Goal: Find specific page/section: Find specific page/section

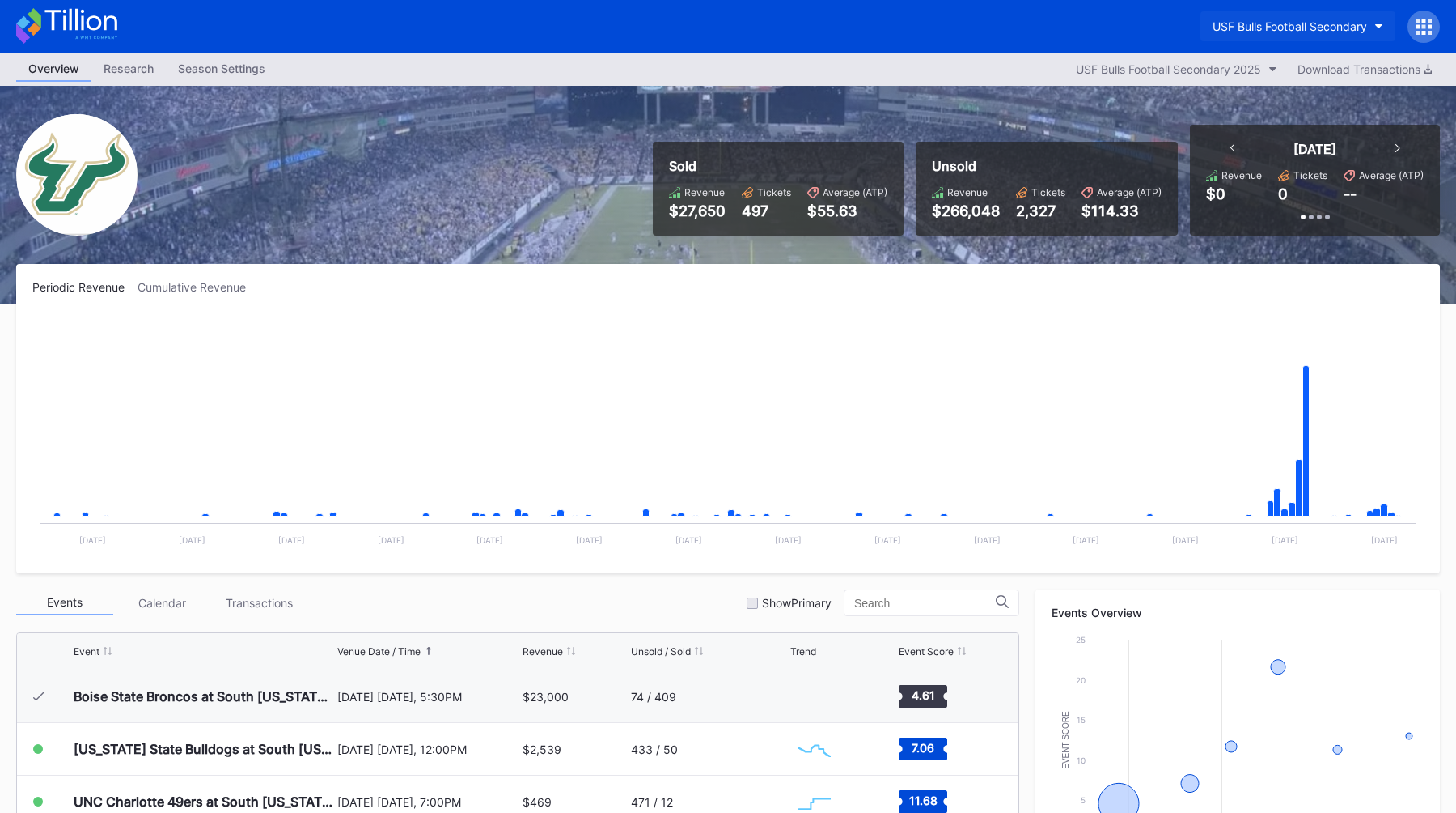
click at [1235, 33] on button "USF Bulls Football Secondary" at bounding box center [1298, 27] width 195 height 30
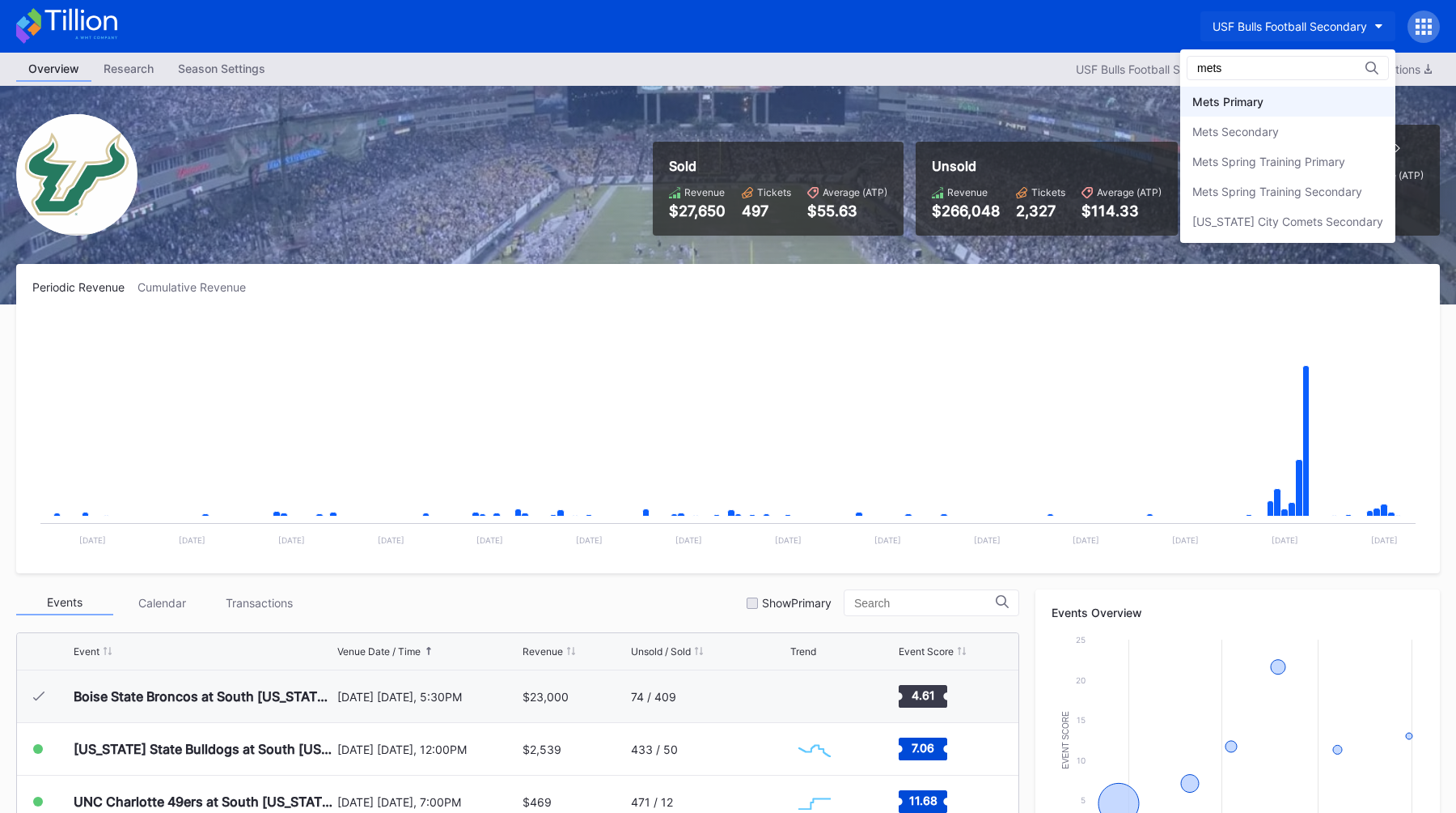
type input "mets"
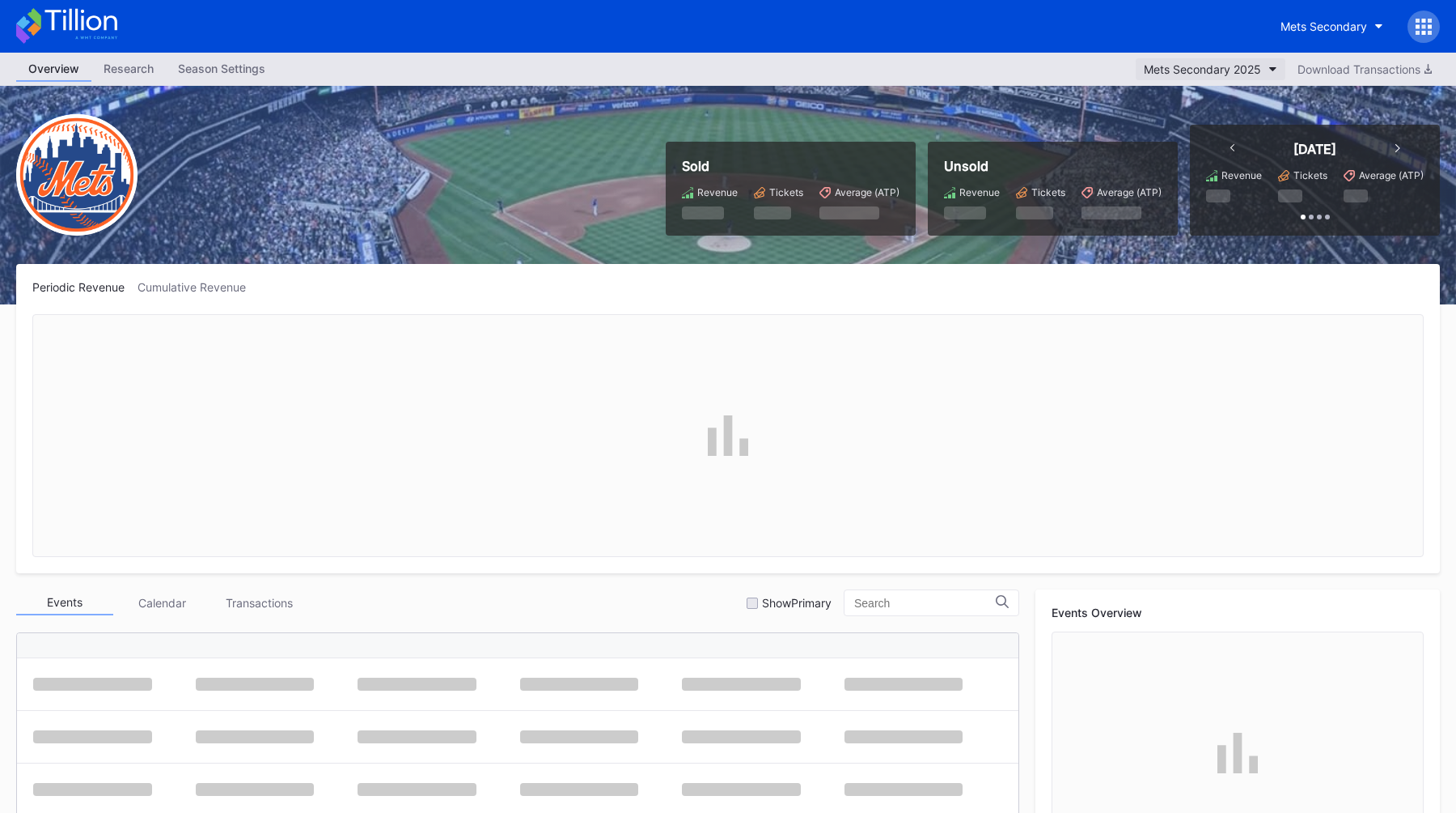
click at [1144, 69] on div "Mets Secondary 2025" at bounding box center [1202, 69] width 117 height 14
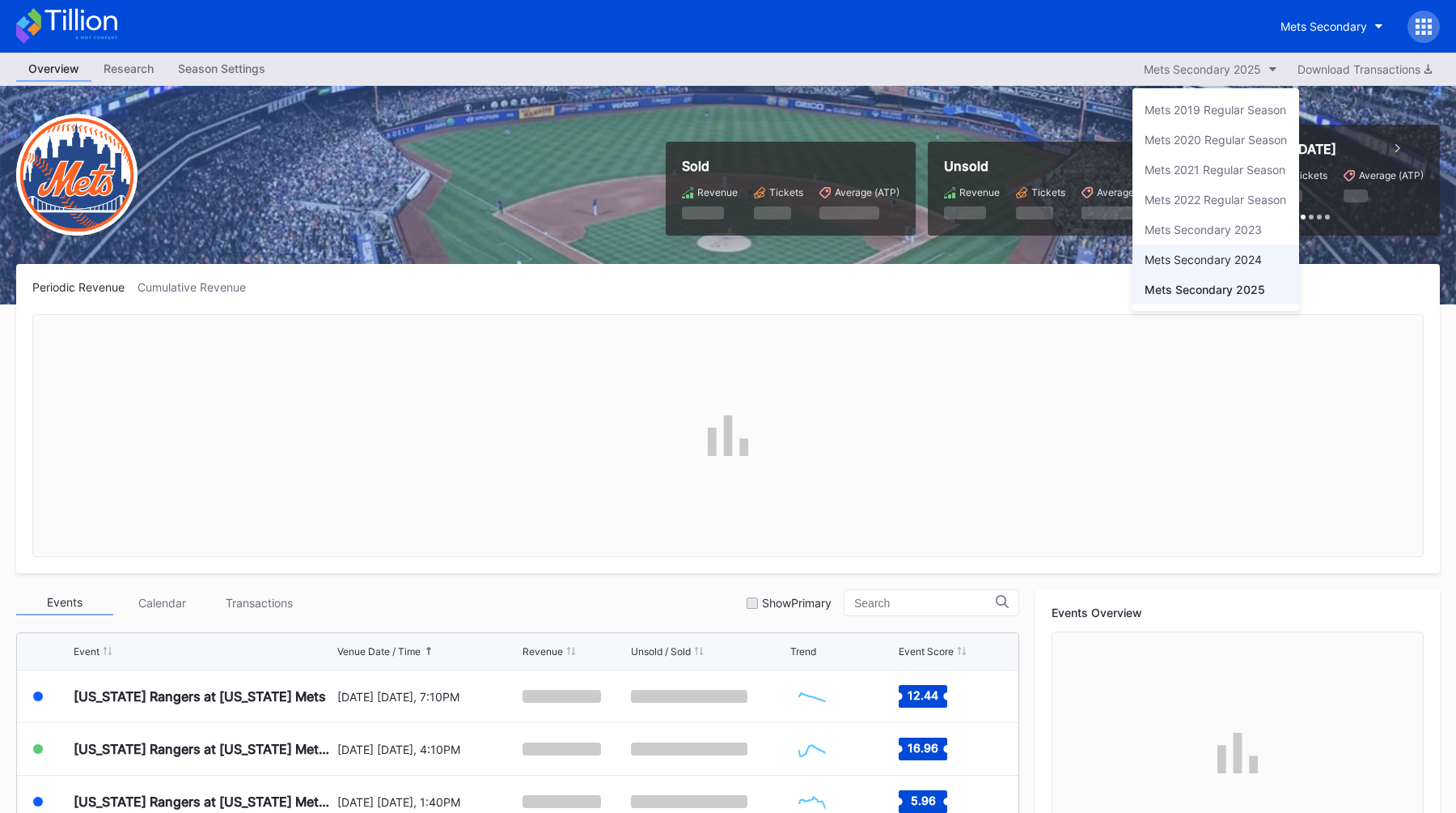
click at [1163, 256] on div "Mets Secondary 2024" at bounding box center [1203, 260] width 117 height 14
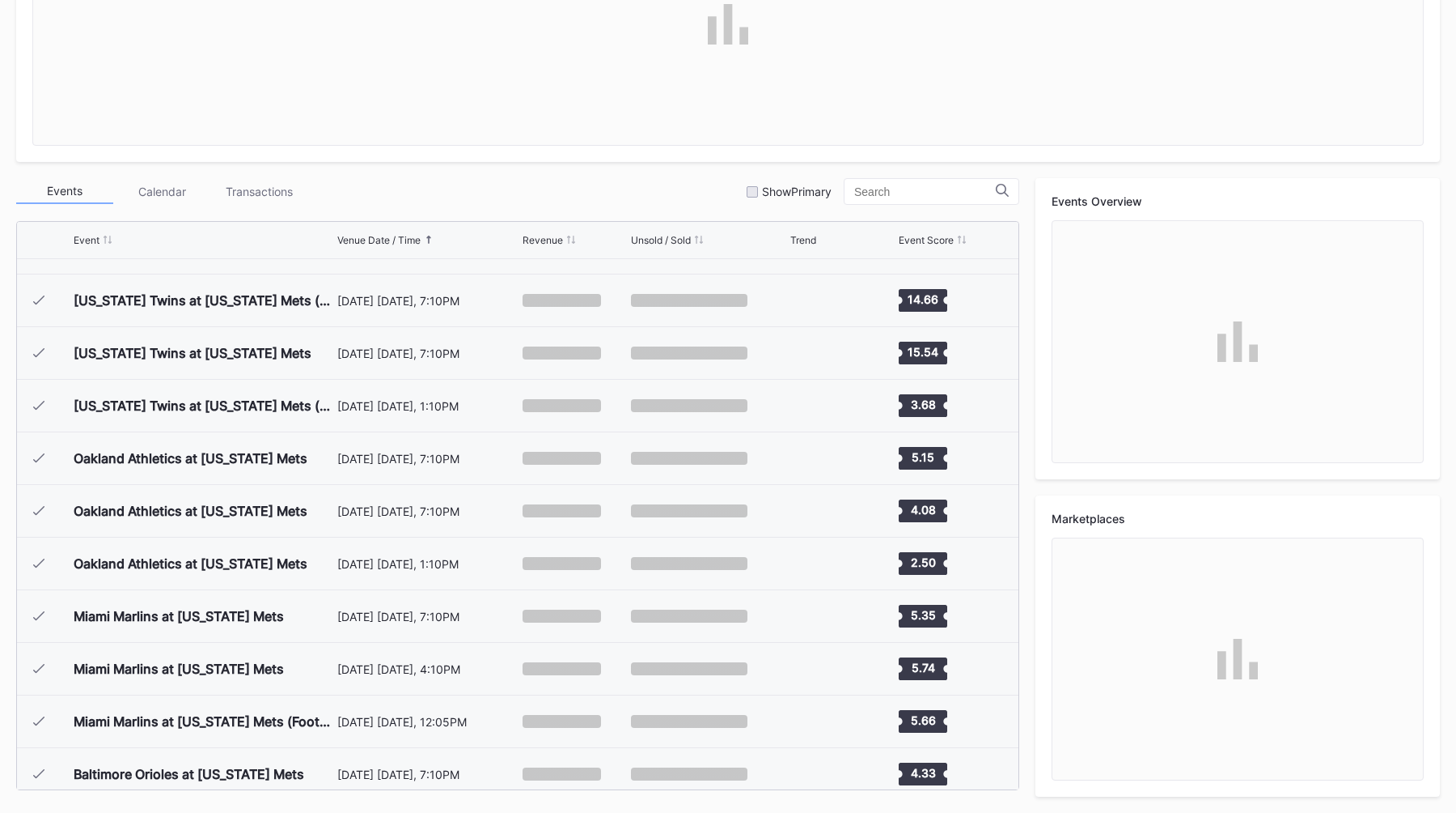
scroll to position [3942, 0]
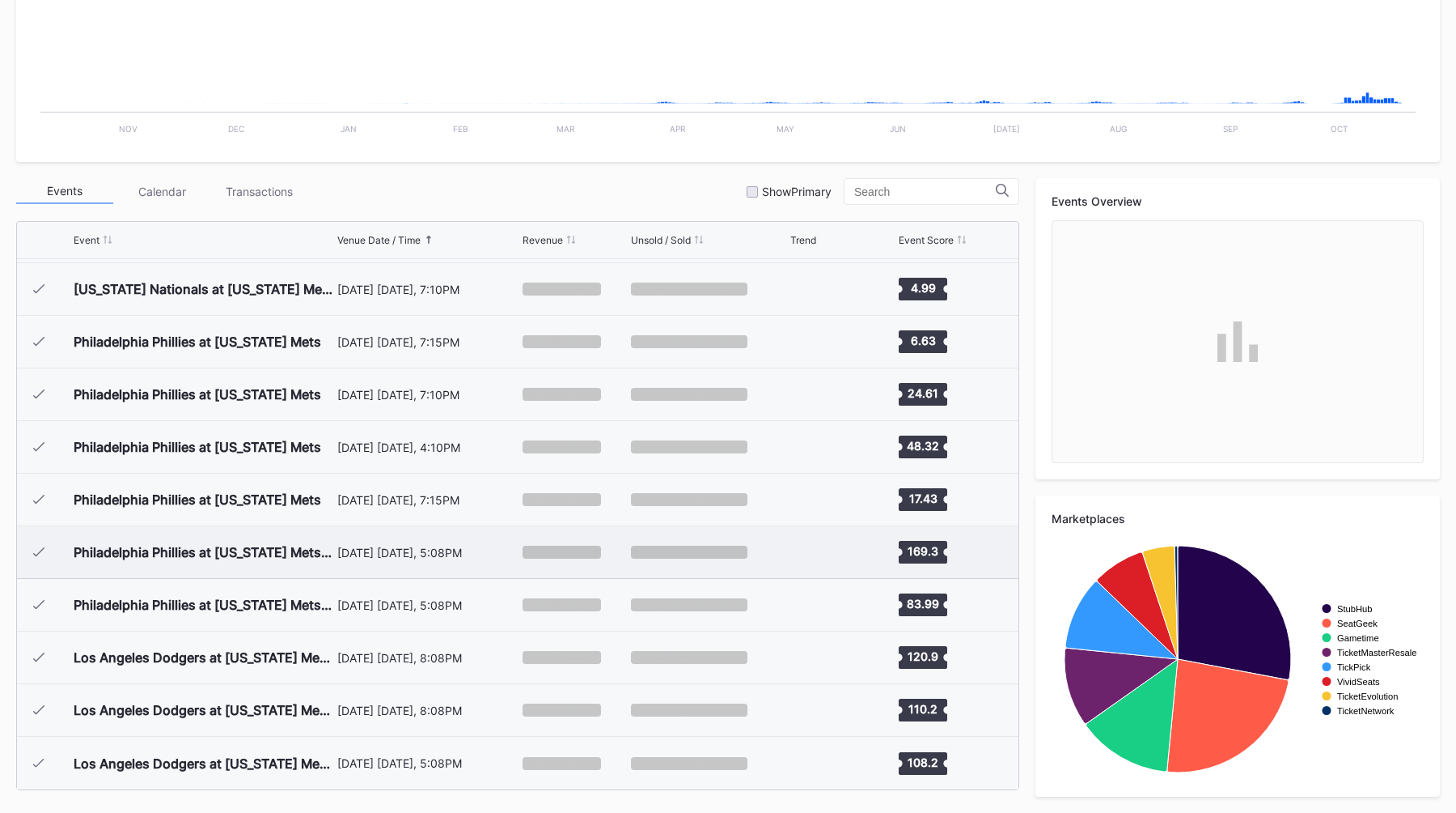
click at [449, 554] on div "[DATE] [DATE], 5:08PM" at bounding box center [428, 552] width 182 height 14
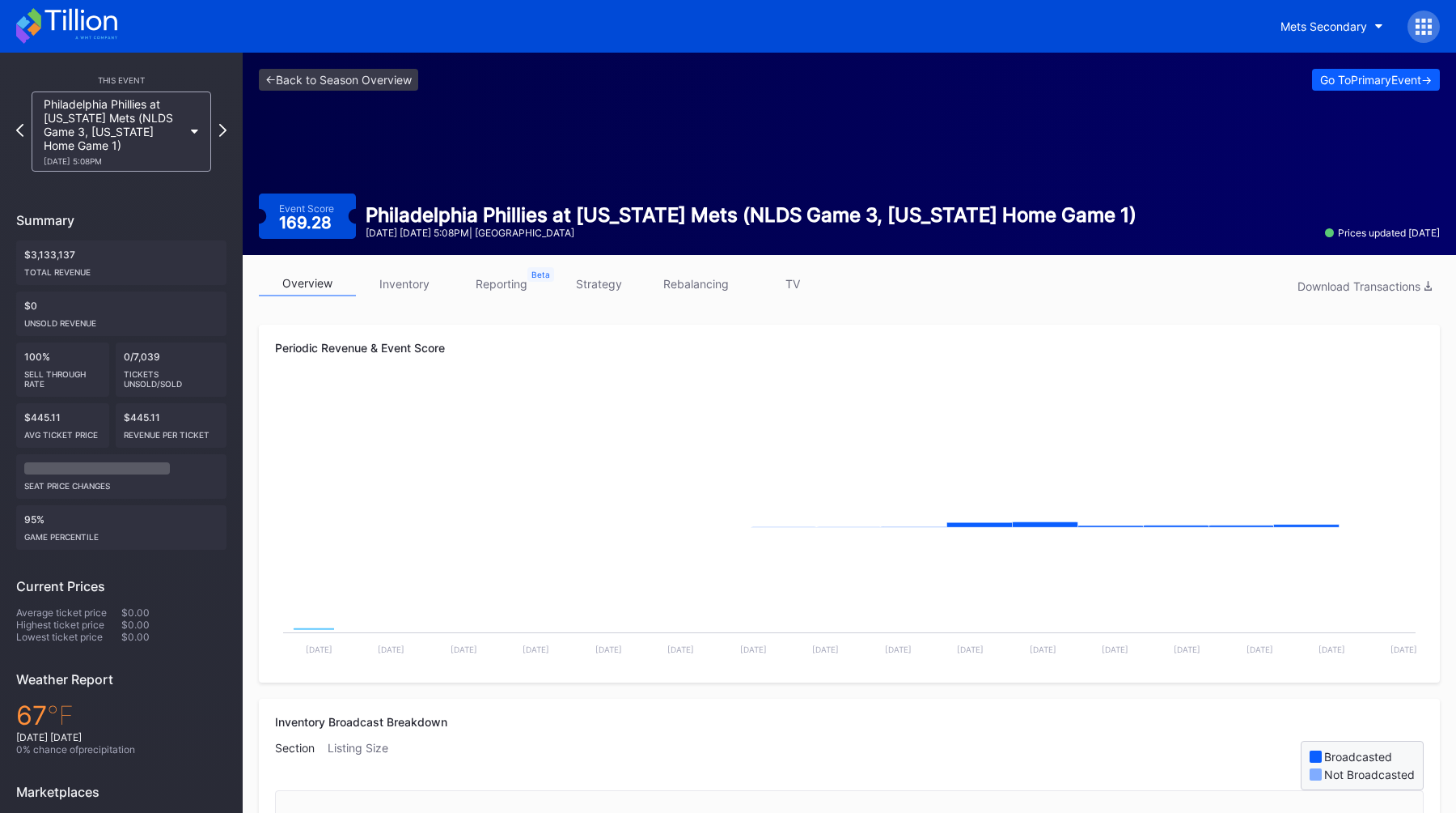
click at [786, 287] on link "TV" at bounding box center [793, 282] width 97 height 25
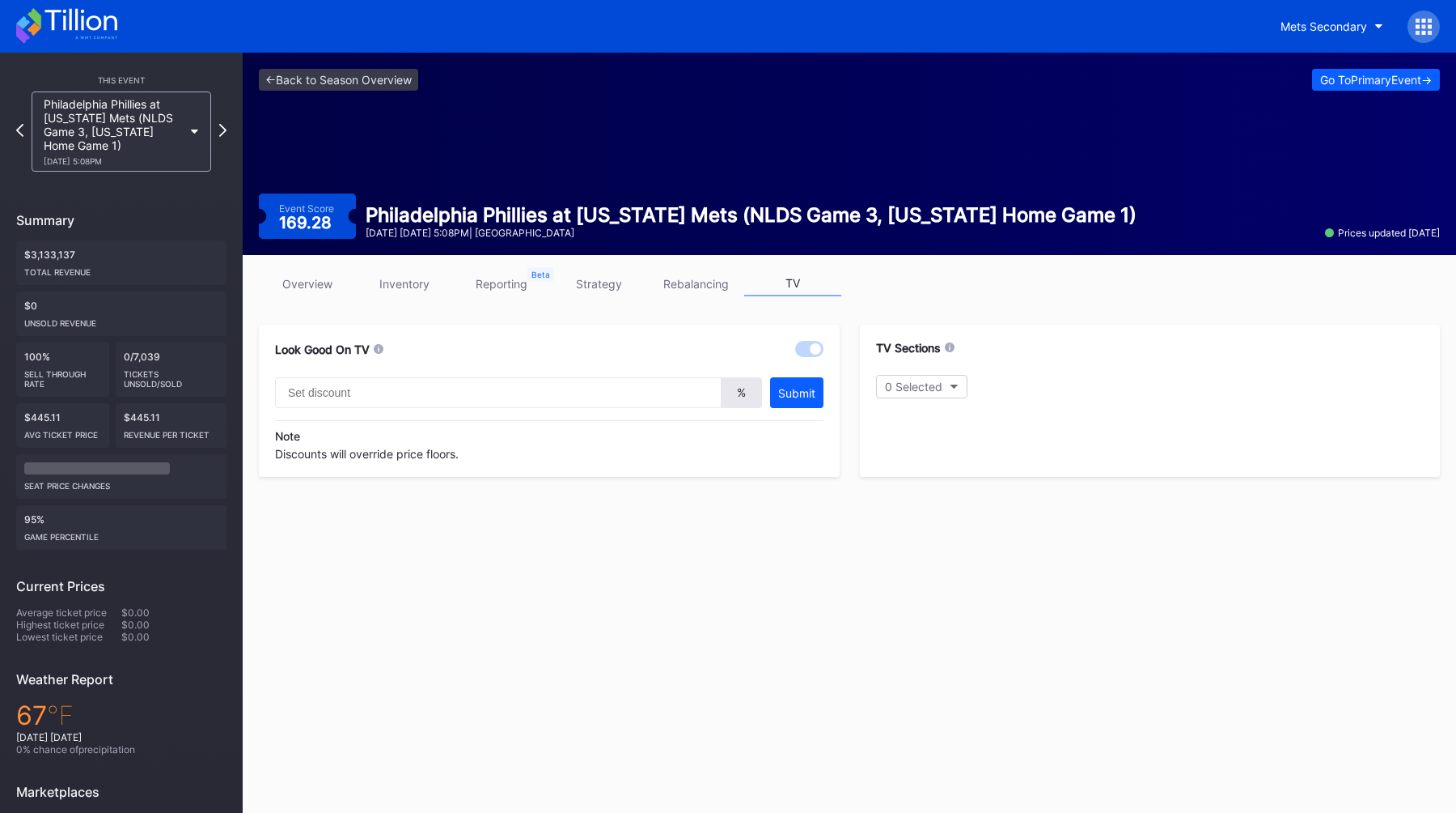
type input "40"
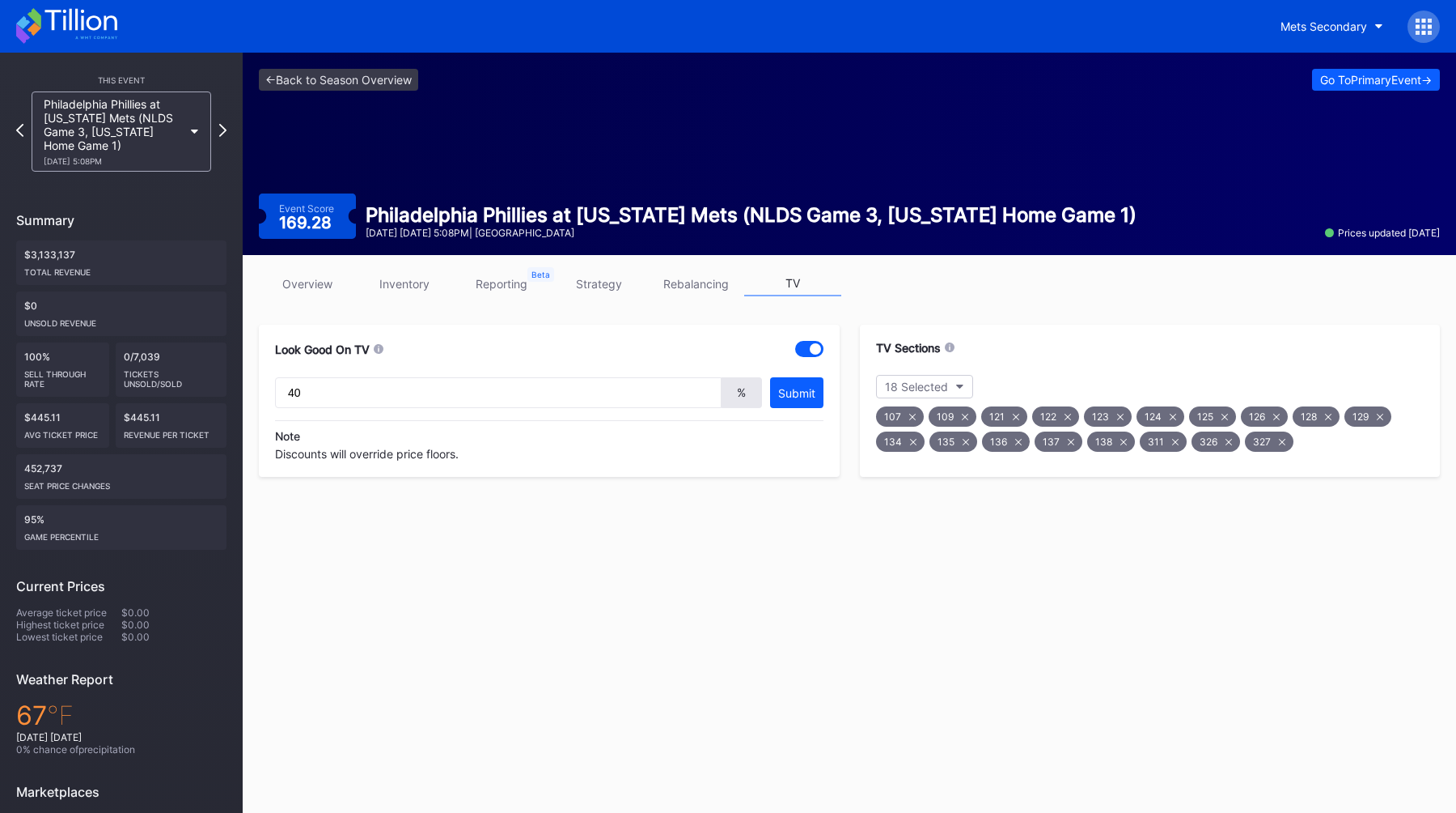
click at [695, 600] on div "<- Back to Season Overview Go To Primary Event -> Event Score 169.28 Philadelph…" at bounding box center [849, 511] width 1213 height 917
click at [219, 127] on icon at bounding box center [222, 130] width 9 height 16
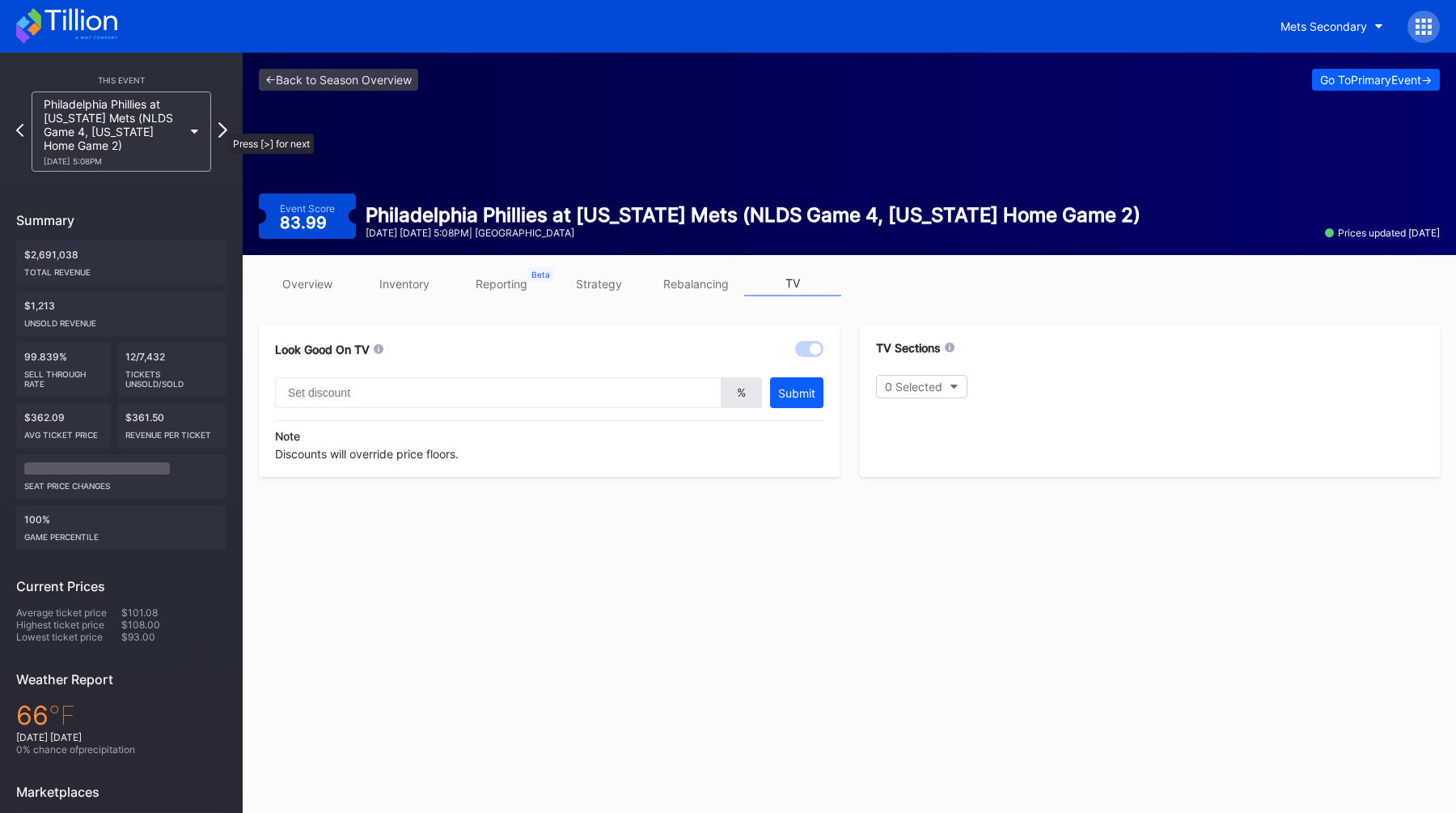
type input "40"
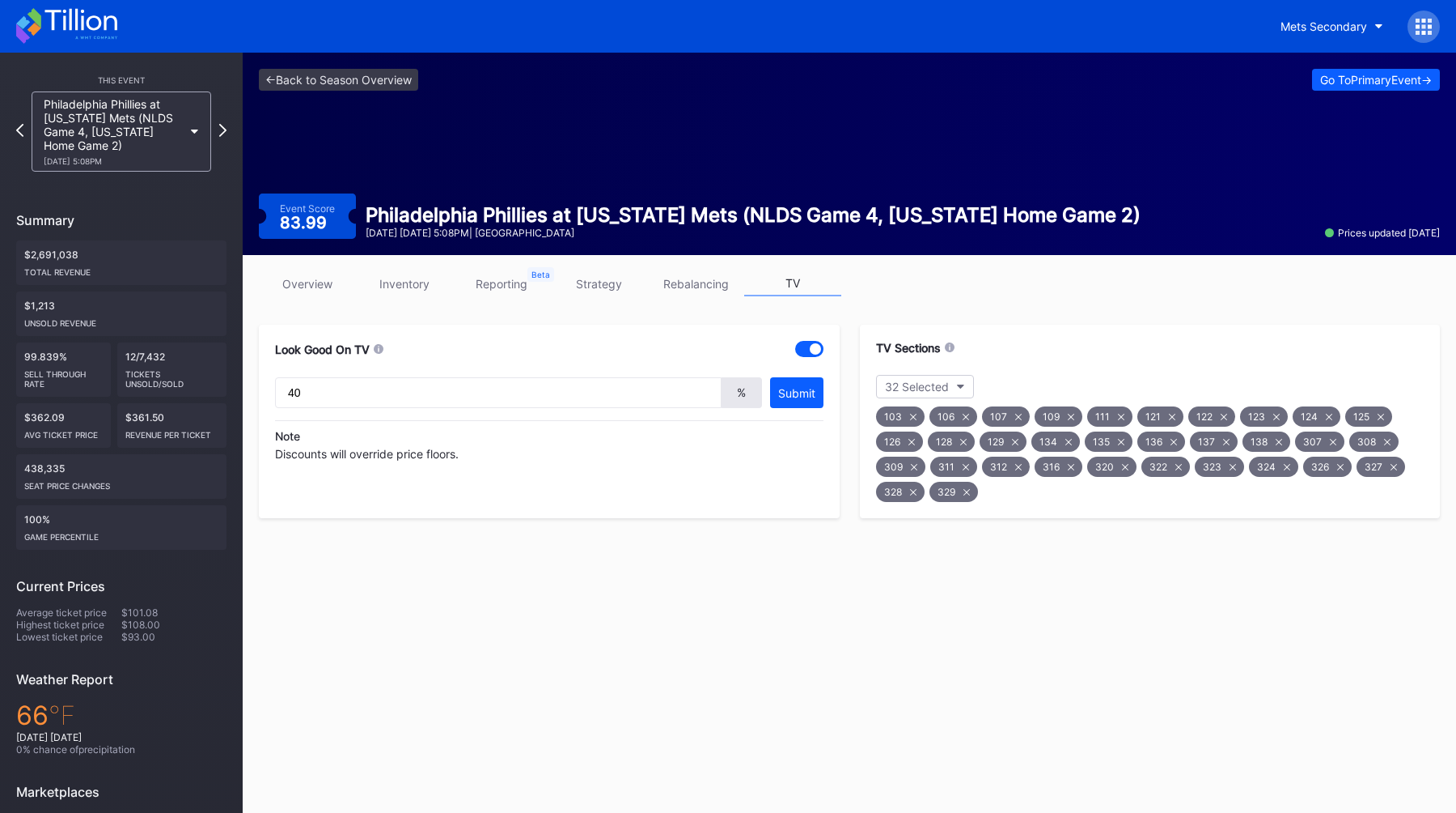
click at [614, 285] on link "strategy" at bounding box center [598, 282] width 97 height 25
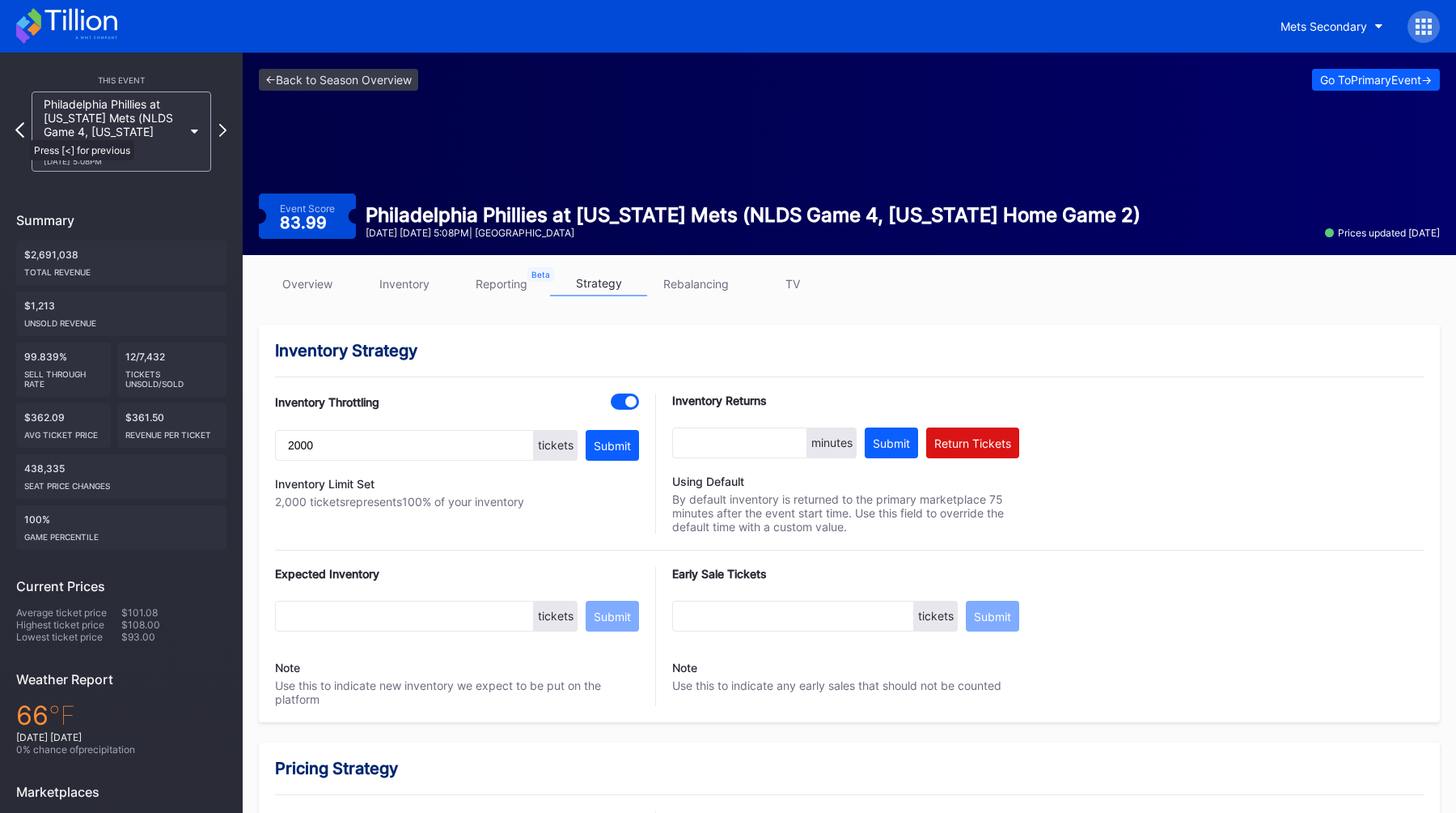
click at [22, 132] on icon at bounding box center [20, 130] width 9 height 16
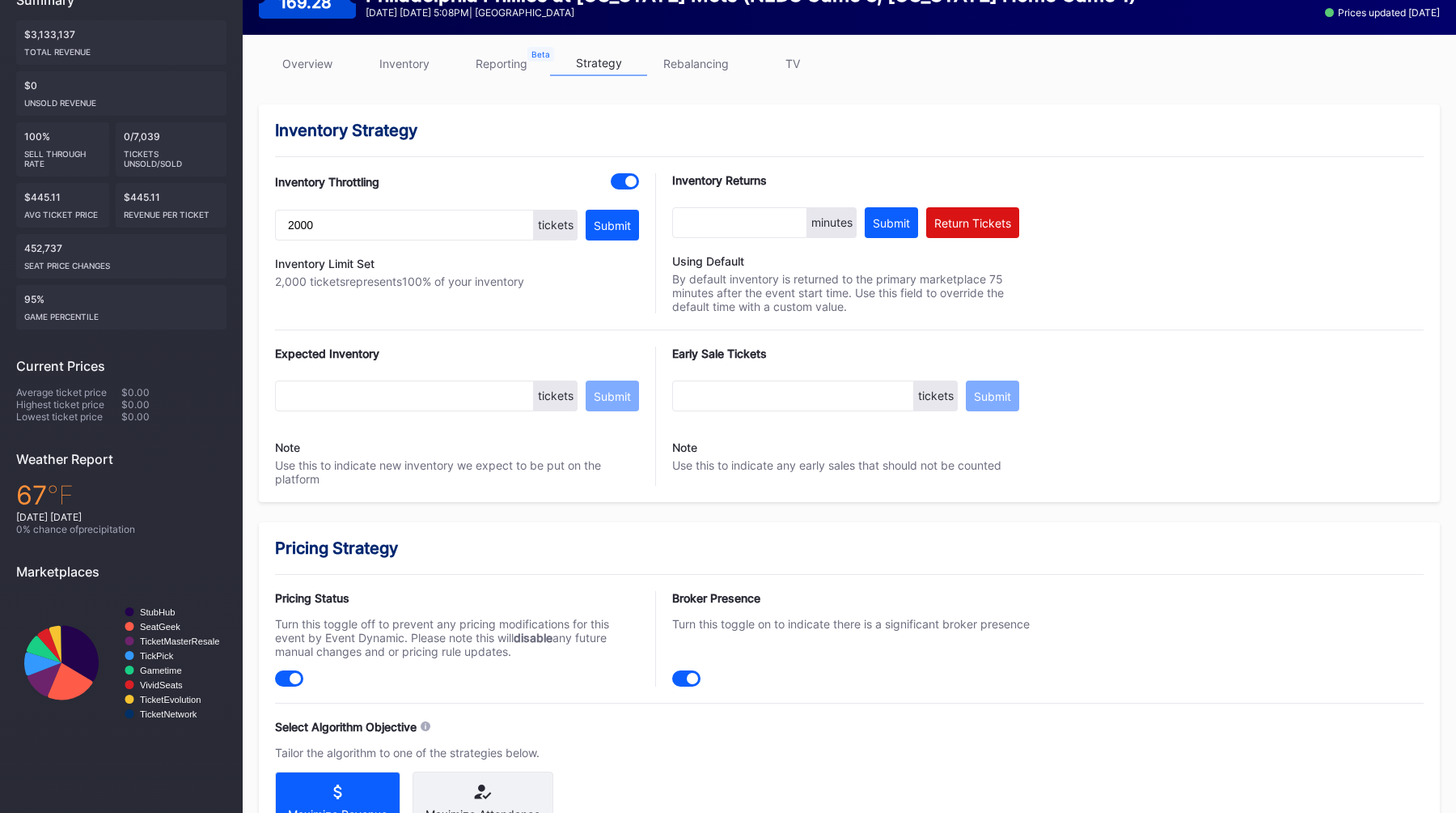
scroll to position [56, 0]
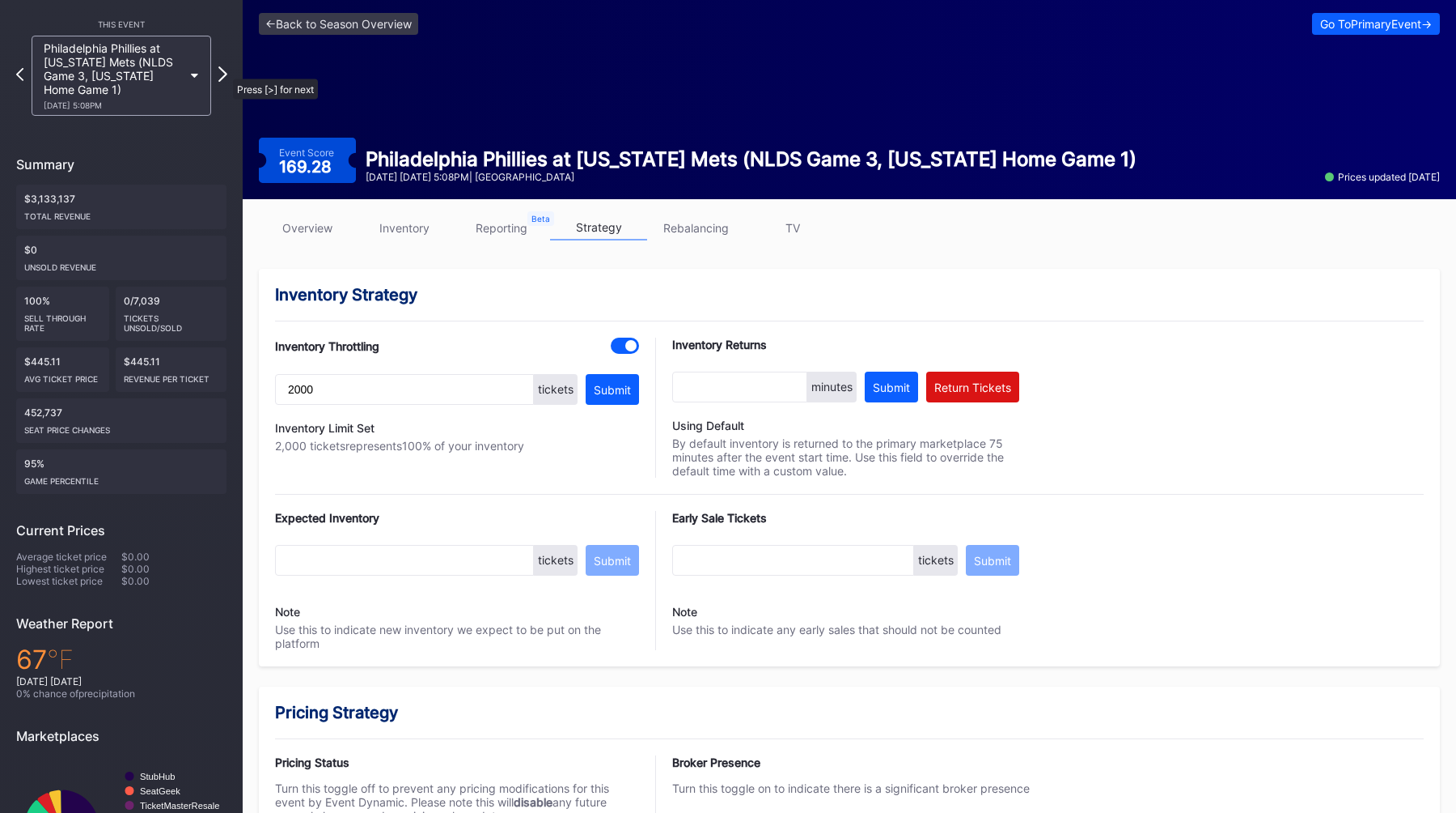
click at [224, 71] on icon at bounding box center [222, 74] width 9 height 16
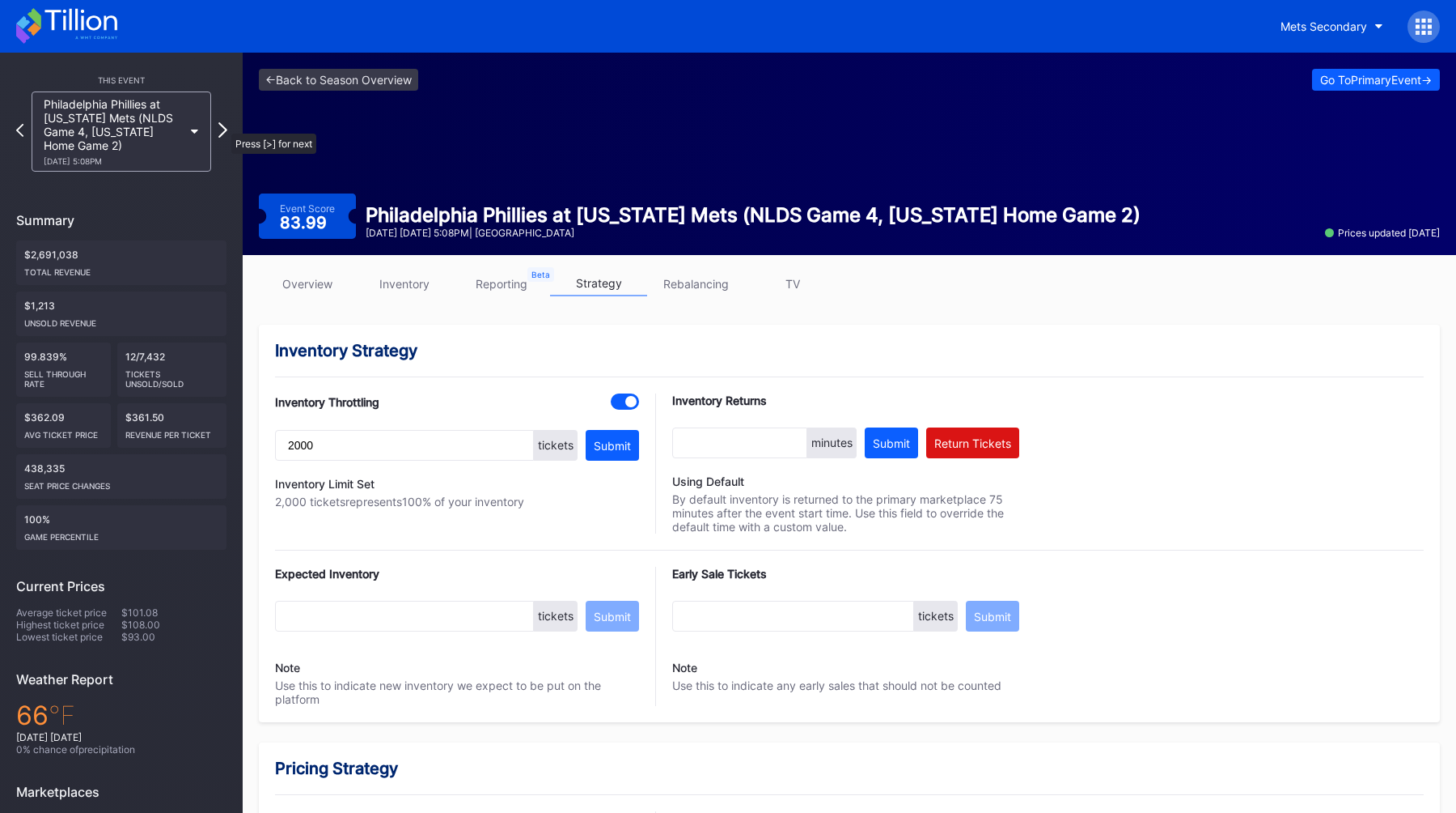
click at [223, 125] on icon at bounding box center [222, 130] width 9 height 16
click at [220, 132] on icon at bounding box center [222, 130] width 9 height 16
click at [224, 131] on icon at bounding box center [222, 130] width 9 height 16
click at [16, 126] on icon at bounding box center [20, 130] width 9 height 16
click at [20, 137] on icon at bounding box center [20, 130] width 9 height 16
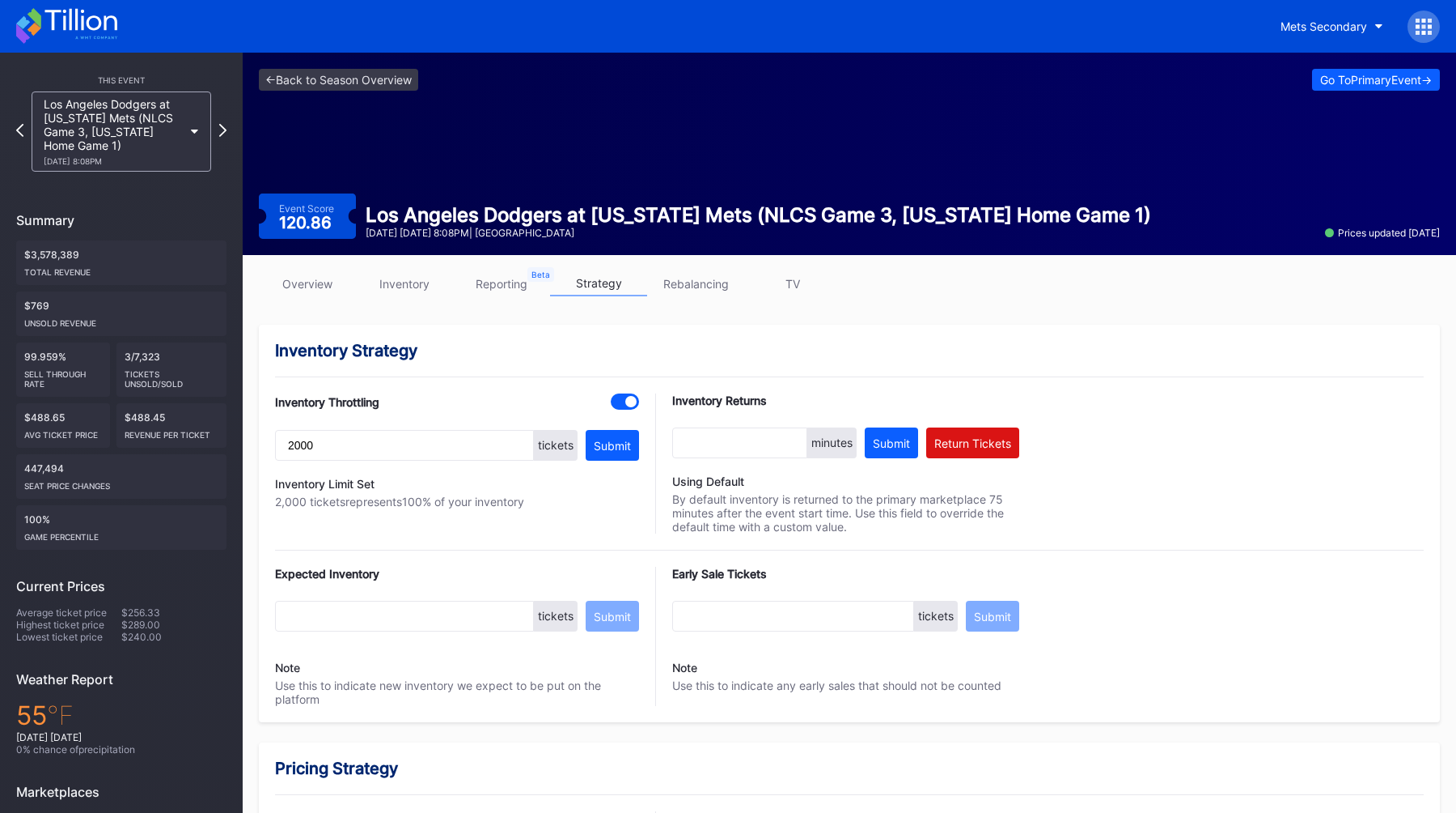
click at [788, 298] on div "overview inventory reporting strategy rebalancing TV" at bounding box center [849, 287] width 1182 height 33
click at [790, 294] on link "TV" at bounding box center [793, 282] width 97 height 25
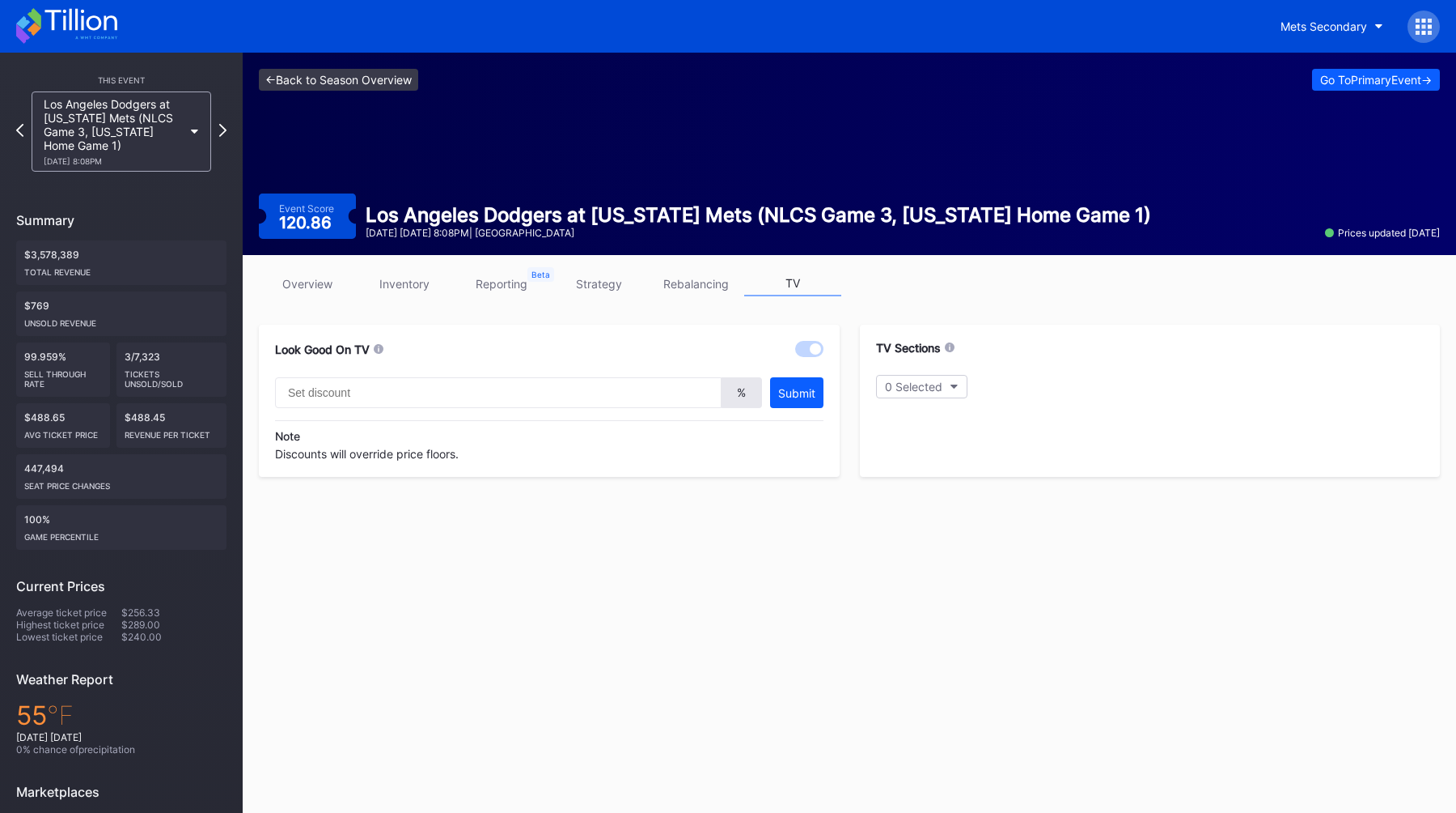
type input "40"
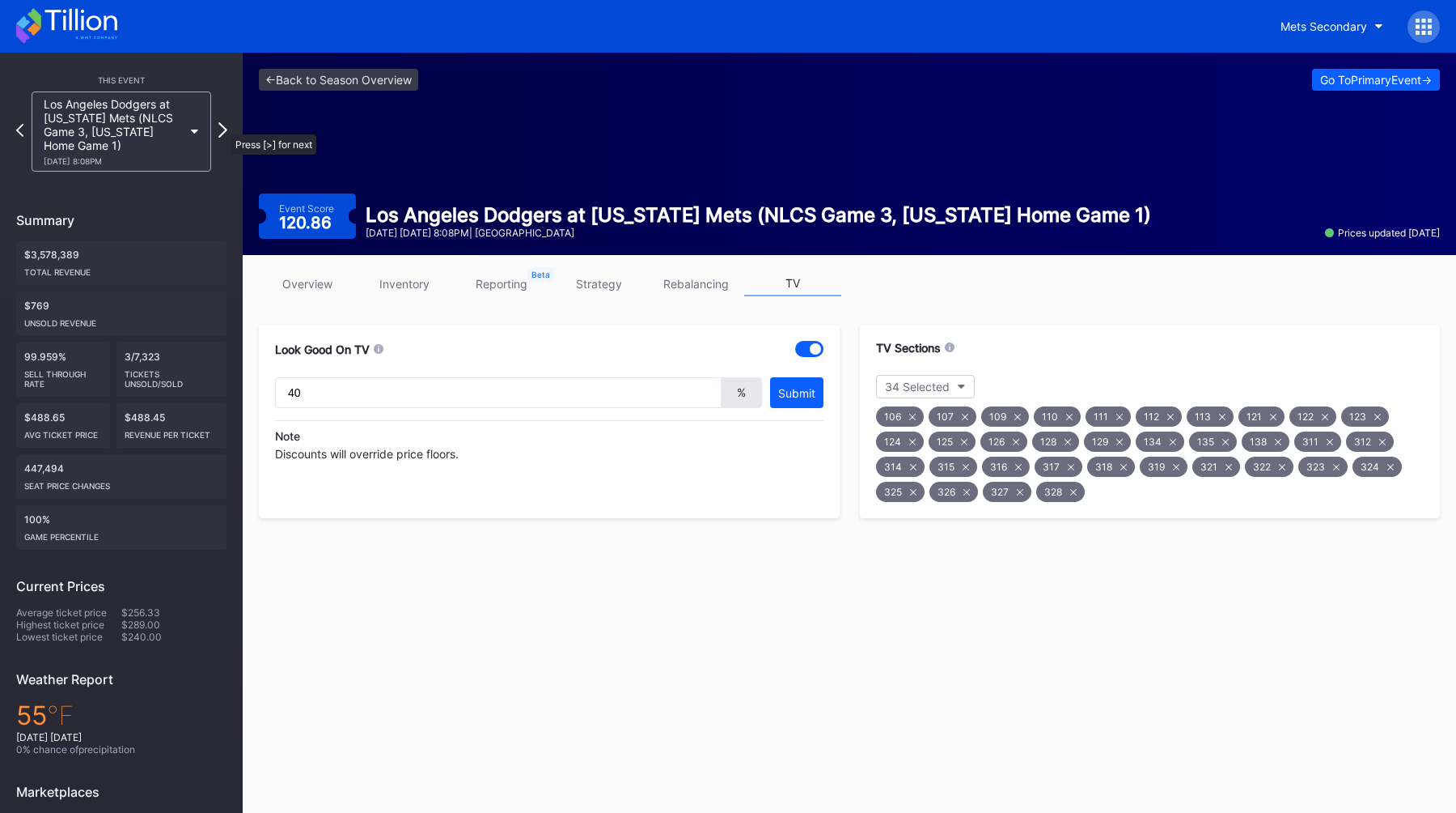
click at [223, 126] on icon at bounding box center [222, 130] width 9 height 16
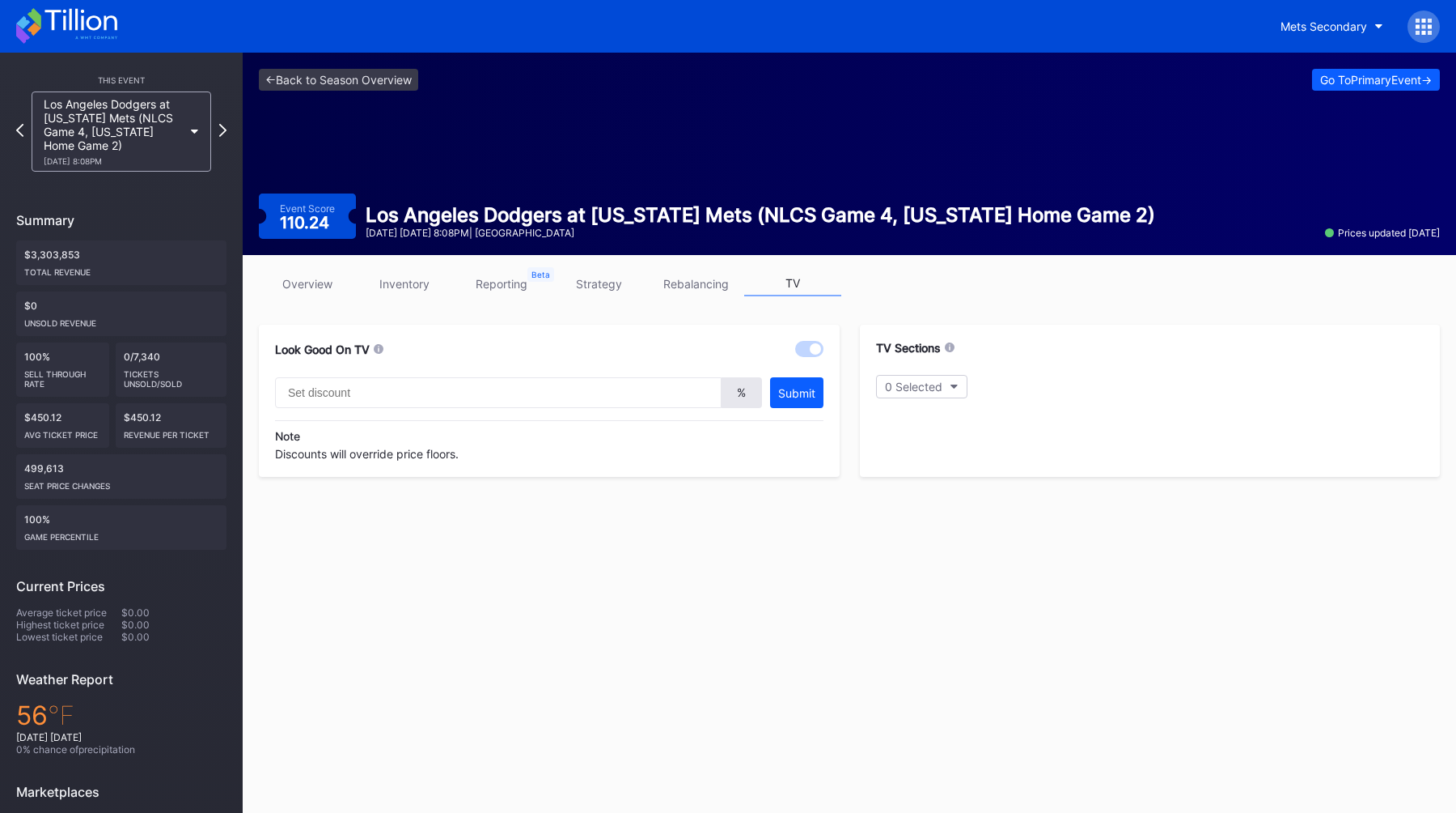
type input "40"
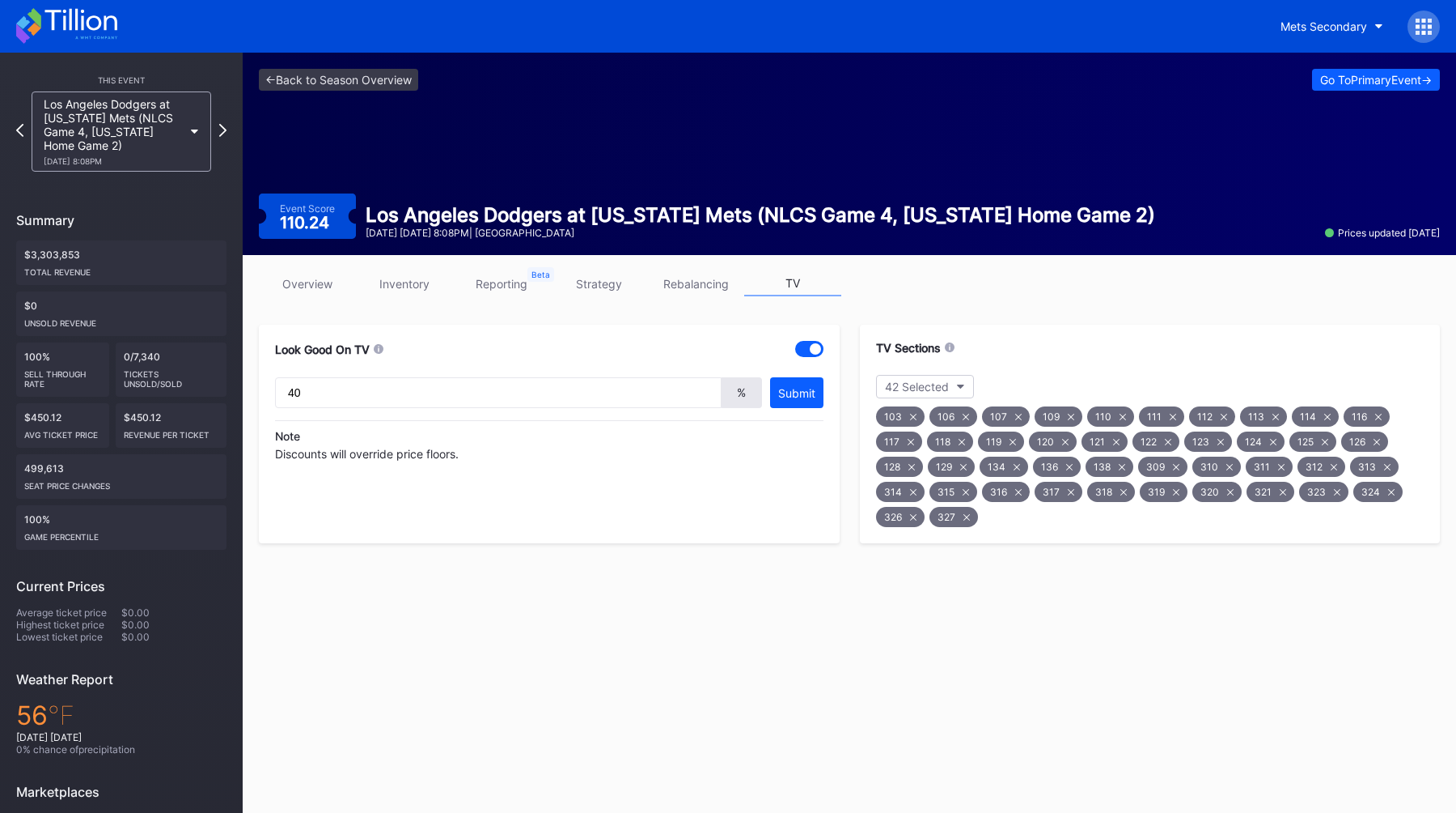
click at [223, 126] on icon at bounding box center [222, 130] width 7 height 13
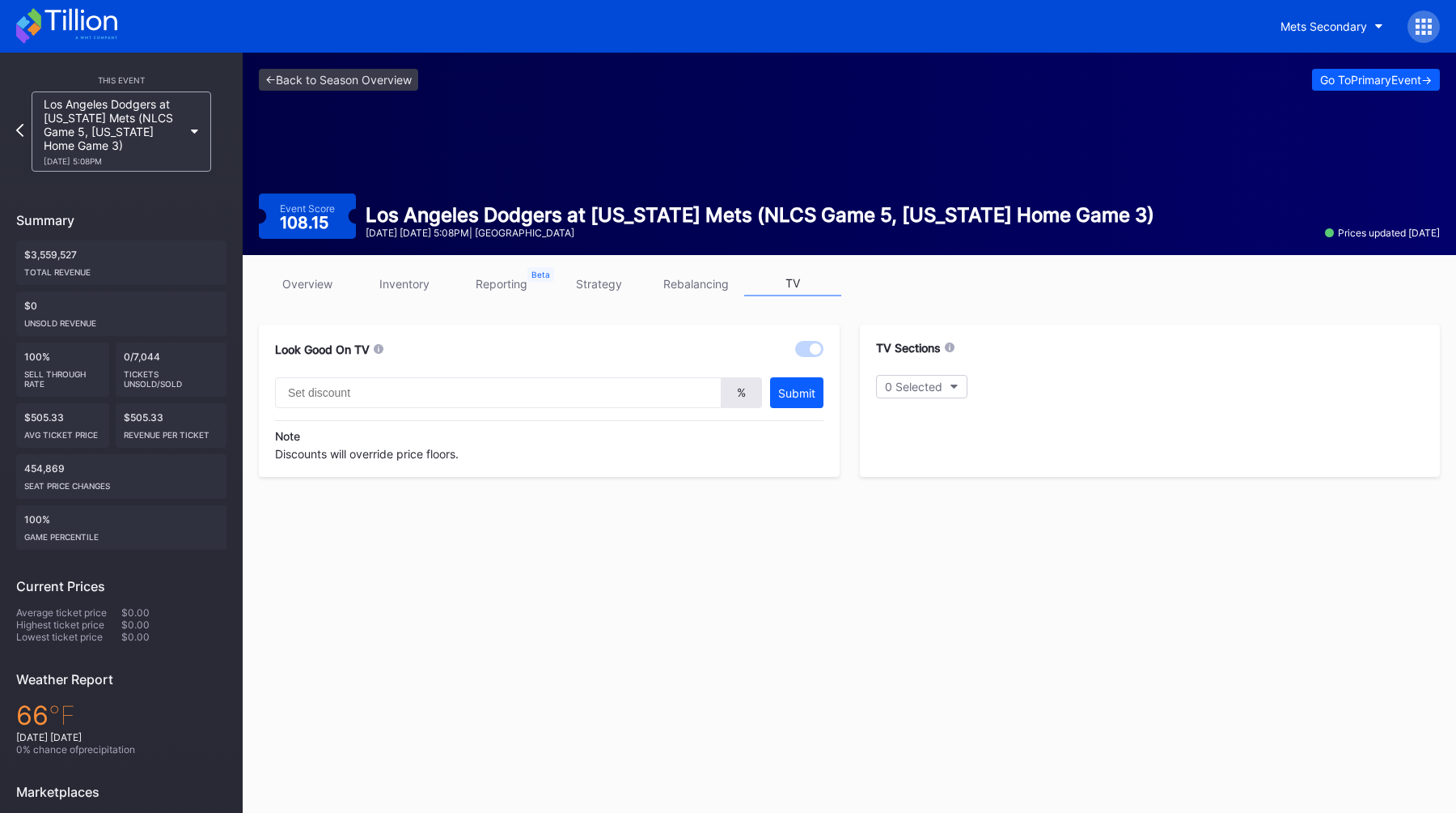
type input "33"
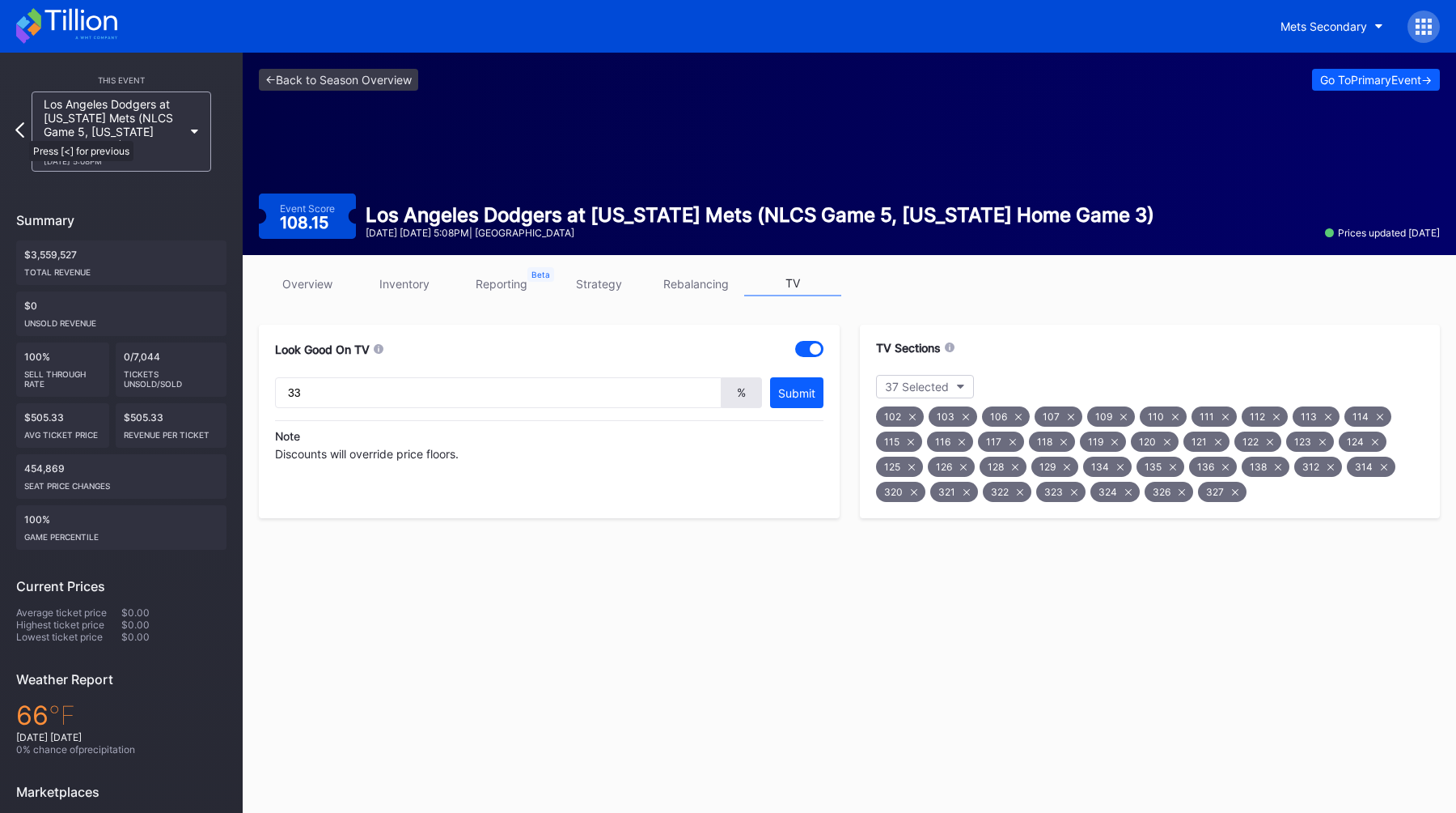
click at [21, 133] on icon at bounding box center [20, 130] width 9 height 16
click at [21, 133] on icon at bounding box center [19, 130] width 7 height 13
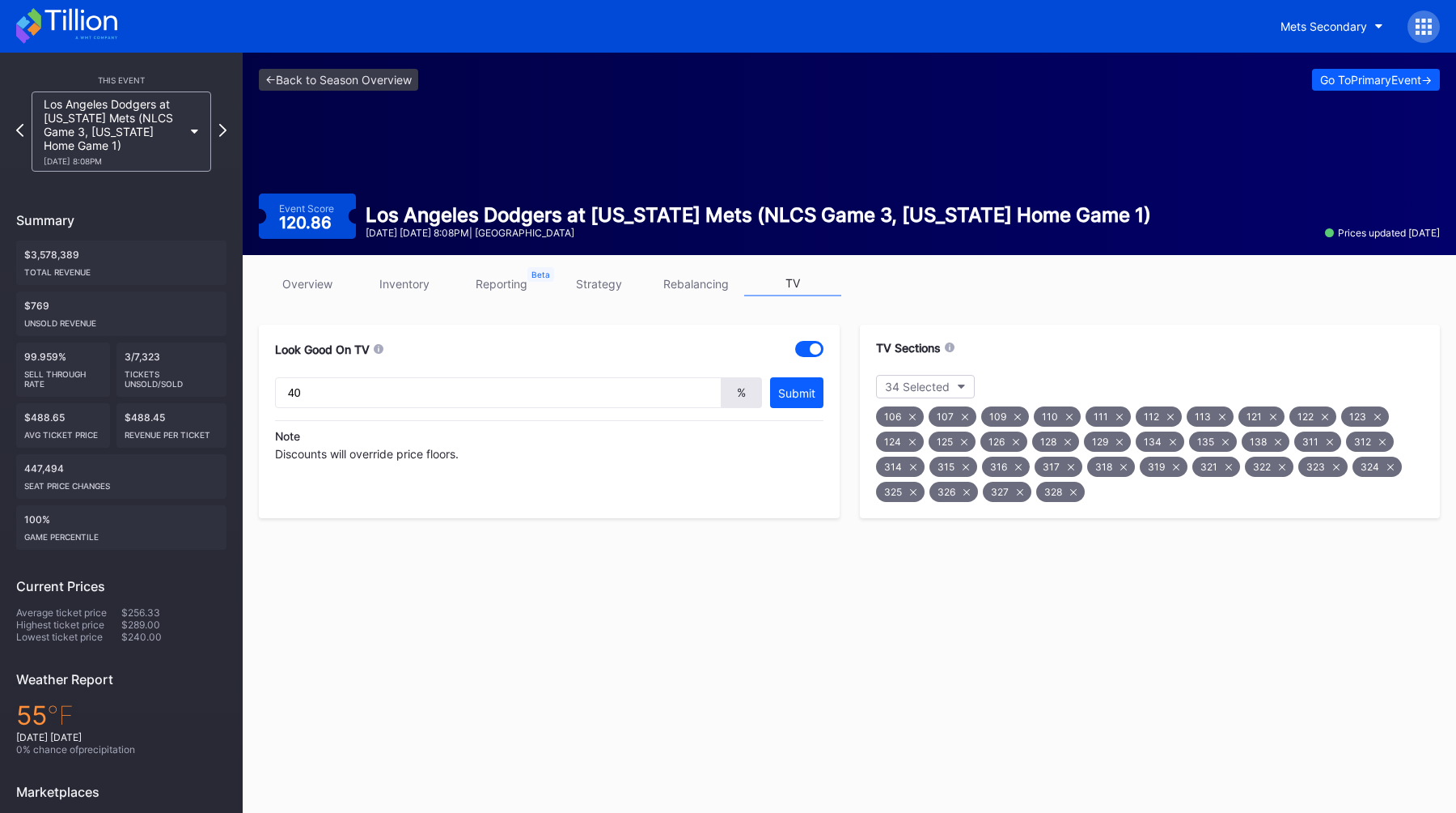
click at [21, 133] on icon at bounding box center [19, 130] width 7 height 13
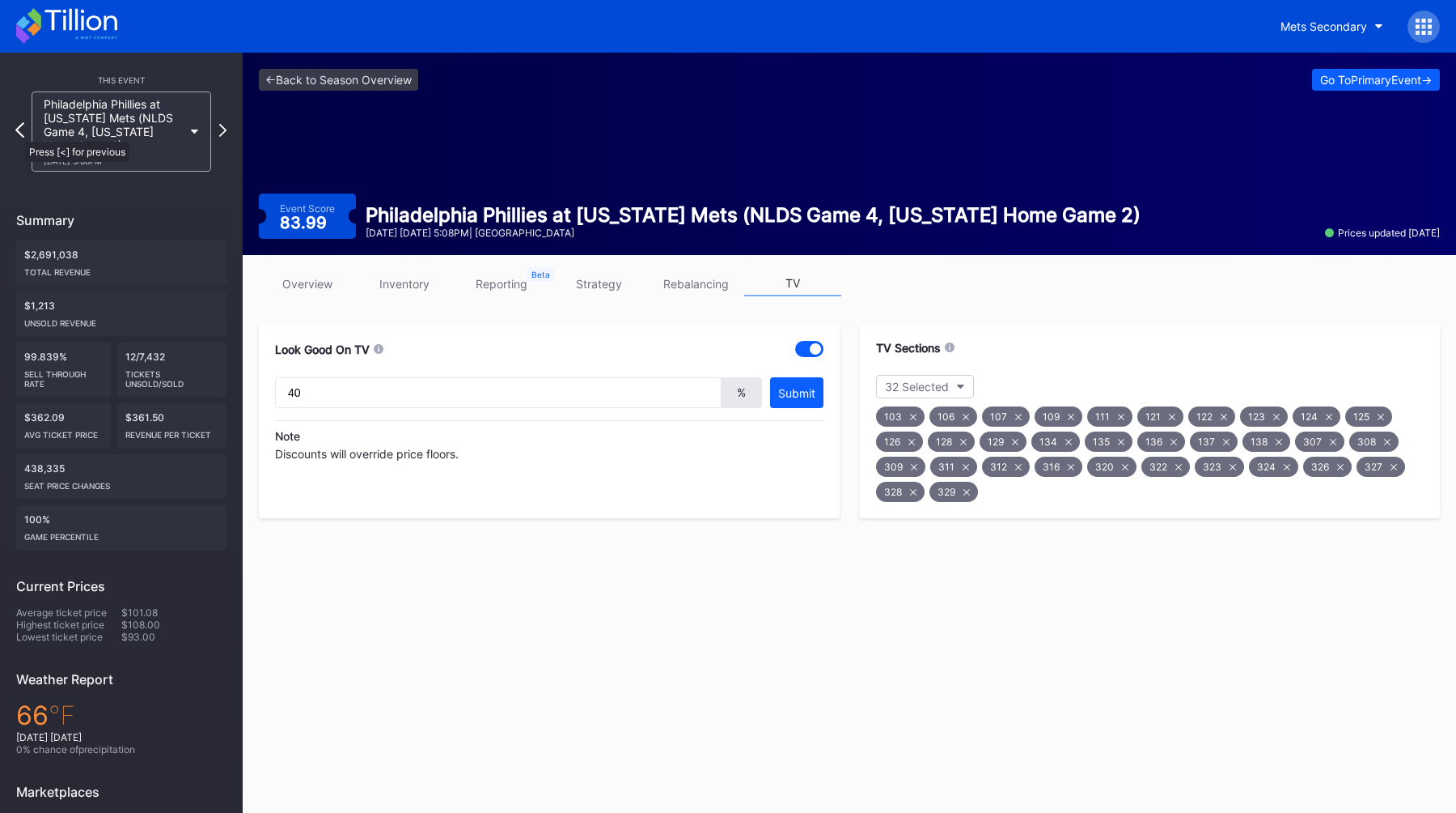
click at [17, 134] on icon at bounding box center [20, 130] width 9 height 16
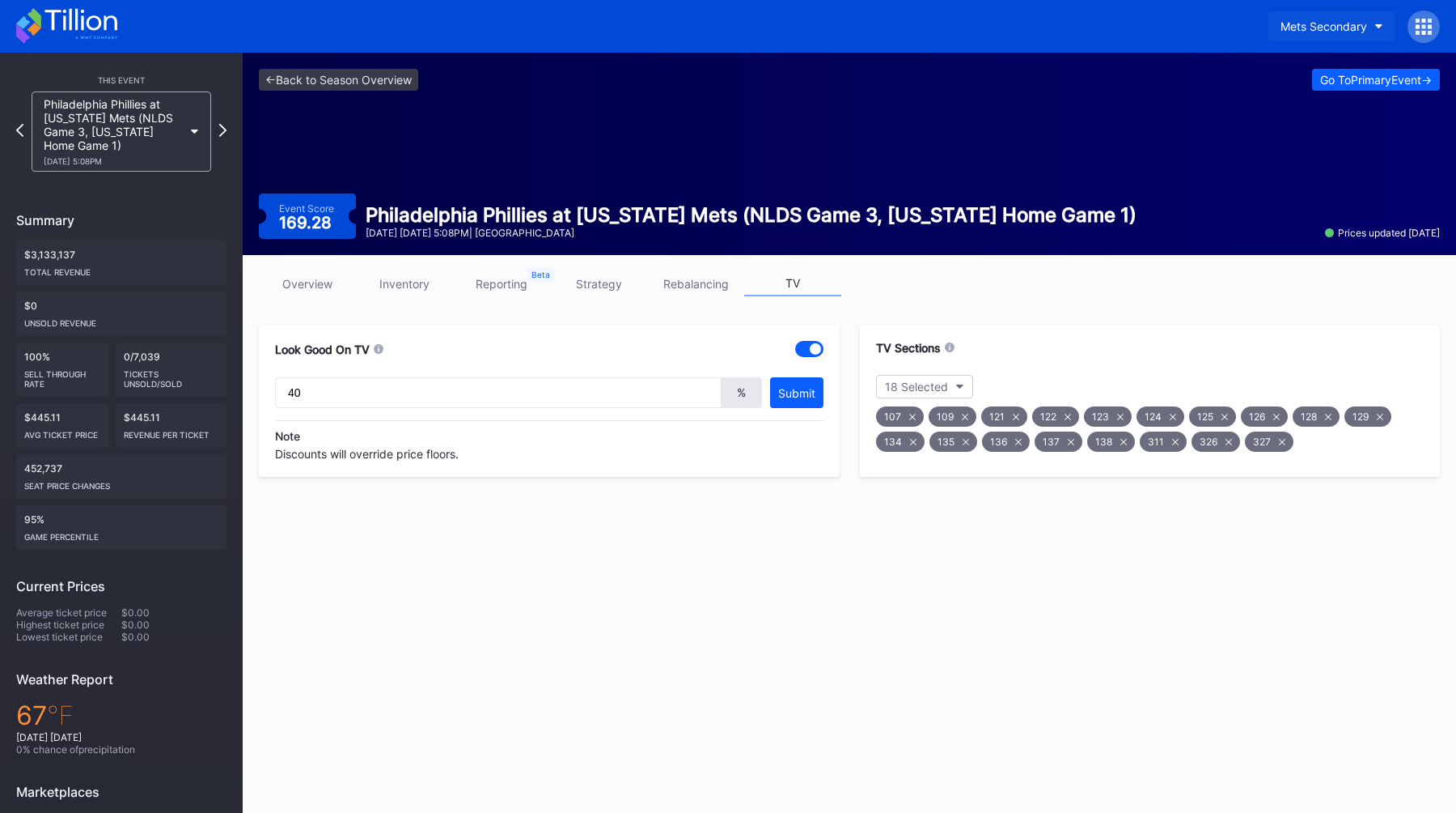
click at [1328, 29] on div "Mets Secondary" at bounding box center [1324, 27] width 87 height 14
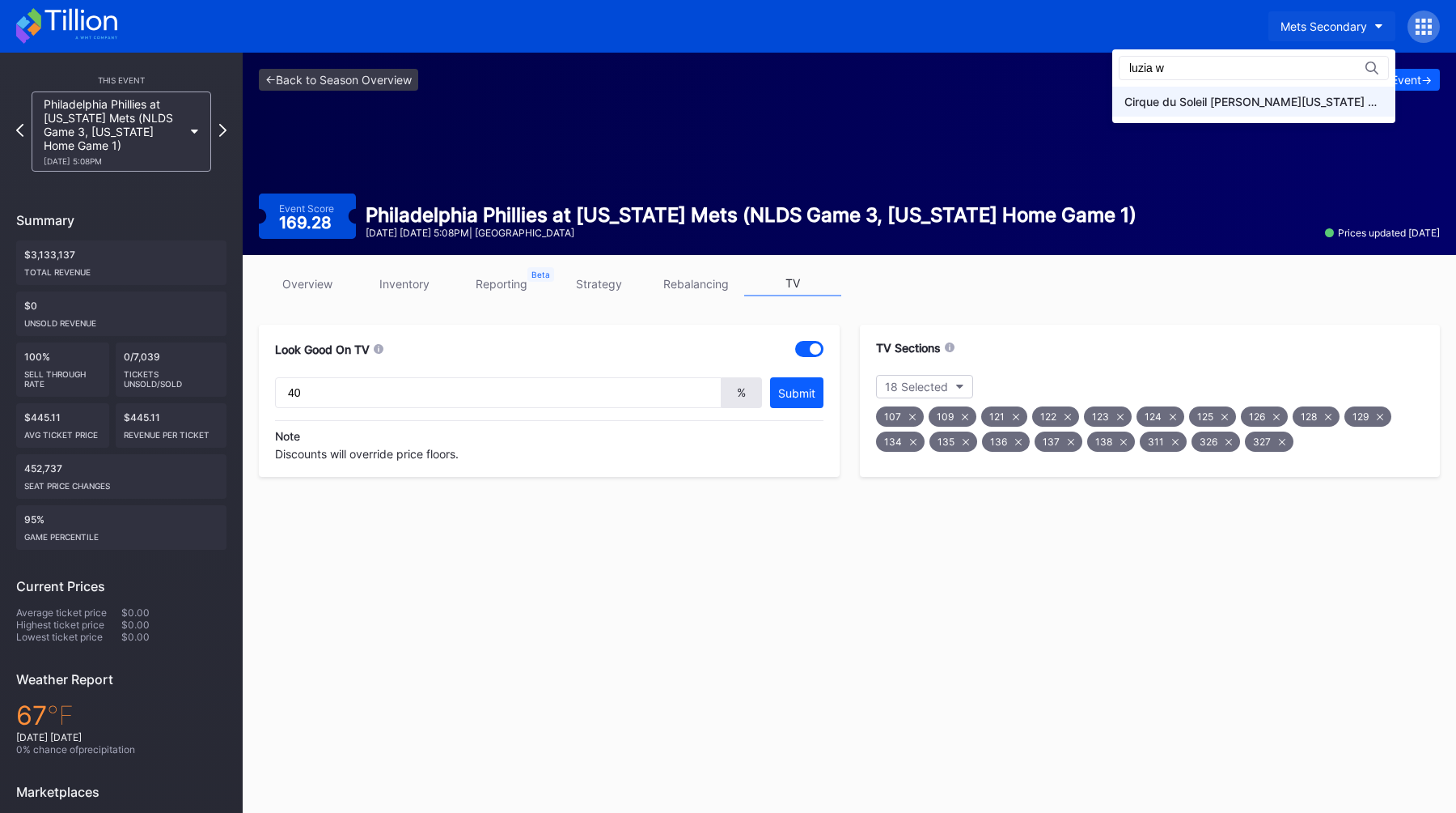
type input "luzia w"
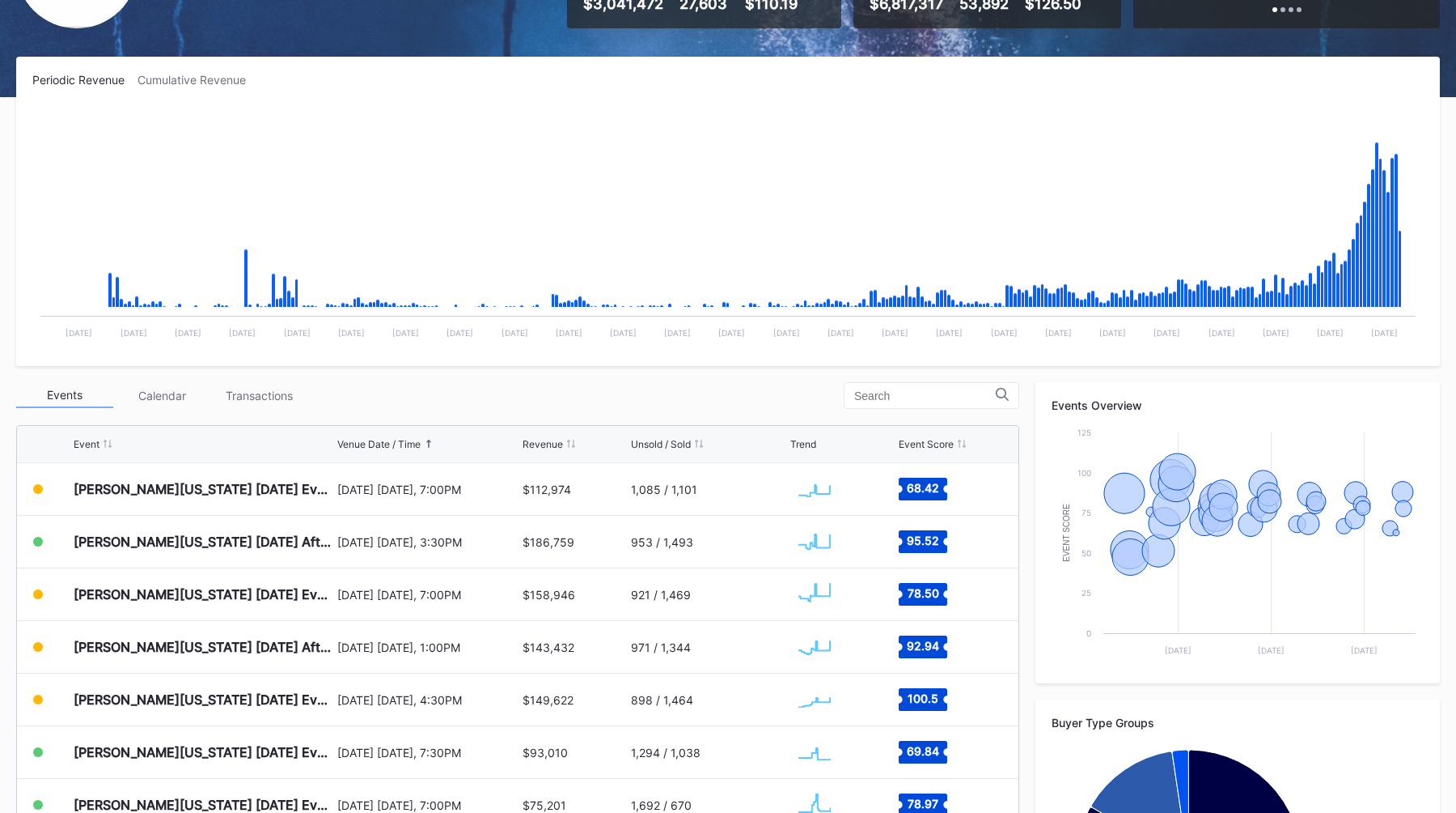
scroll to position [209, 0]
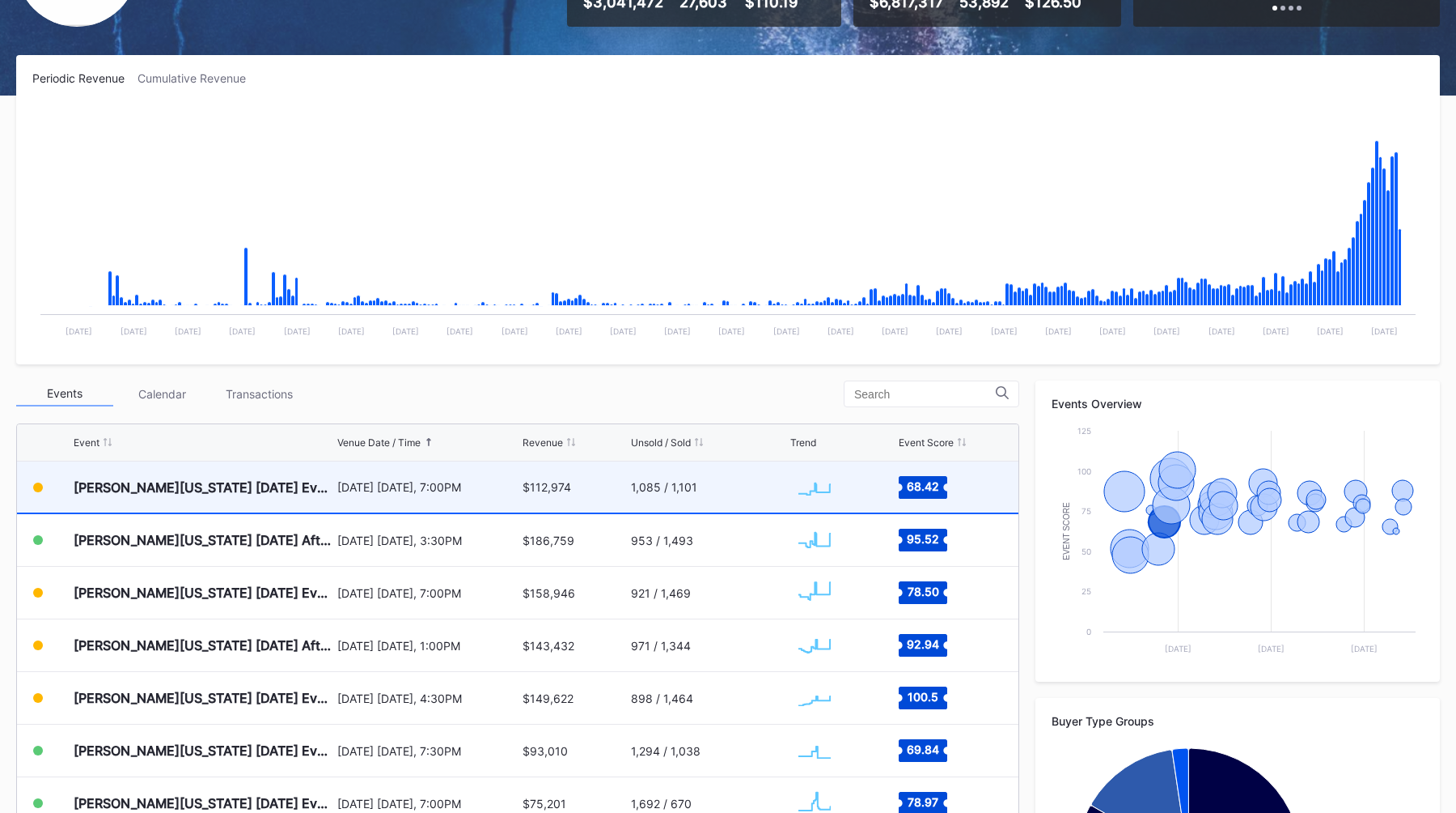
click at [419, 484] on div "[DATE] [DATE], 7:00PM" at bounding box center [428, 487] width 182 height 14
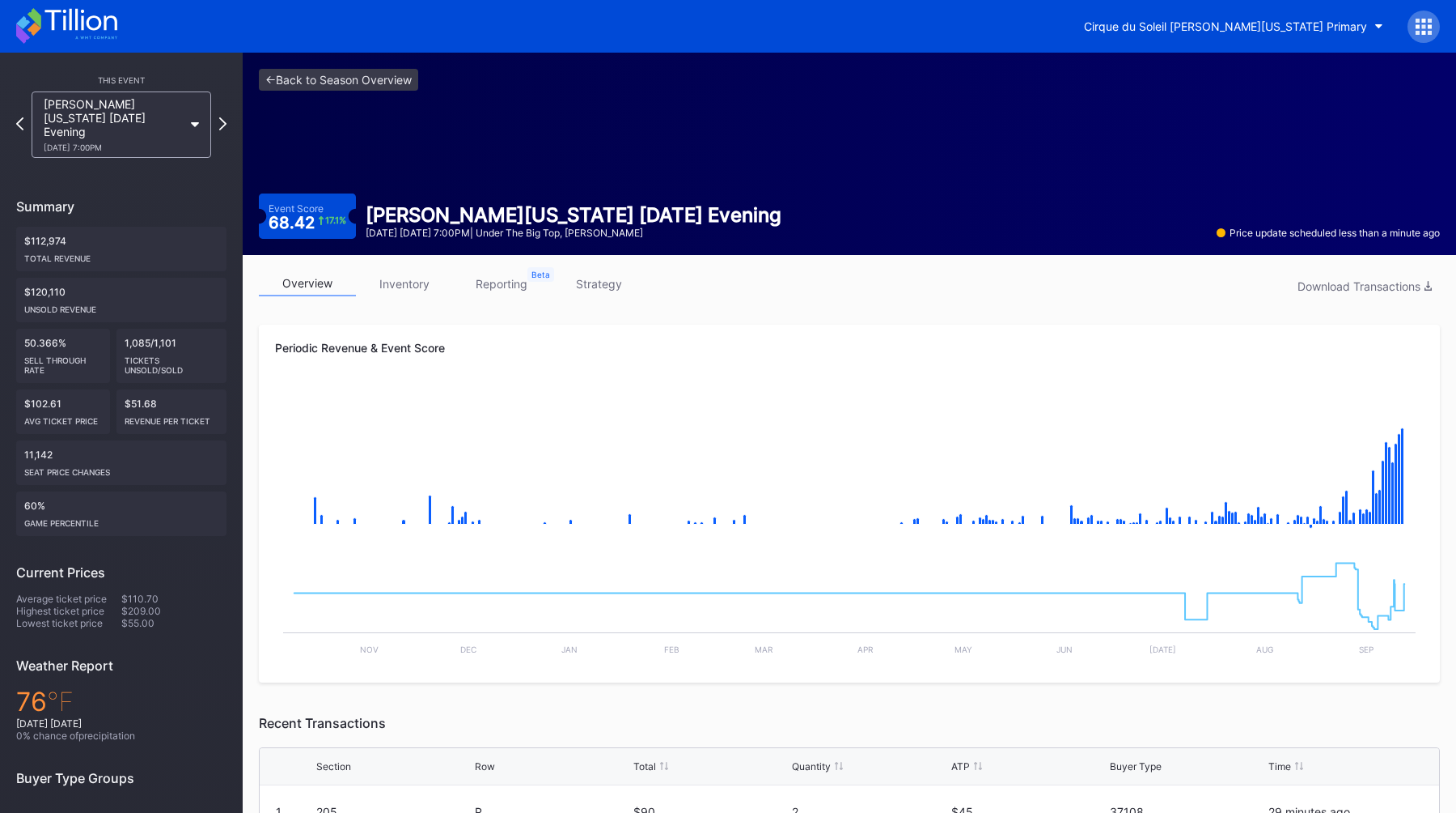
click at [519, 291] on link "reporting" at bounding box center [502, 282] width 97 height 25
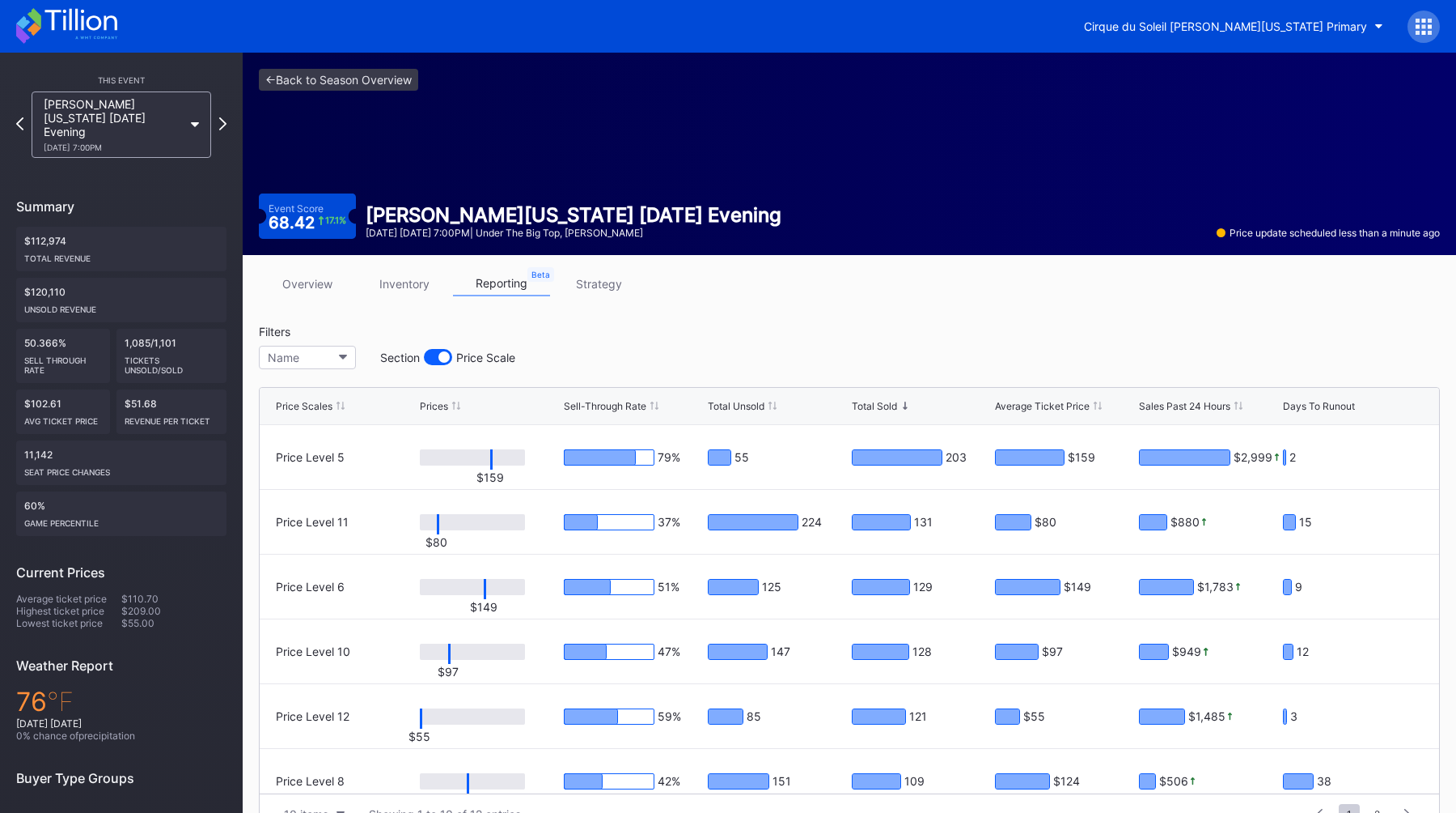
click at [594, 278] on link "strategy" at bounding box center [598, 282] width 97 height 25
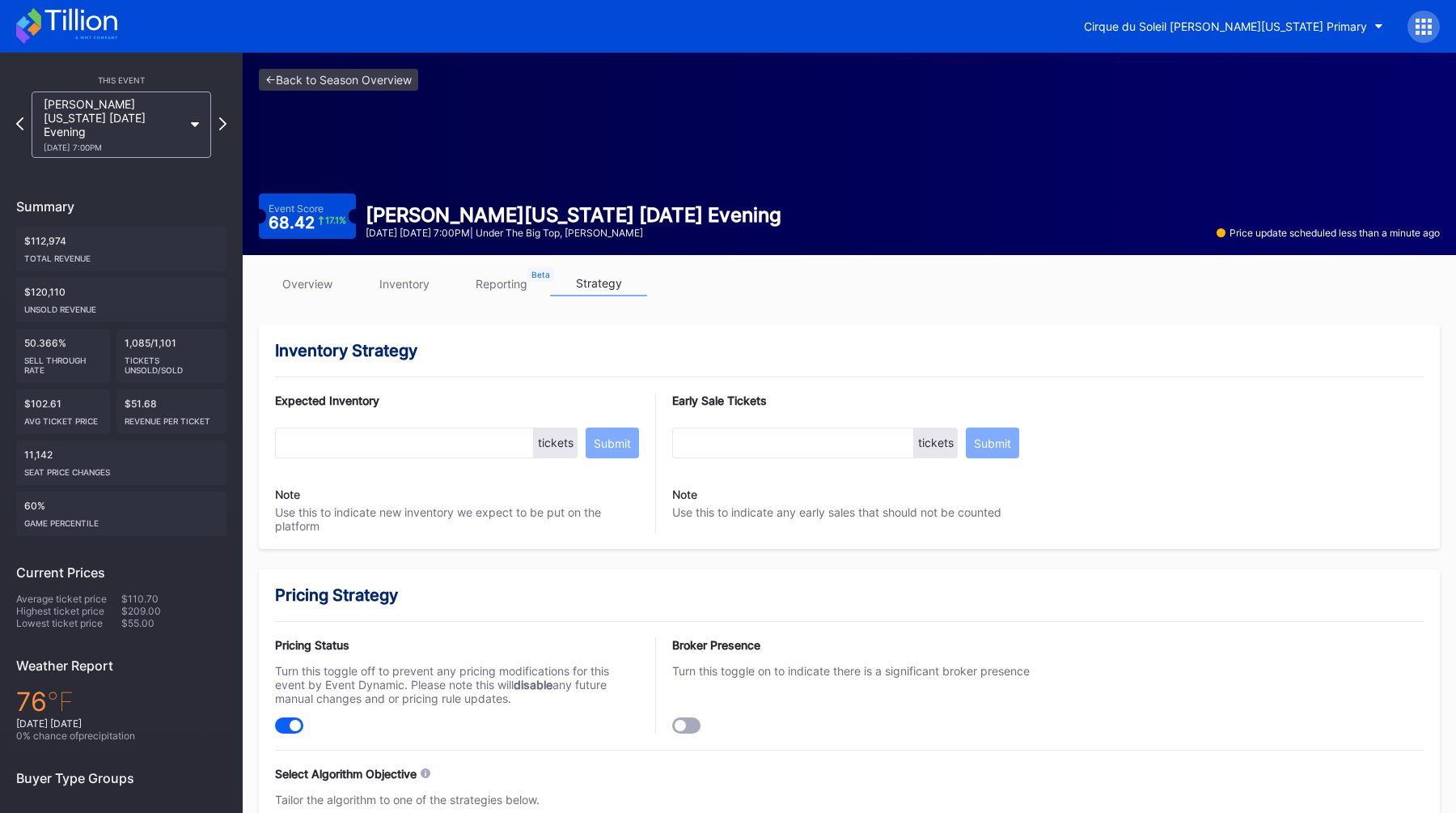
click at [298, 283] on link "overview" at bounding box center [307, 282] width 97 height 25
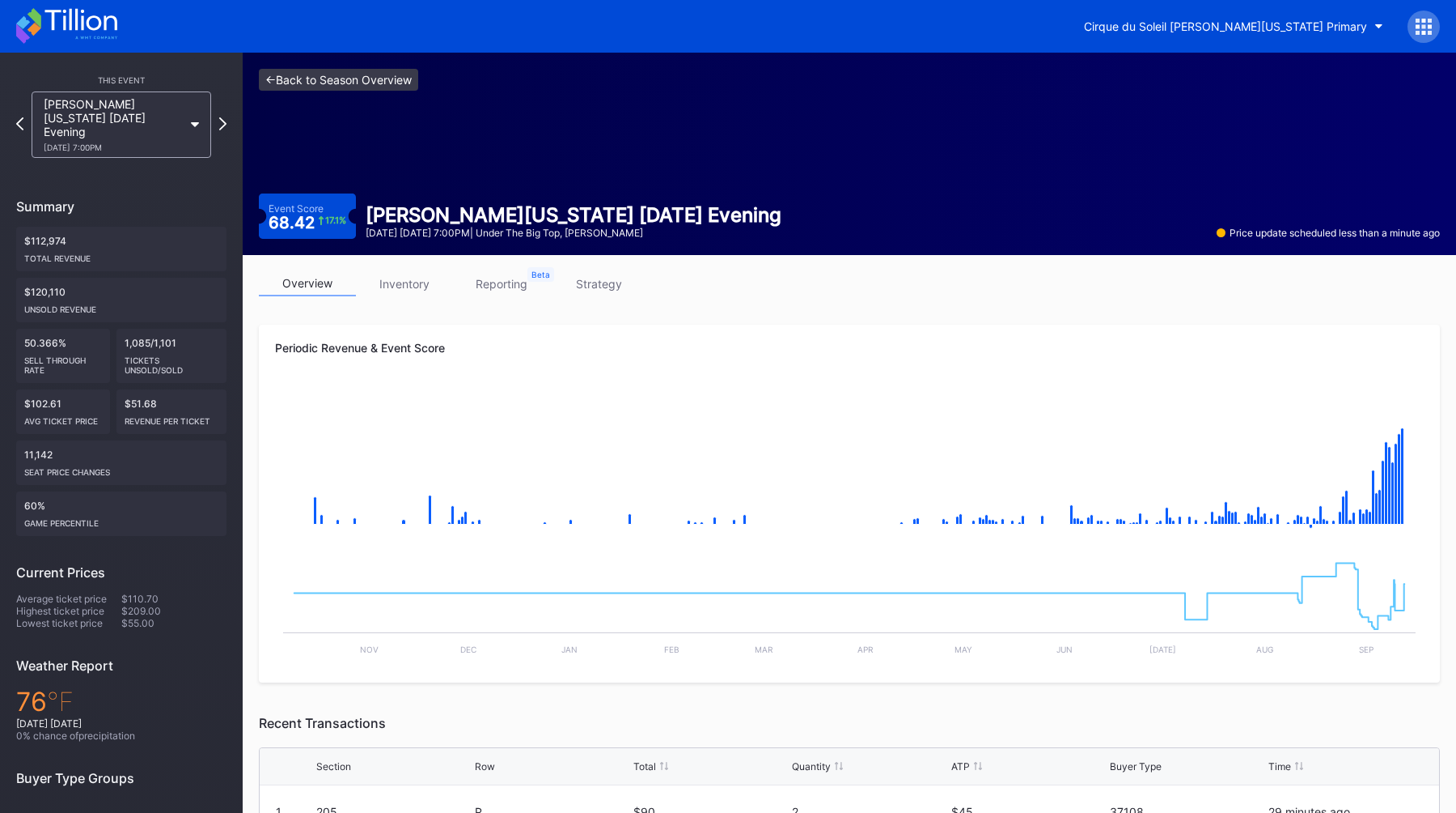
click at [308, 82] on link "<- Back to Season Overview" at bounding box center [338, 80] width 159 height 22
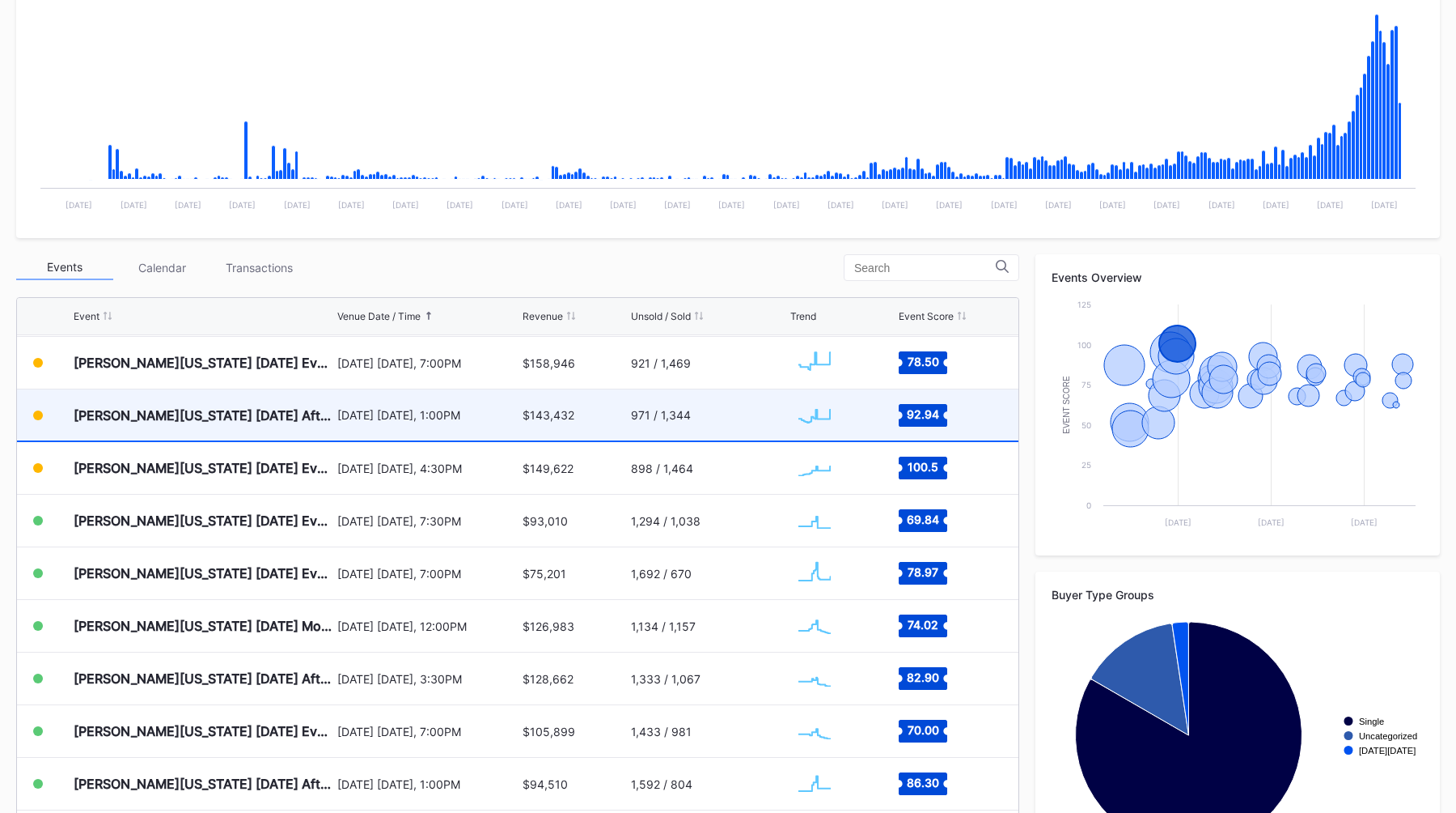
scroll to position [368, 0]
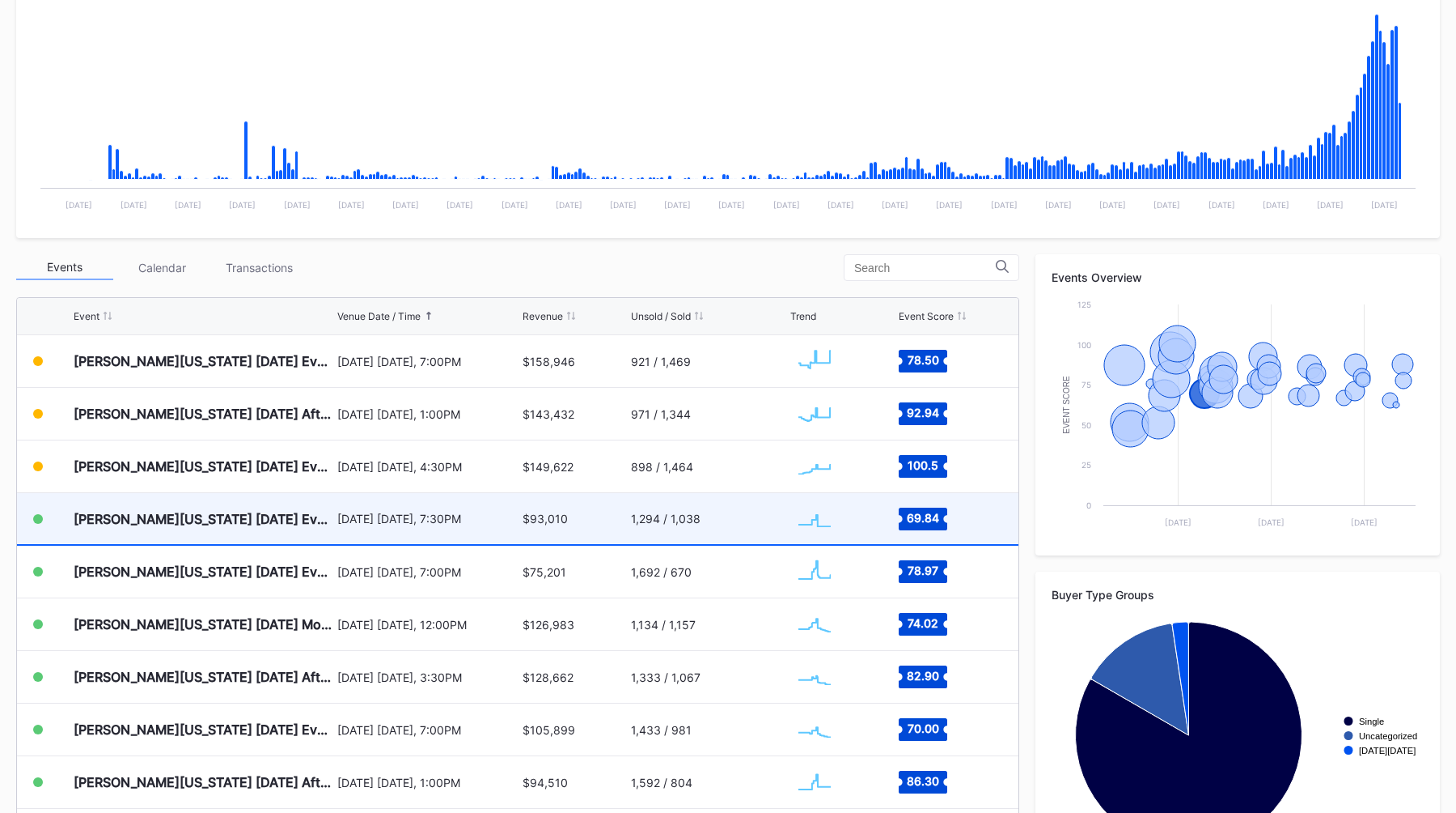
click at [465, 517] on div "[DATE] [DATE], 7:30PM" at bounding box center [428, 519] width 182 height 14
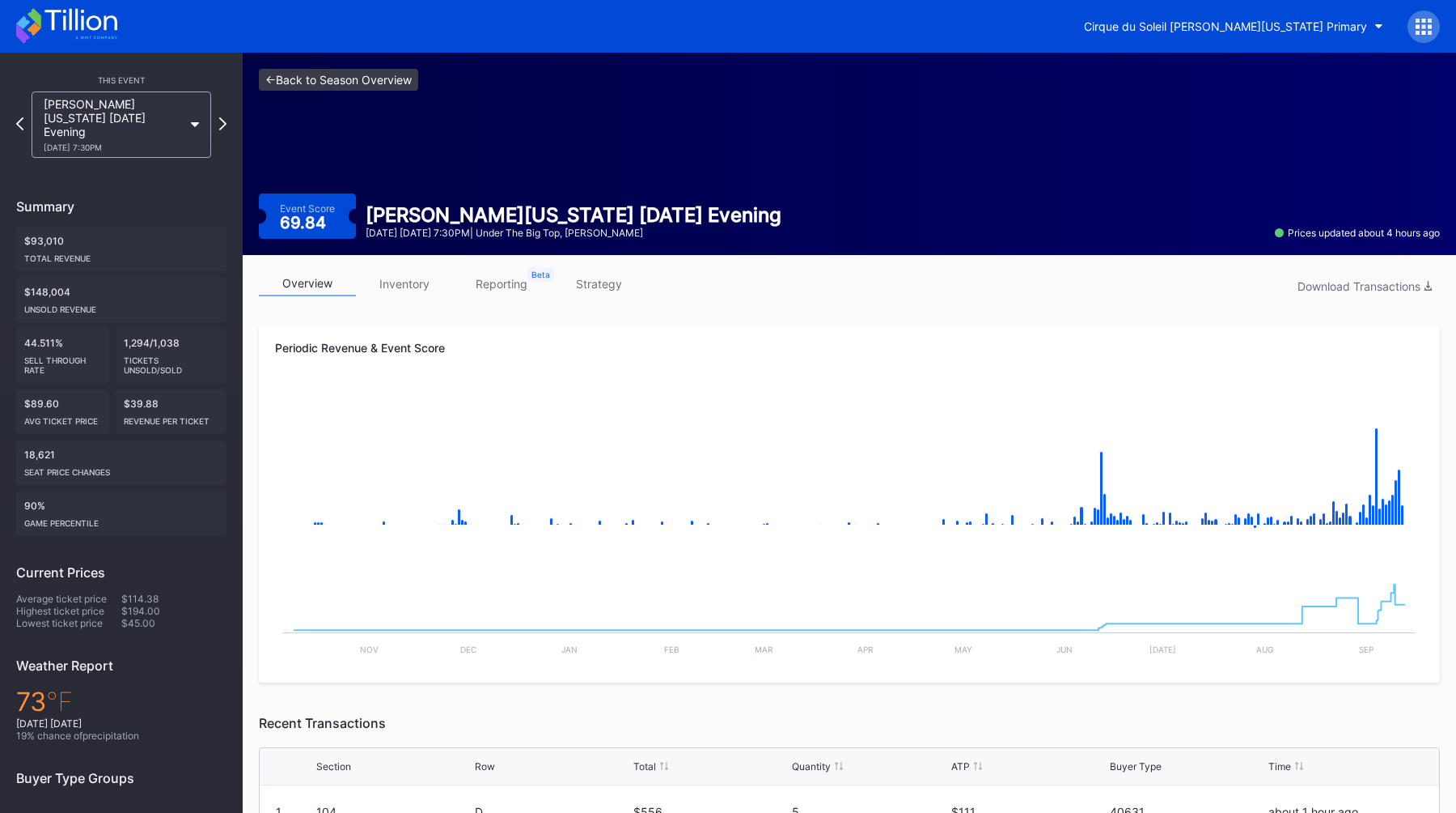
click at [297, 72] on link "<- Back to Season Overview" at bounding box center [338, 80] width 159 height 22
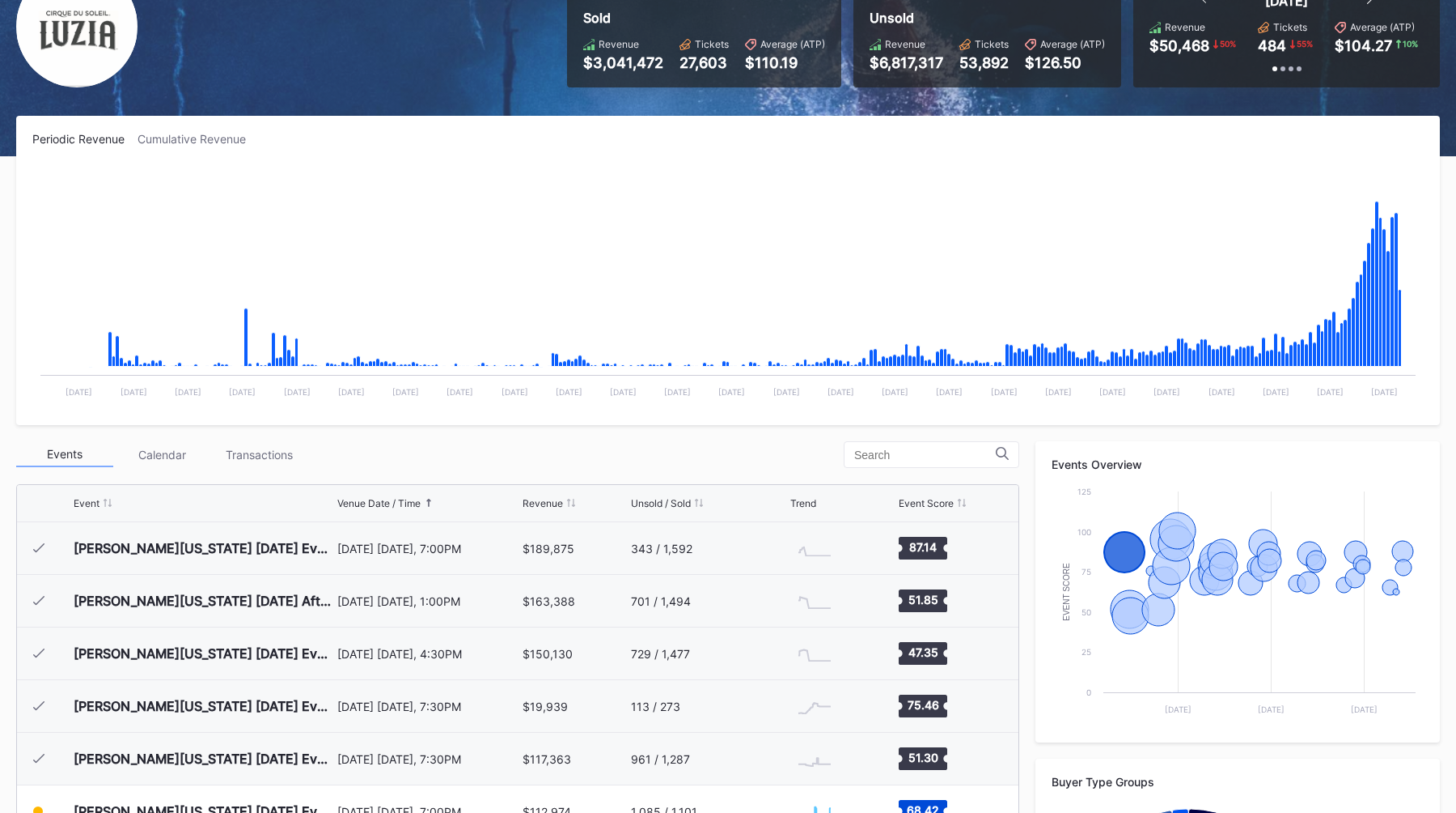
scroll to position [180, 0]
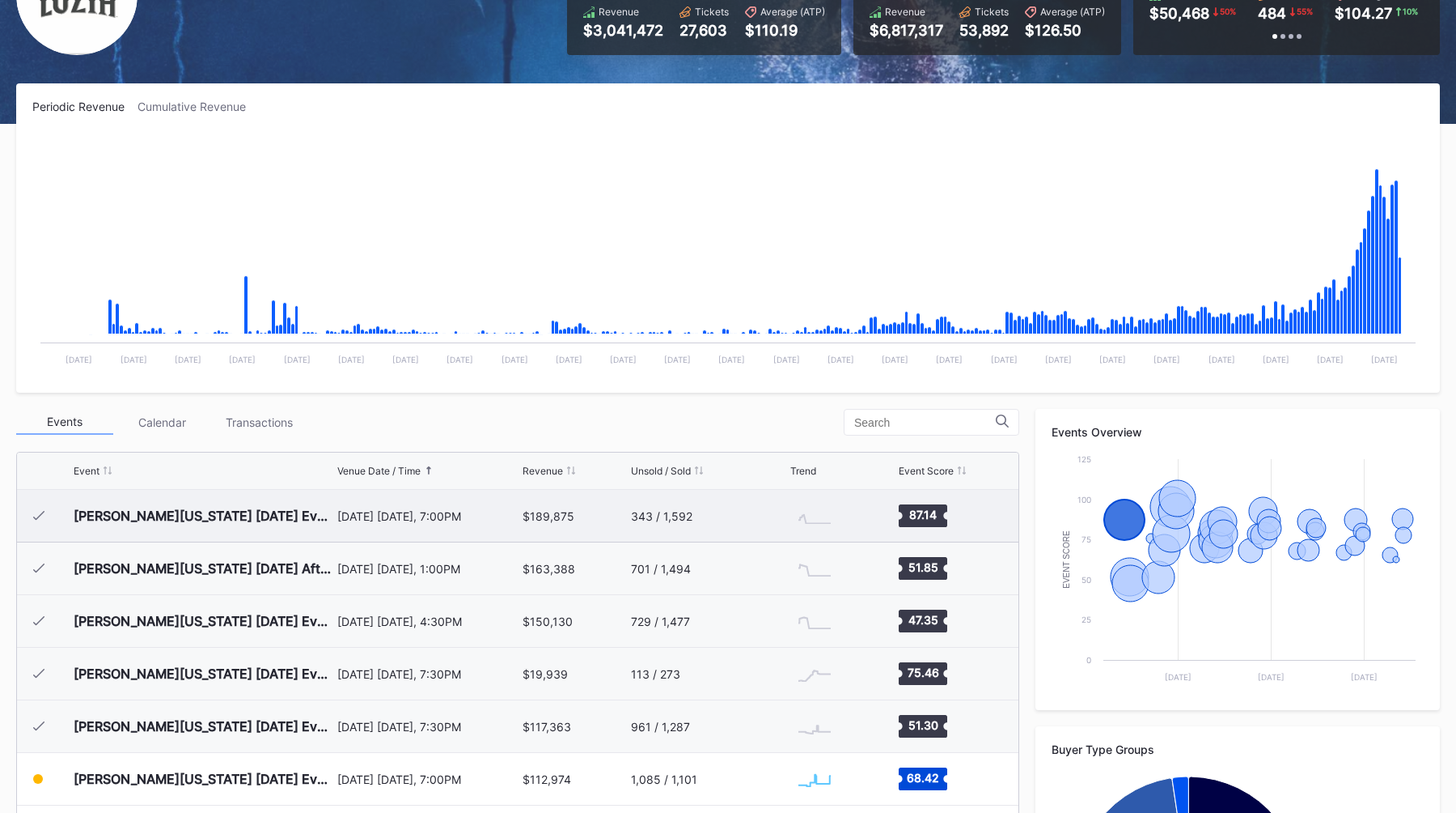
click at [412, 531] on div "[DATE] [DATE], 7:00PM" at bounding box center [428, 516] width 182 height 52
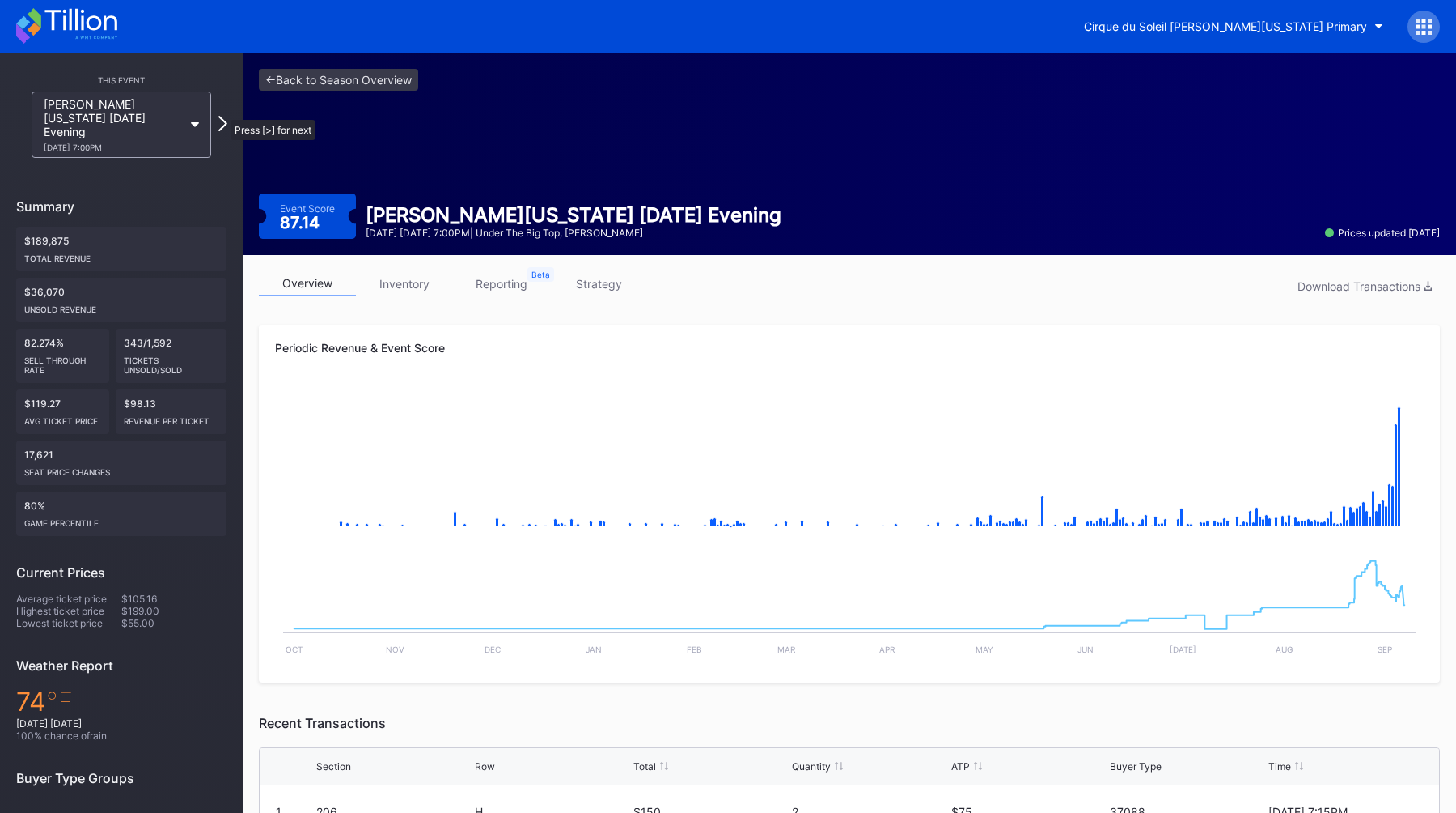
click at [222, 116] on icon at bounding box center [222, 124] width 9 height 16
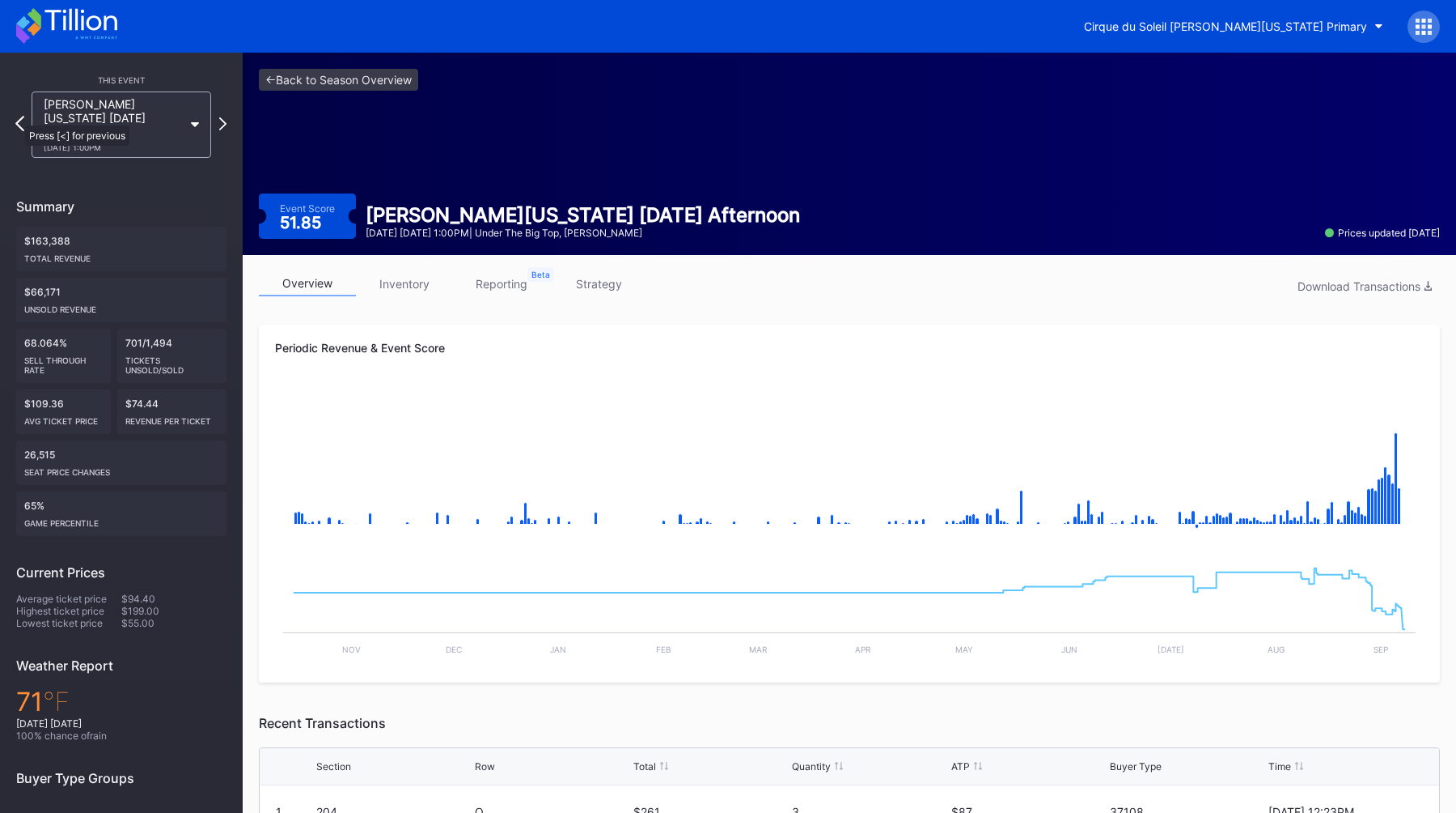
click at [19, 118] on icon at bounding box center [20, 124] width 9 height 16
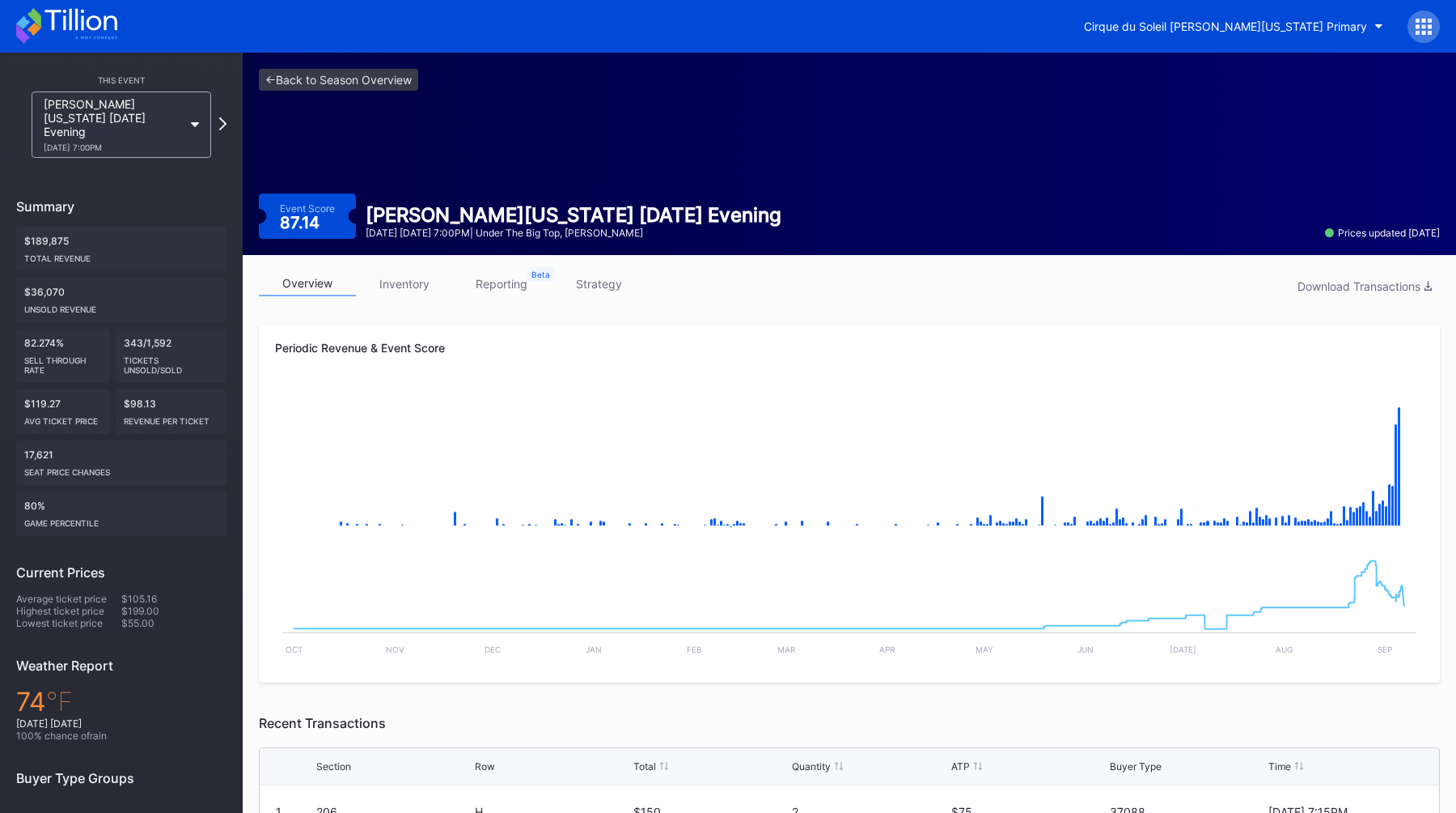
click at [408, 169] on div "<- Back to Season Overview Event Score 87.14 [PERSON_NAME][US_STATE] [DATE] Eve…" at bounding box center [849, 154] width 1213 height 203
click at [226, 115] on div "This Event [PERSON_NAME][US_STATE] [DATE] Evening [DATE] 7:00PM Summary $189,87…" at bounding box center [121, 504] width 243 height 904
click at [221, 116] on icon at bounding box center [222, 124] width 9 height 16
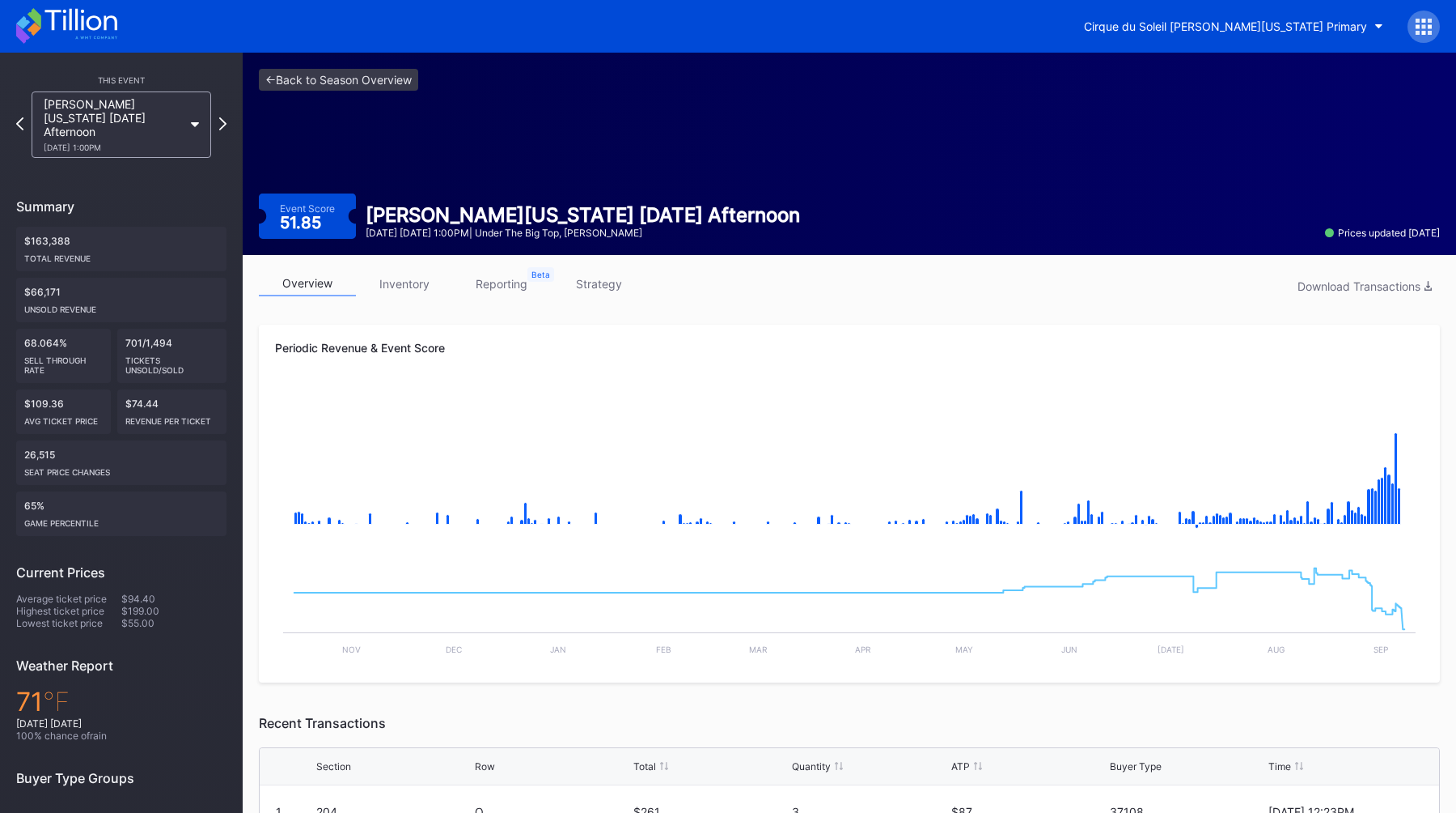
click at [221, 117] on icon at bounding box center [222, 123] width 7 height 13
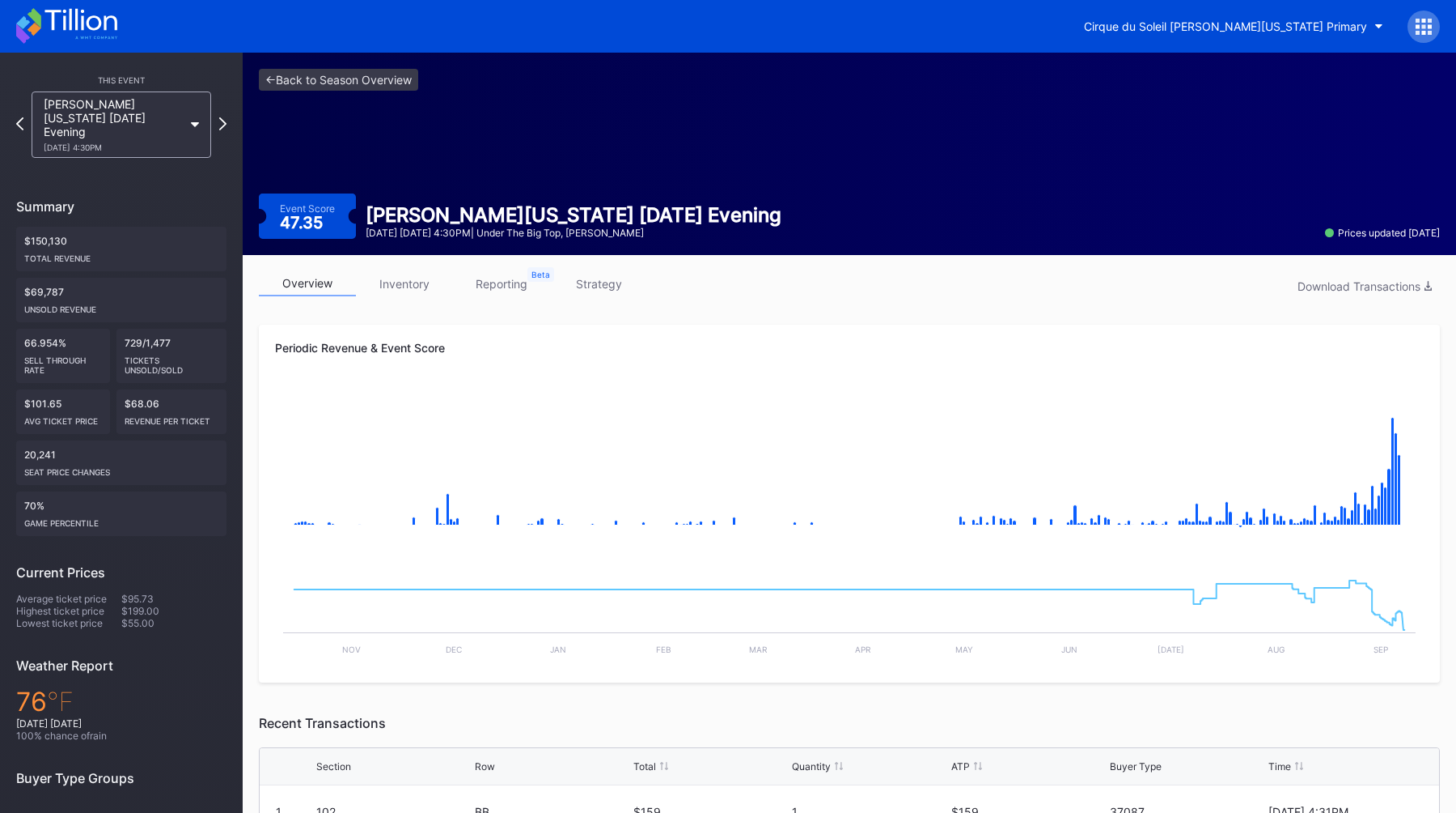
click at [221, 117] on icon at bounding box center [222, 123] width 7 height 13
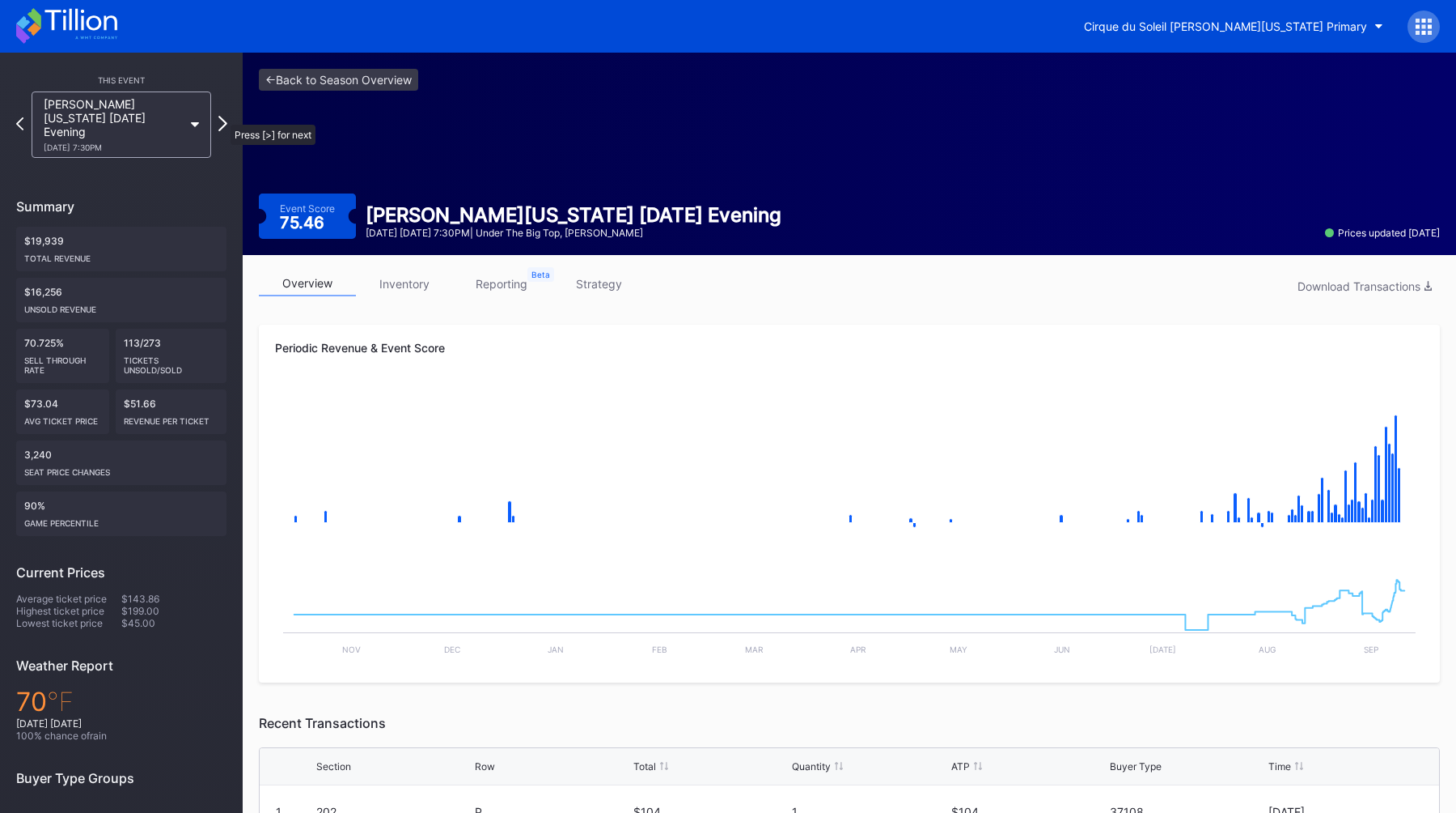
click at [222, 116] on icon at bounding box center [222, 124] width 9 height 16
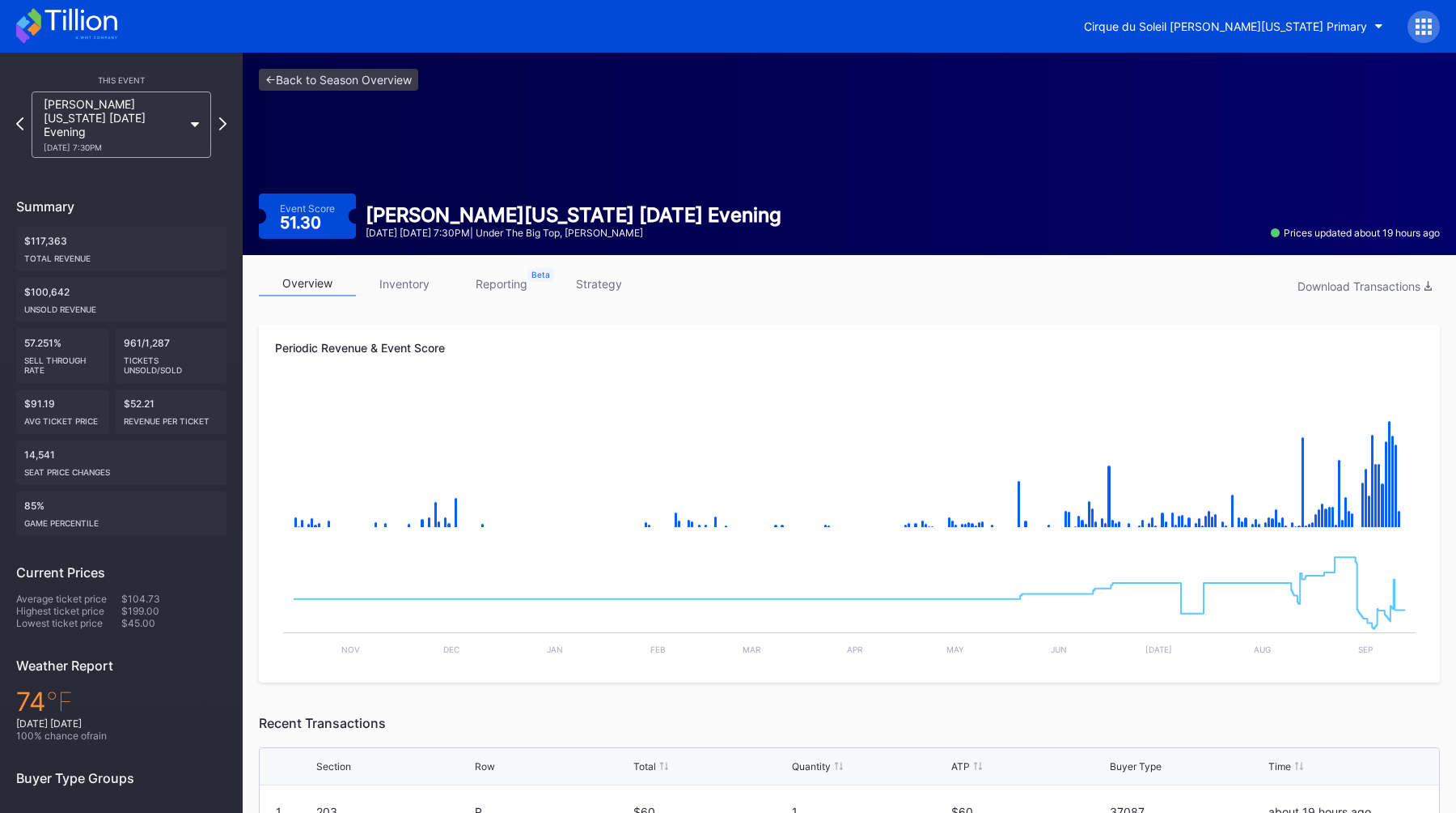
click at [222, 117] on icon at bounding box center [222, 123] width 7 height 13
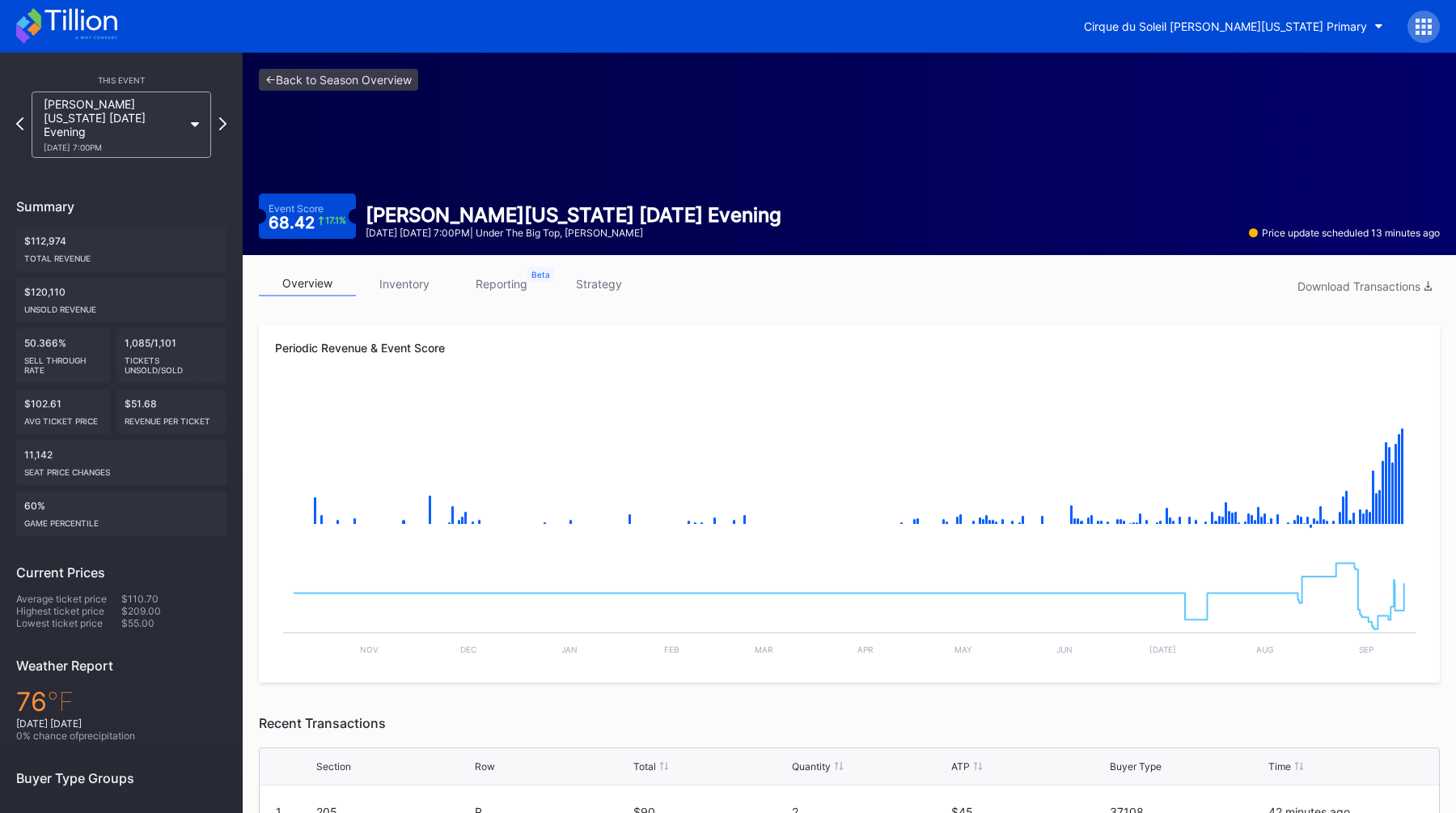
click at [222, 117] on icon at bounding box center [222, 123] width 7 height 13
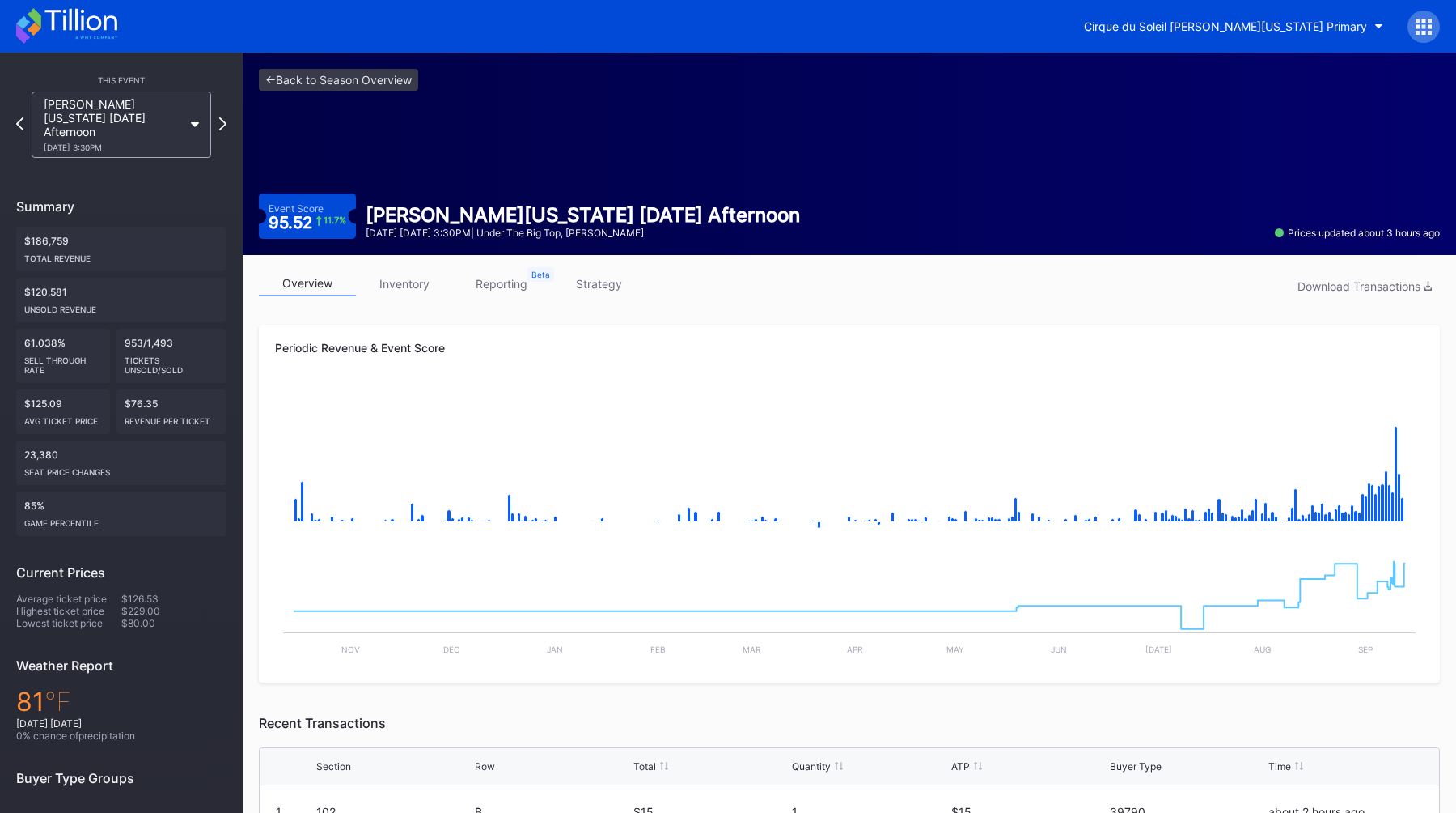
click at [809, 286] on div "overview inventory reporting strategy Download Transactions" at bounding box center [849, 287] width 1182 height 33
click at [1242, 21] on div "Cirque du Soleil [PERSON_NAME][US_STATE] Primary" at bounding box center [1226, 27] width 283 height 14
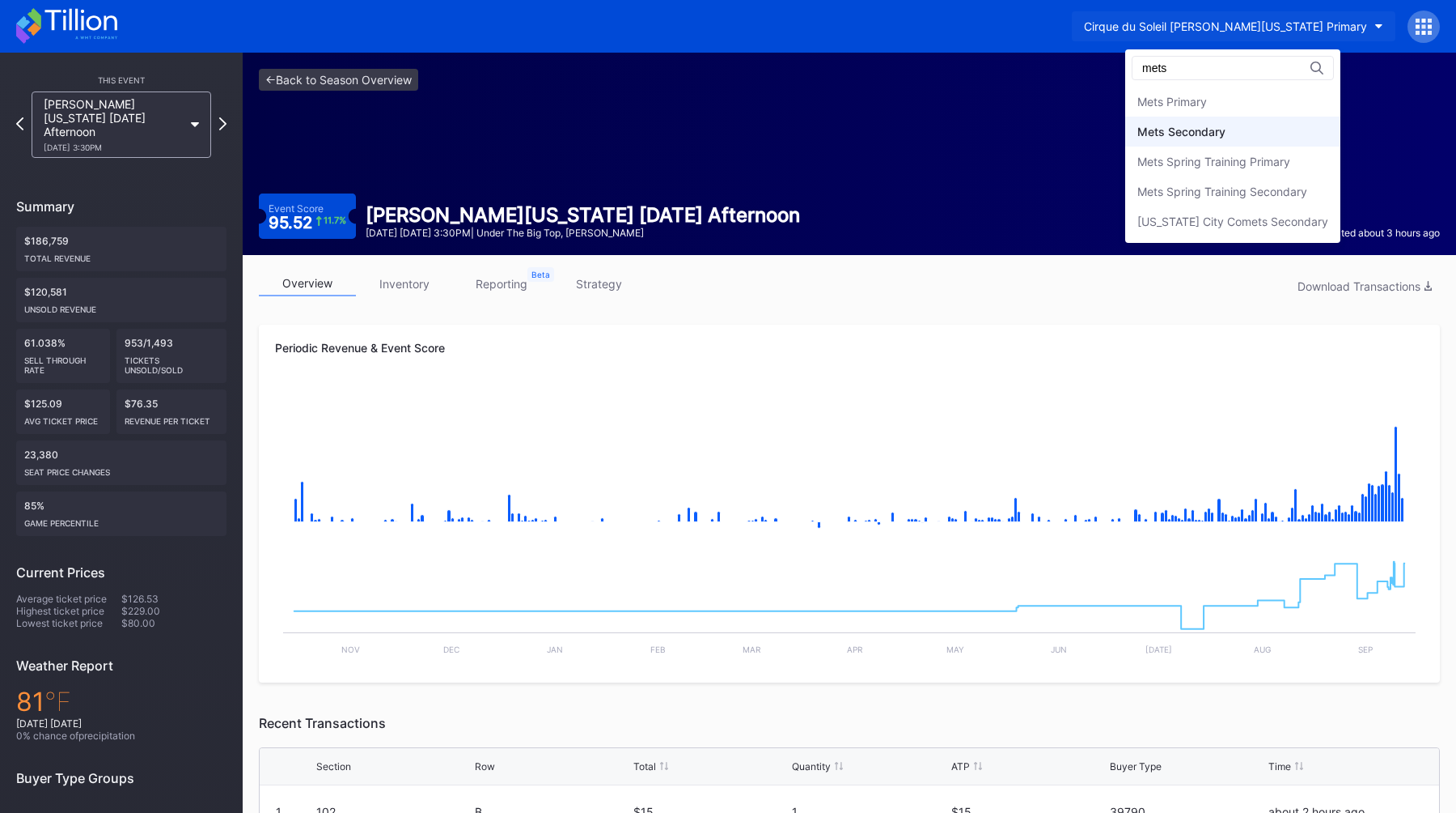
type input "mets"
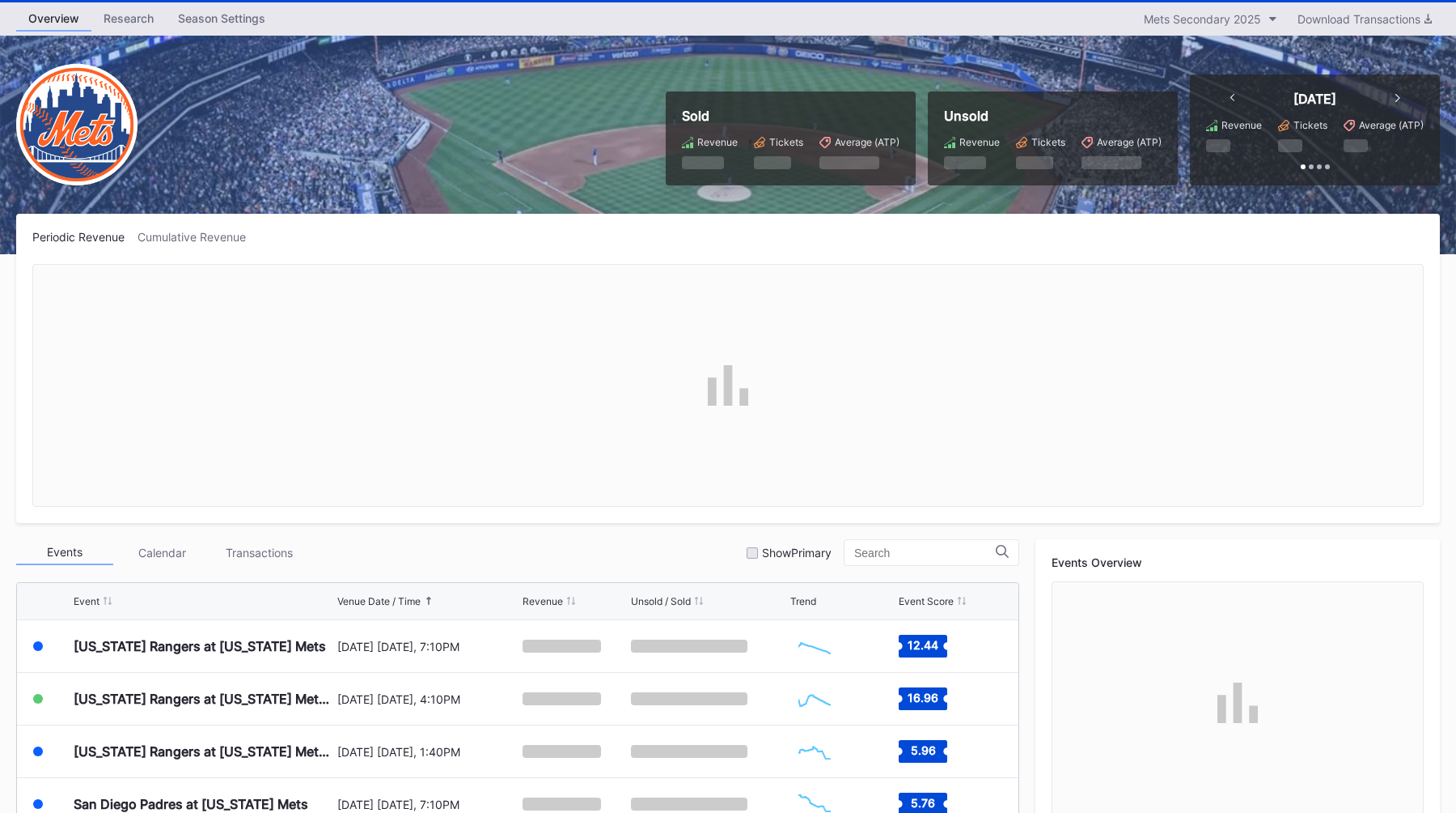
scroll to position [98, 0]
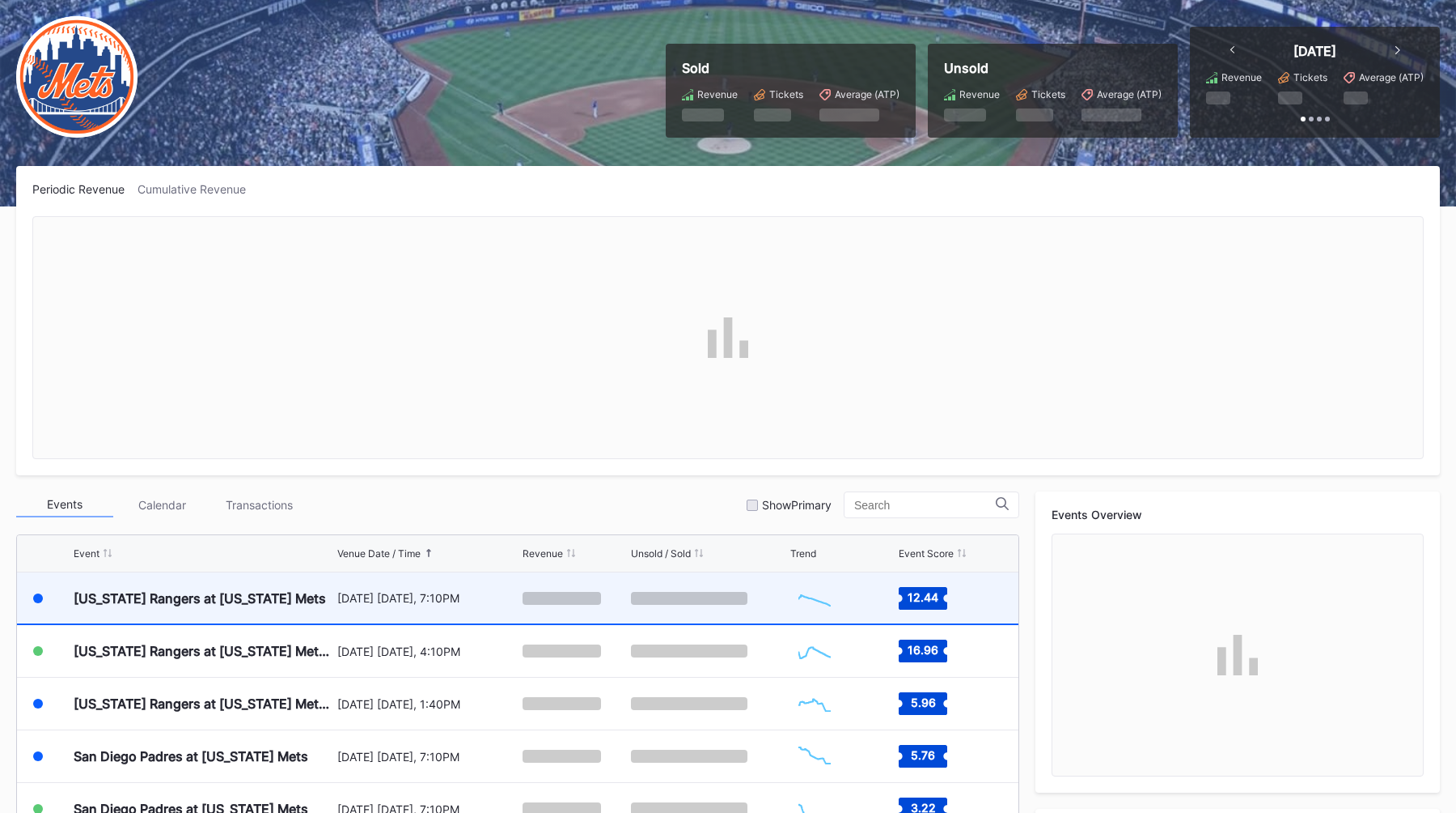
click at [283, 586] on div "[US_STATE] Rangers at [US_STATE] Mets" at bounding box center [204, 597] width 260 height 51
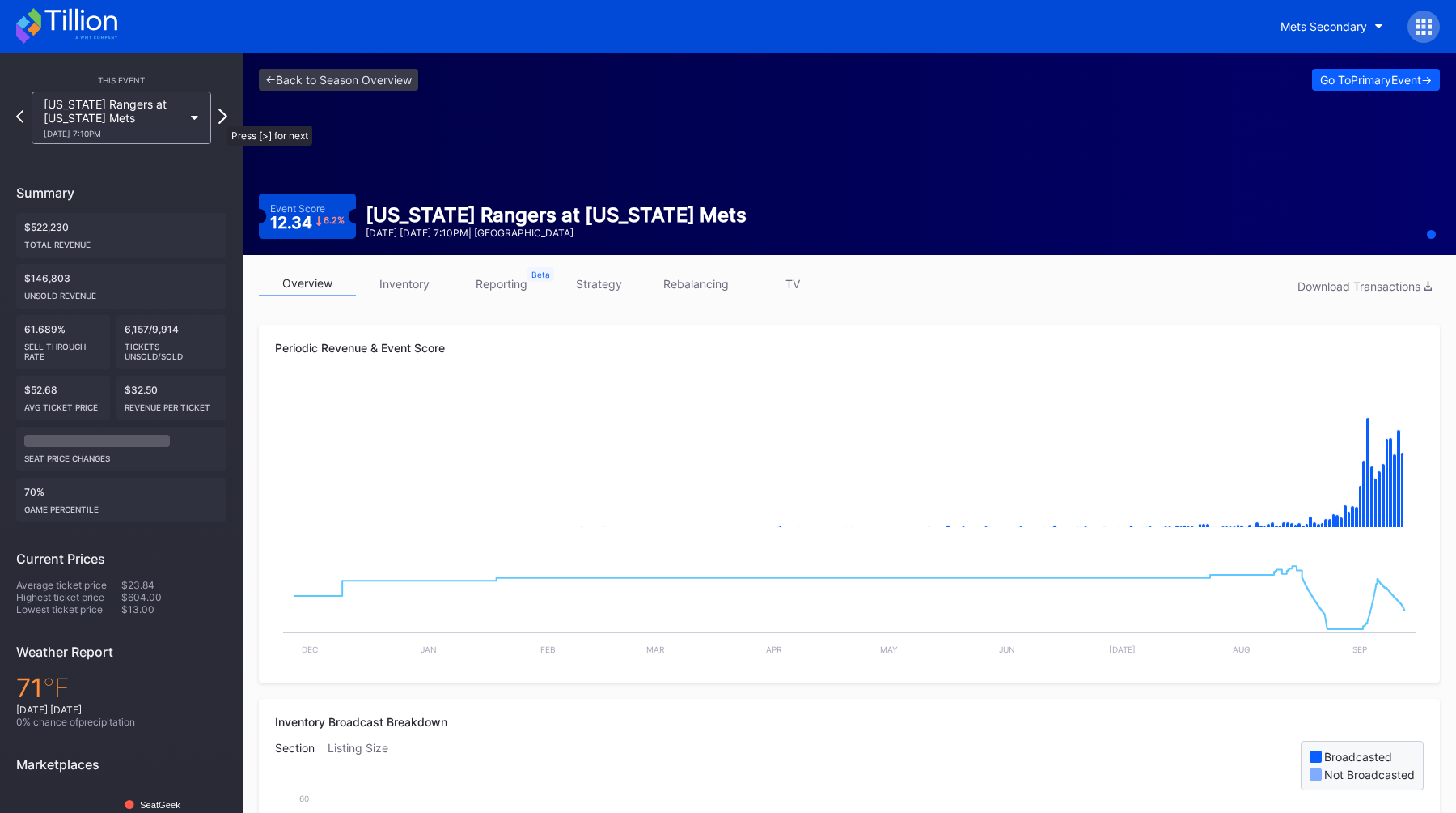
click at [219, 117] on icon at bounding box center [222, 116] width 9 height 16
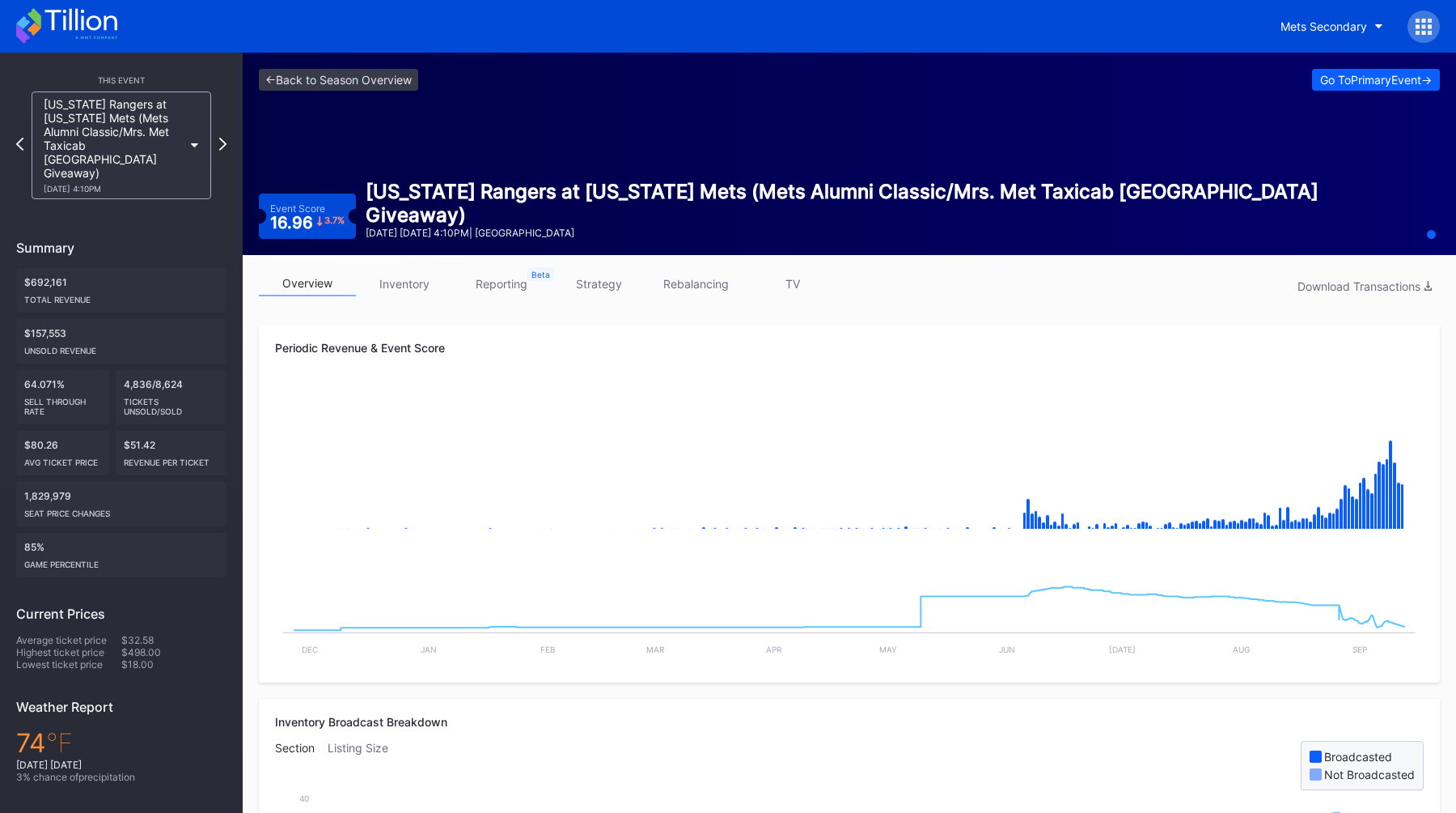
click at [929, 332] on div "Periodic Revenue & Event Score Created with Highcharts 11.2.0 Chart title Creat…" at bounding box center [849, 503] width 1182 height 357
click at [1349, 75] on div "Go To Primary Event ->" at bounding box center [1375, 80] width 111 height 14
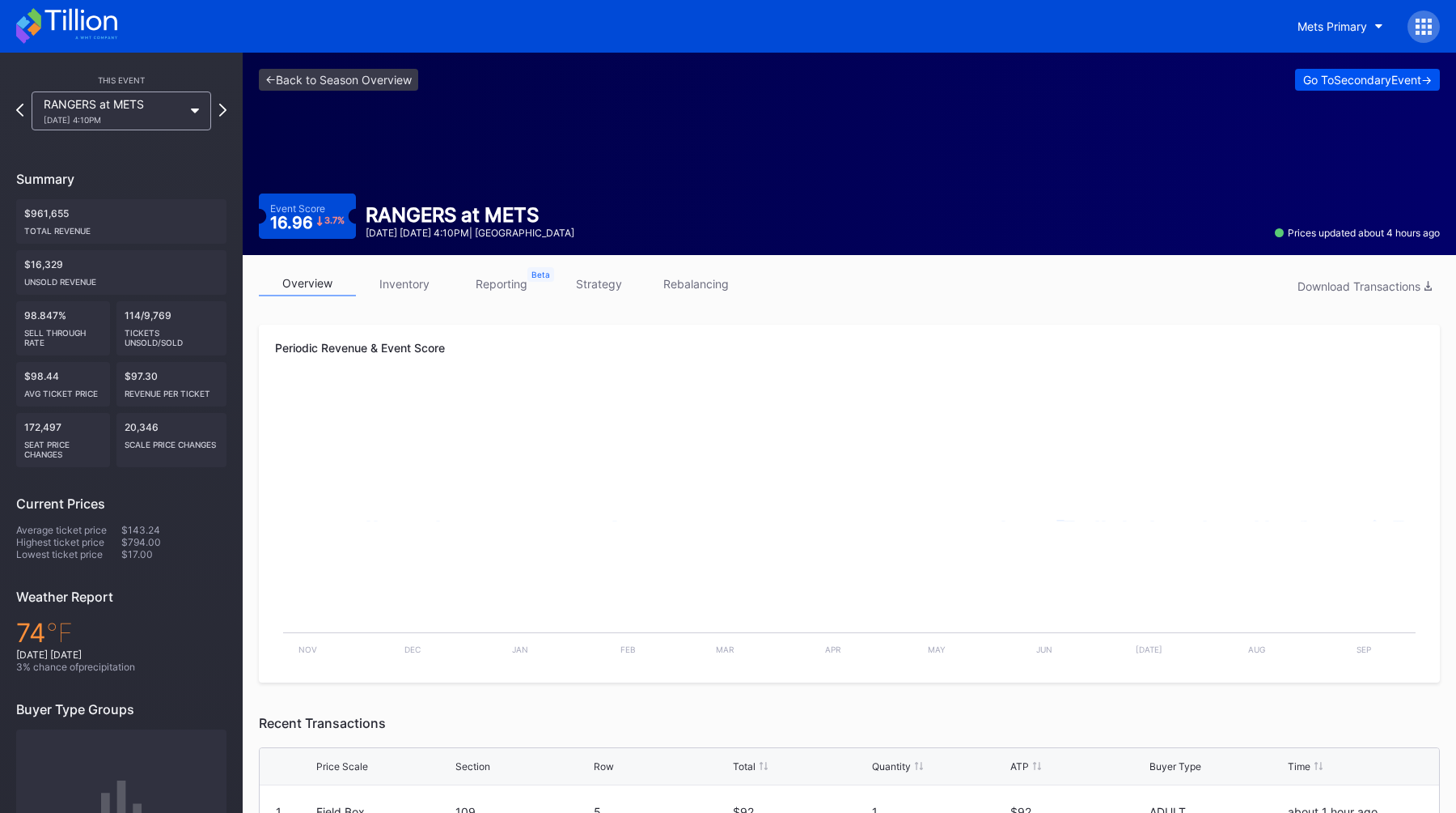
click at [1333, 84] on div "Go To Secondary Event ->" at bounding box center [1367, 80] width 129 height 14
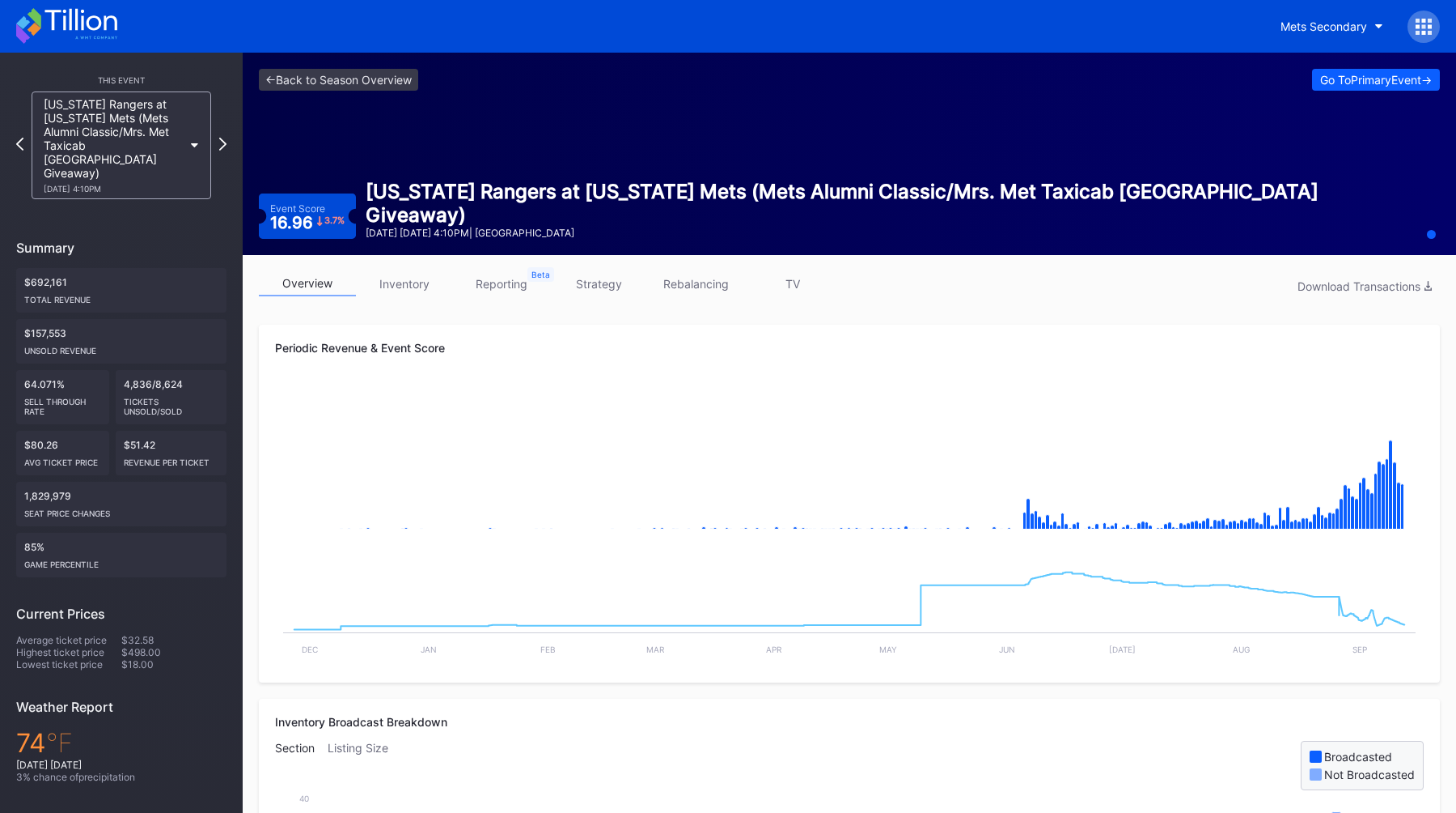
click at [949, 184] on div "<- Back to Season Overview Go To Primary Event -> Event Score 16.96 3.7 % [US_S…" at bounding box center [849, 154] width 1213 height 203
click at [576, 296] on div "overview inventory reporting strategy rebalancing TV Download Transactions" at bounding box center [849, 287] width 1182 height 33
click at [586, 292] on link "strategy" at bounding box center [598, 282] width 97 height 25
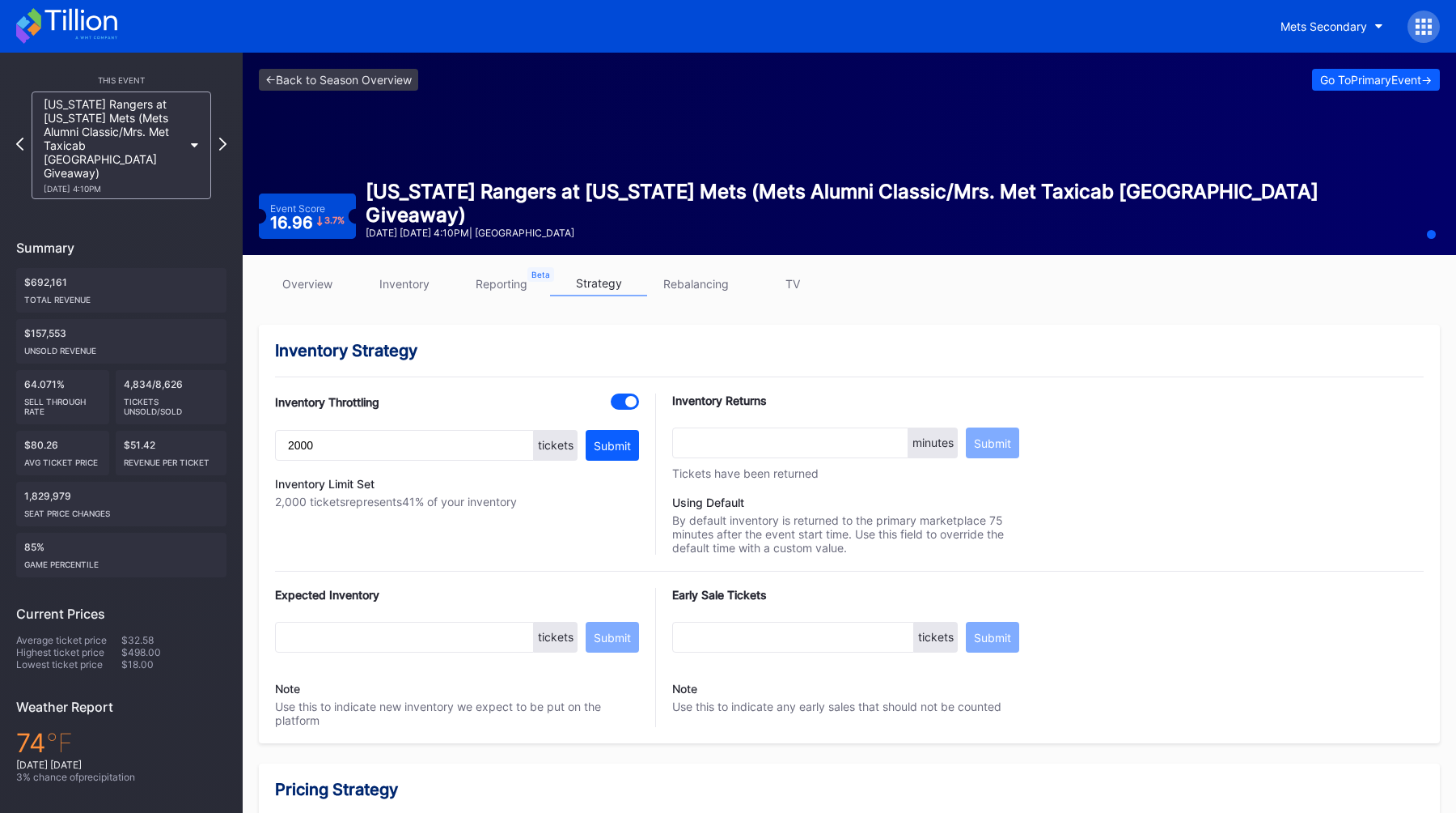
click at [318, 301] on div "overview inventory reporting strategy rebalancing TV" at bounding box center [849, 287] width 1182 height 33
click at [320, 289] on link "overview" at bounding box center [307, 282] width 97 height 25
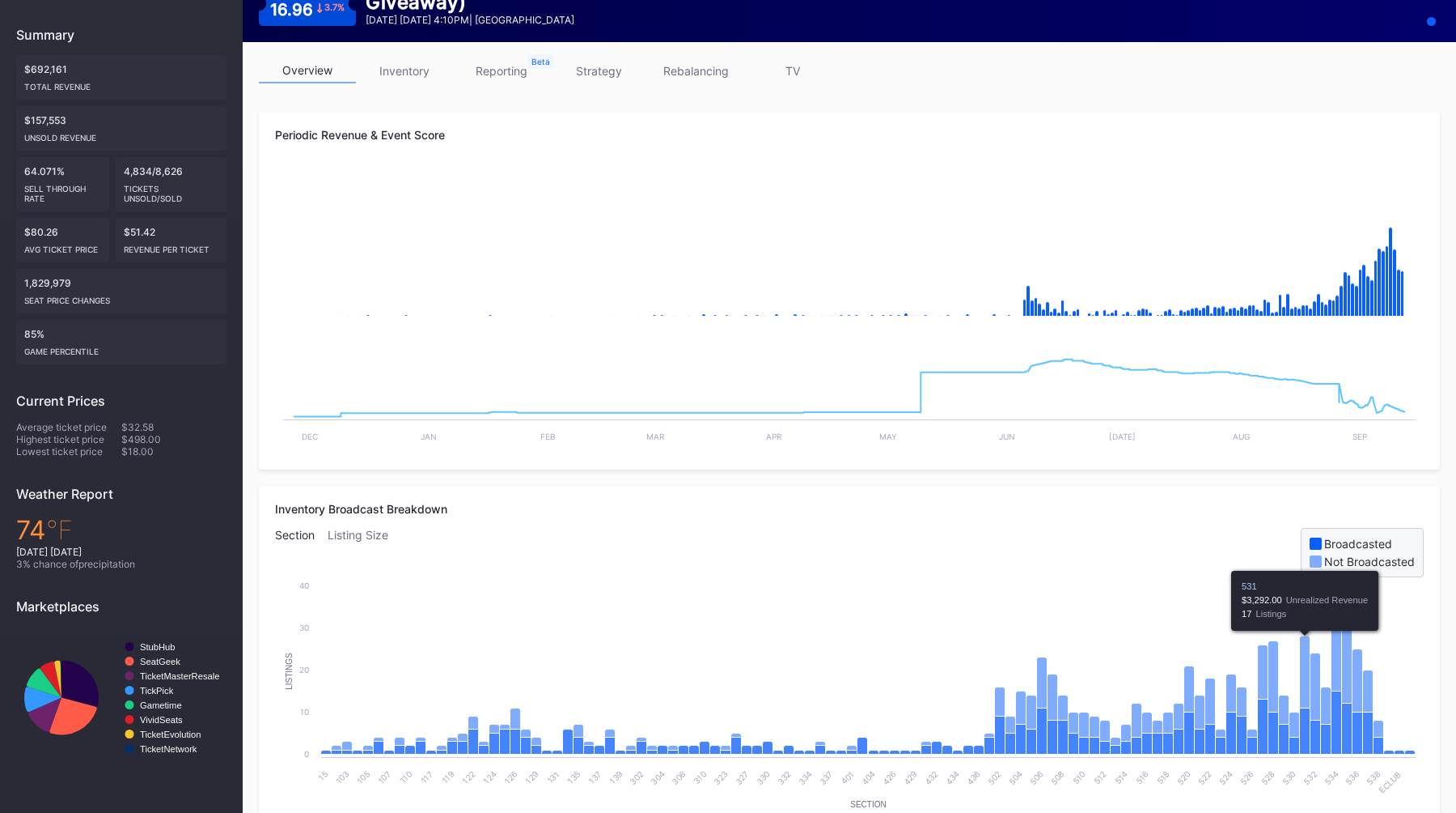
scroll to position [52, 0]
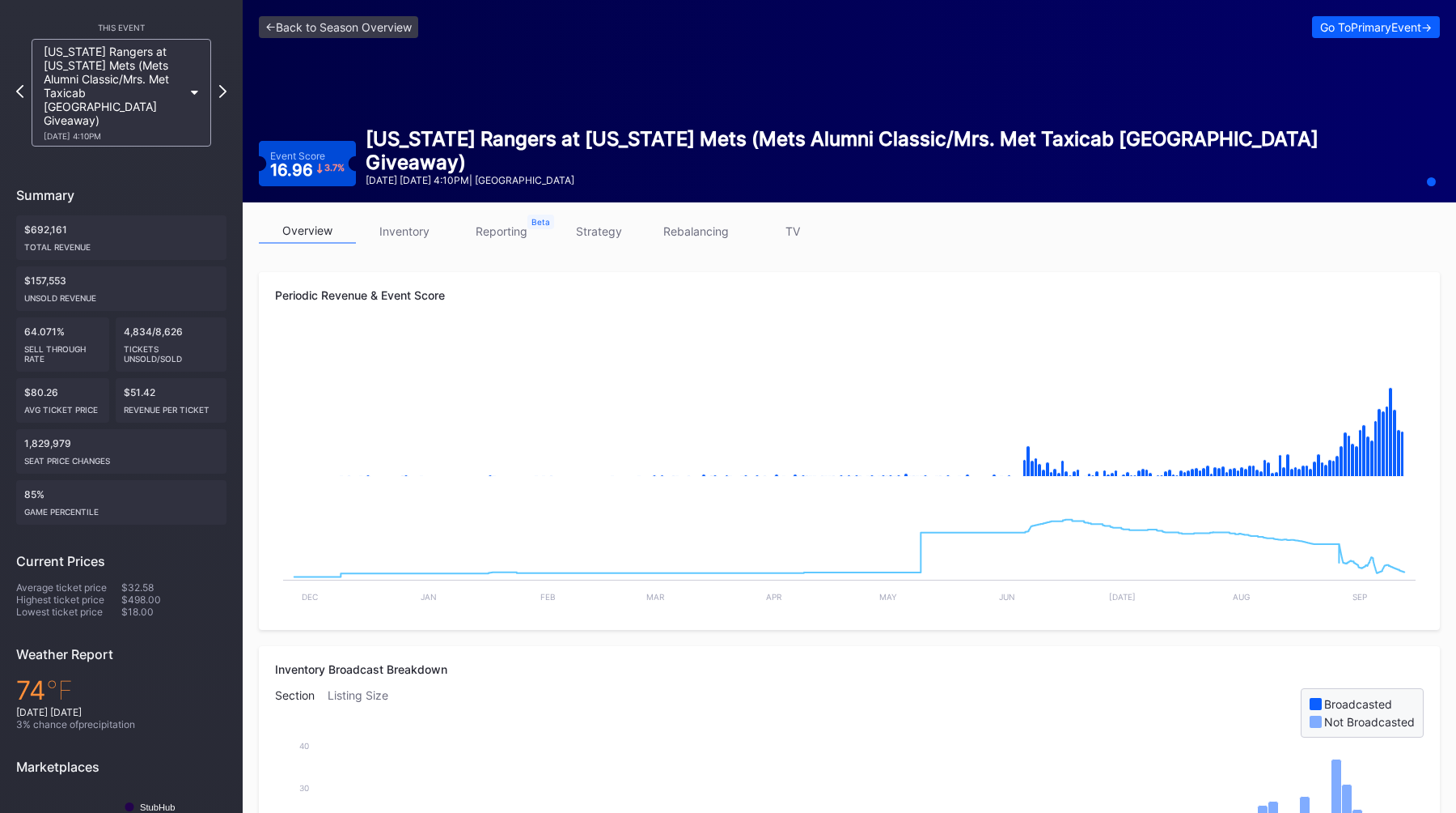
click at [779, 234] on link "TV" at bounding box center [793, 230] width 97 height 25
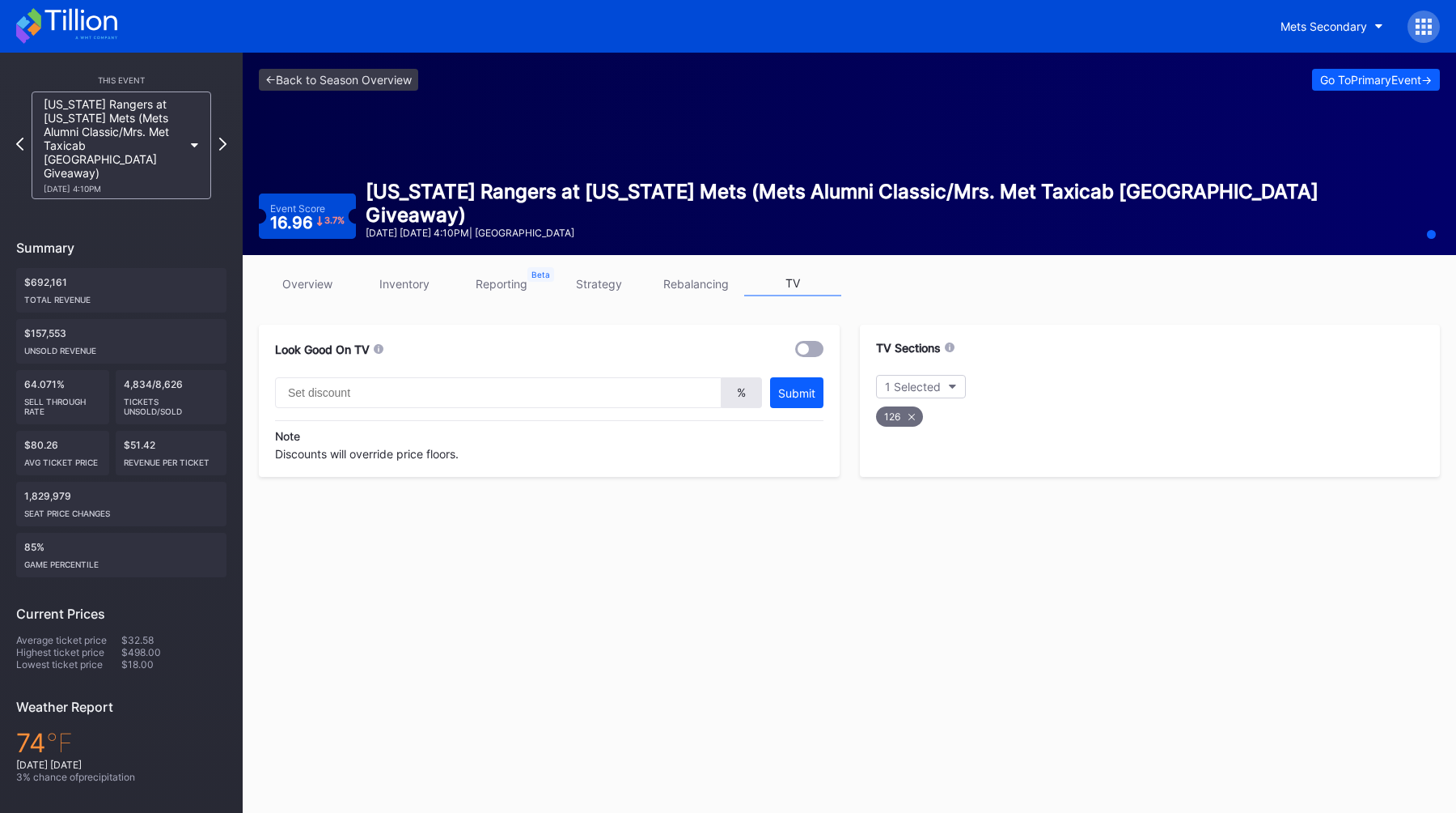
click at [308, 280] on link "overview" at bounding box center [307, 282] width 97 height 25
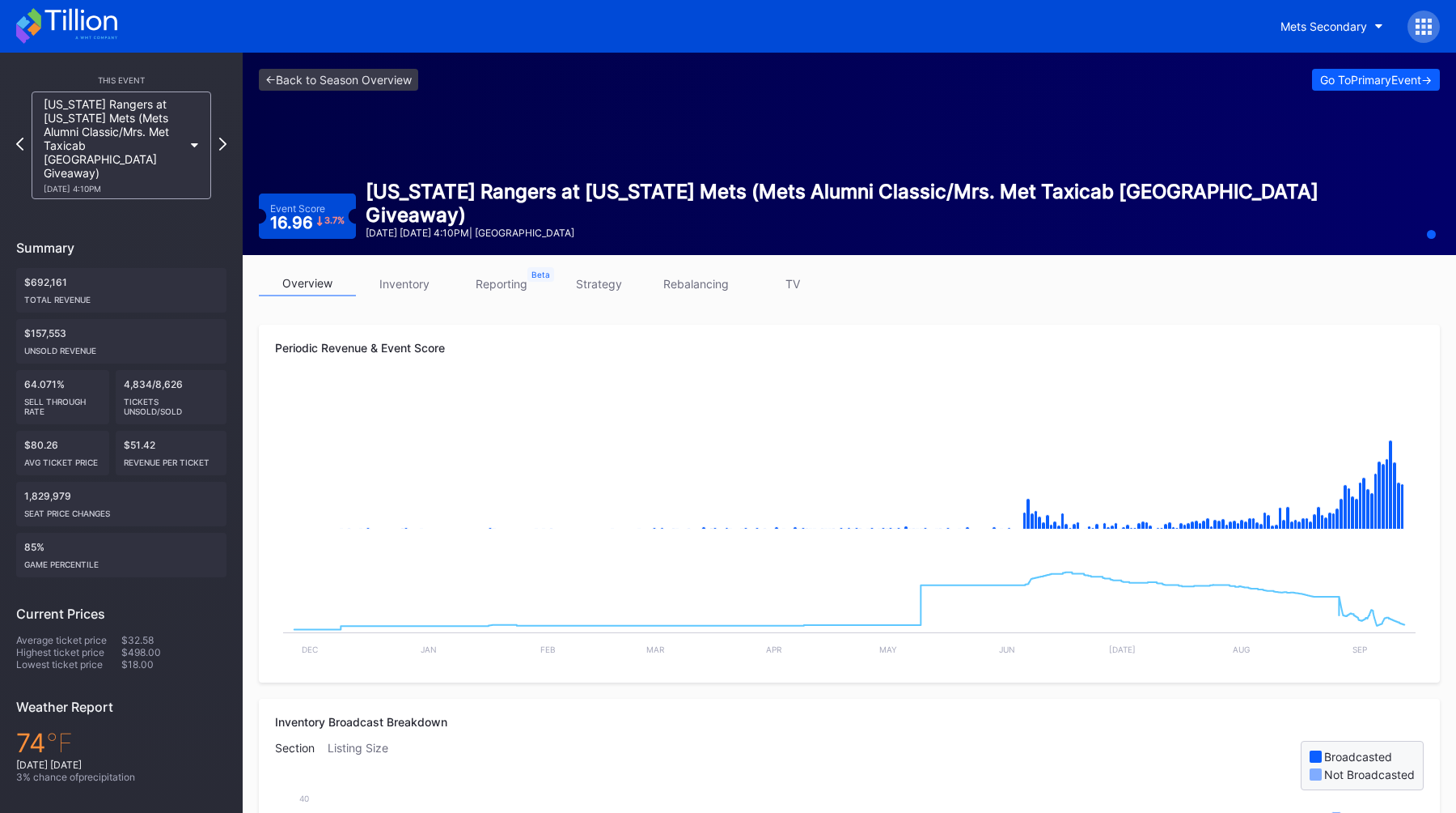
click at [777, 278] on link "TV" at bounding box center [793, 282] width 97 height 25
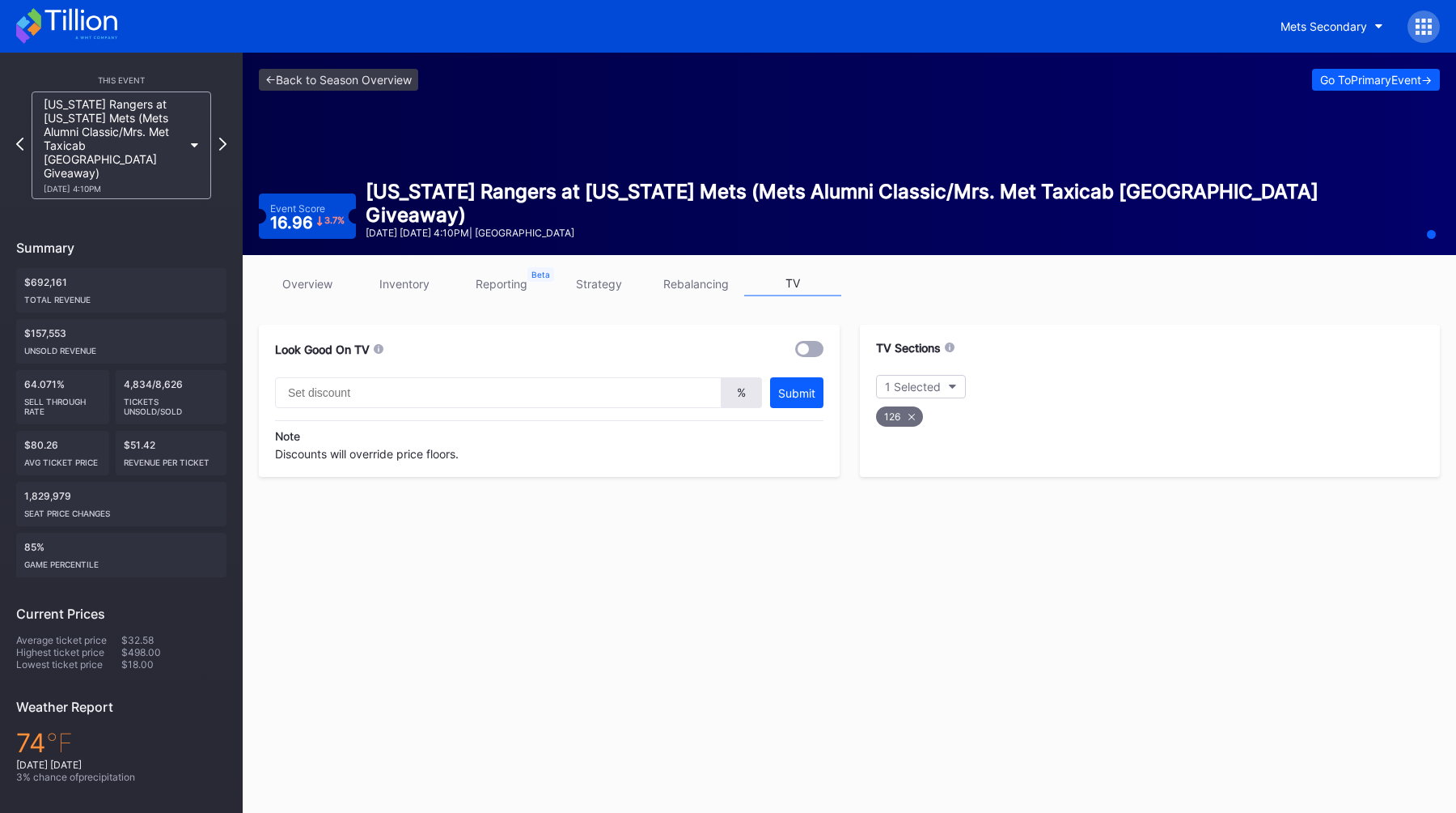
click at [312, 288] on link "overview" at bounding box center [307, 282] width 97 height 25
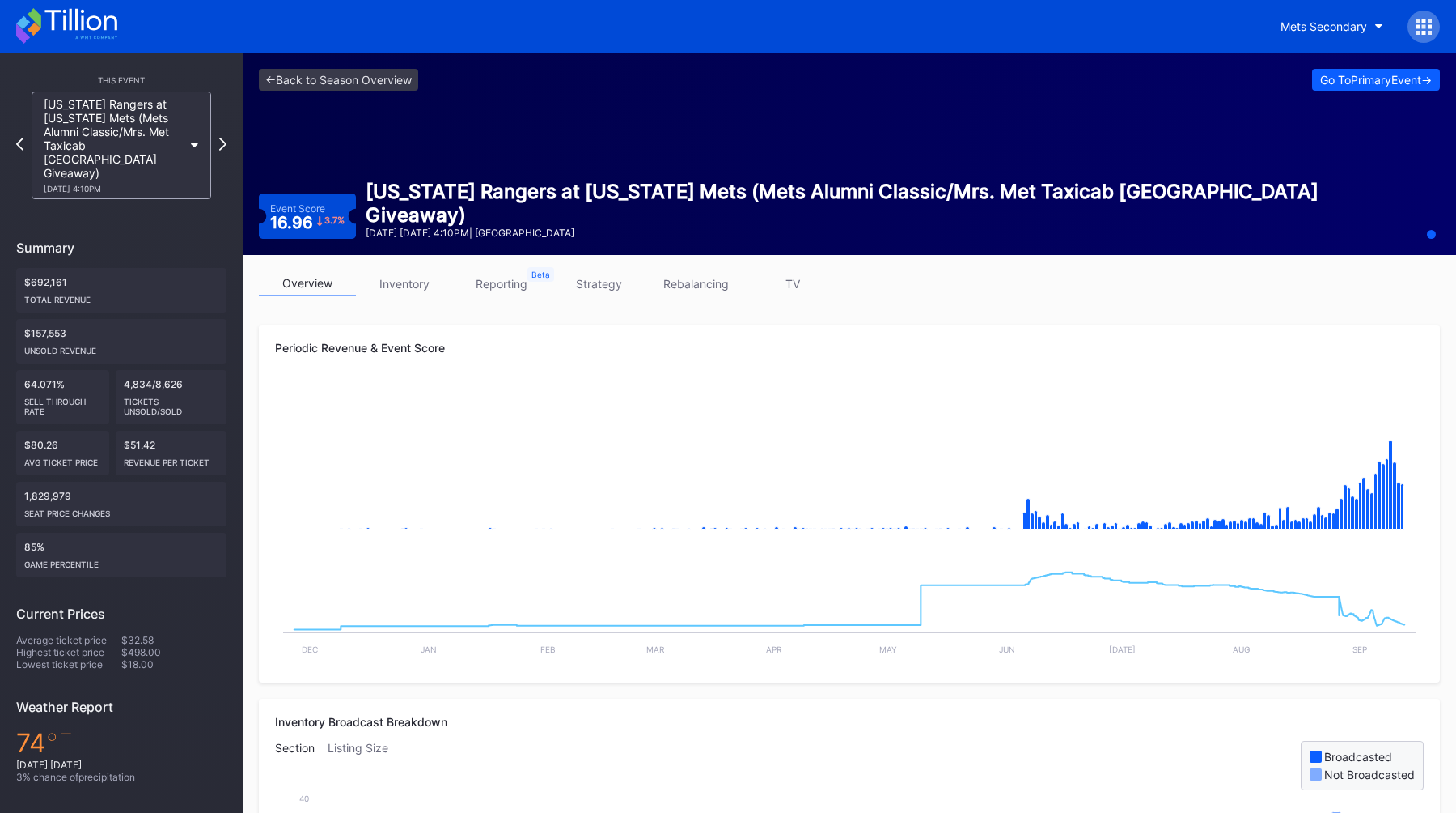
click at [580, 281] on link "strategy" at bounding box center [598, 282] width 97 height 25
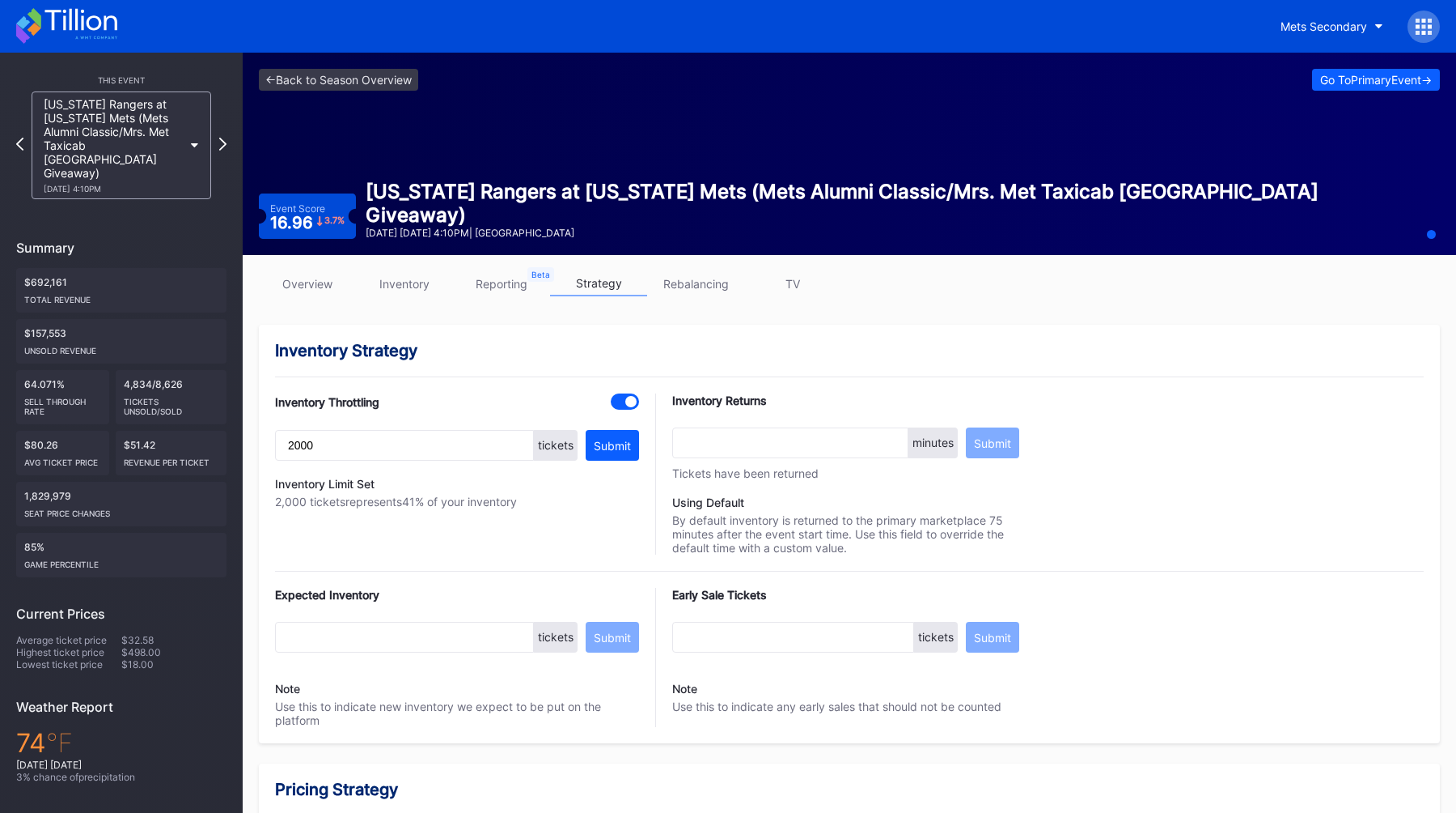
click at [499, 135] on div "<- Back to Season Overview Go To Primary Event -> Event Score 16.96 3.7 % [US_S…" at bounding box center [849, 154] width 1213 height 203
click at [1372, 85] on div "Go To Primary Event ->" at bounding box center [1375, 80] width 111 height 14
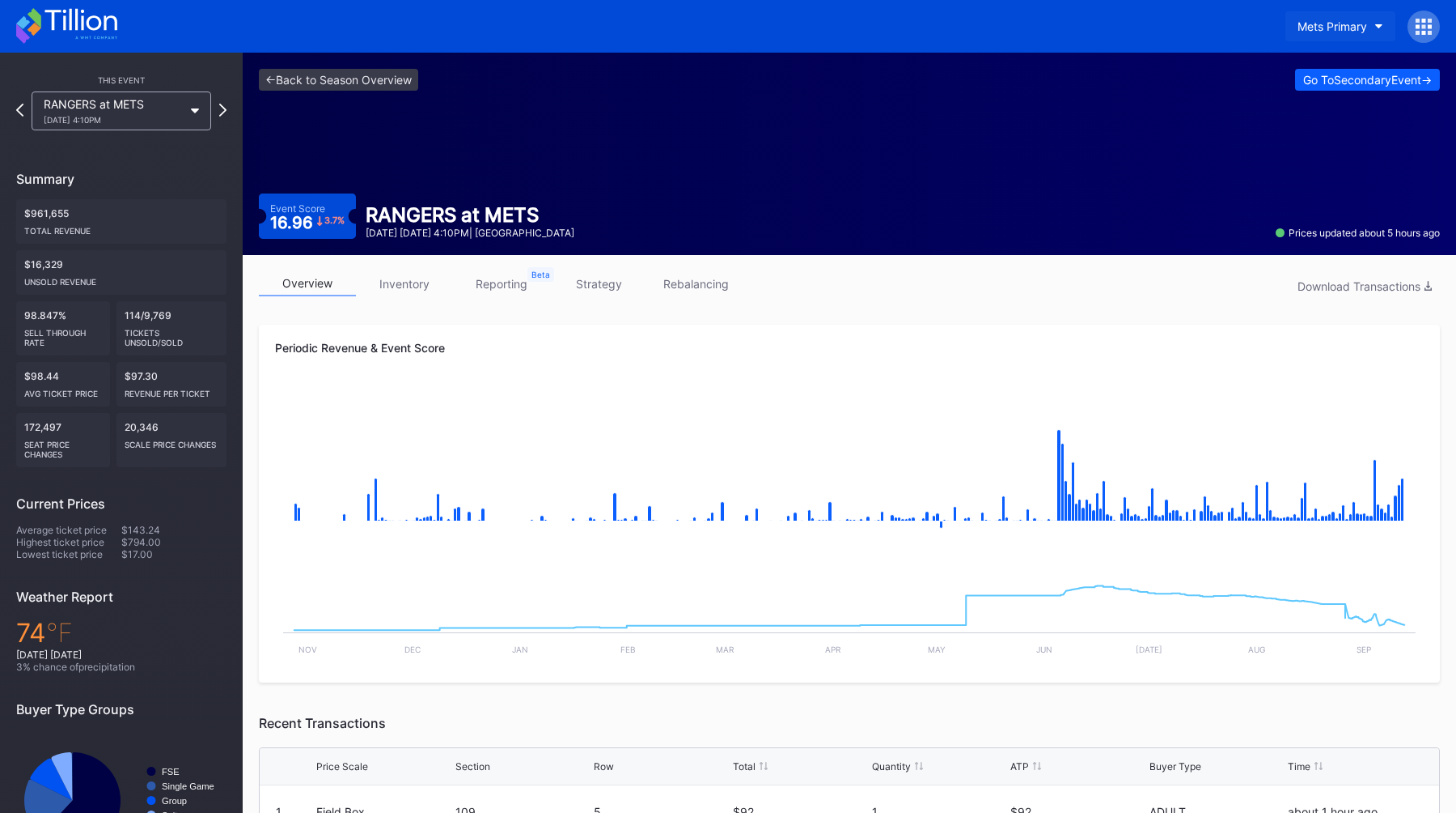
click at [1314, 13] on button "Mets Primary" at bounding box center [1341, 27] width 110 height 30
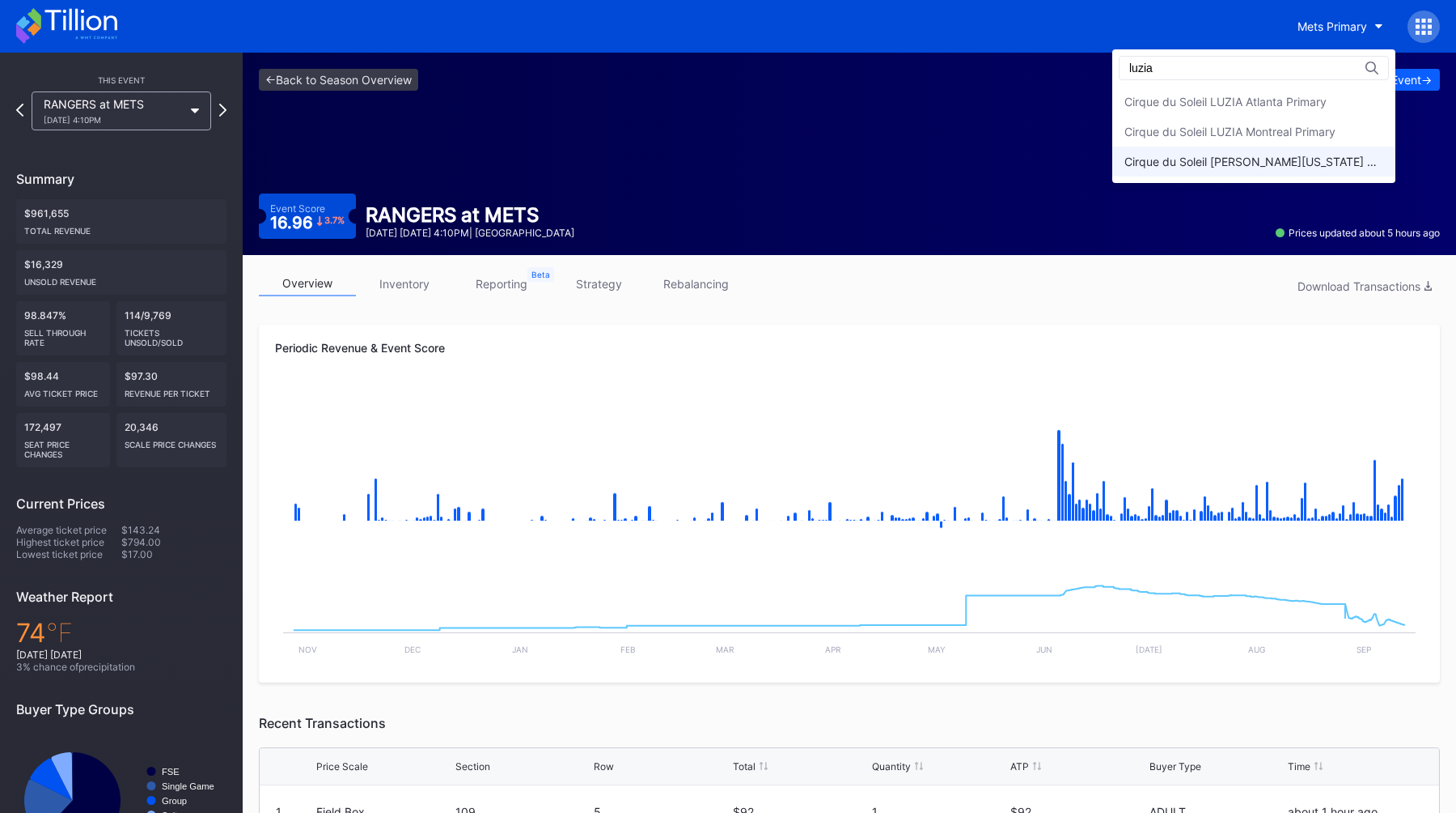
type input "luzia"
click at [1314, 161] on div "Cirque du Soleil [PERSON_NAME][US_STATE] Primary" at bounding box center [1253, 161] width 259 height 14
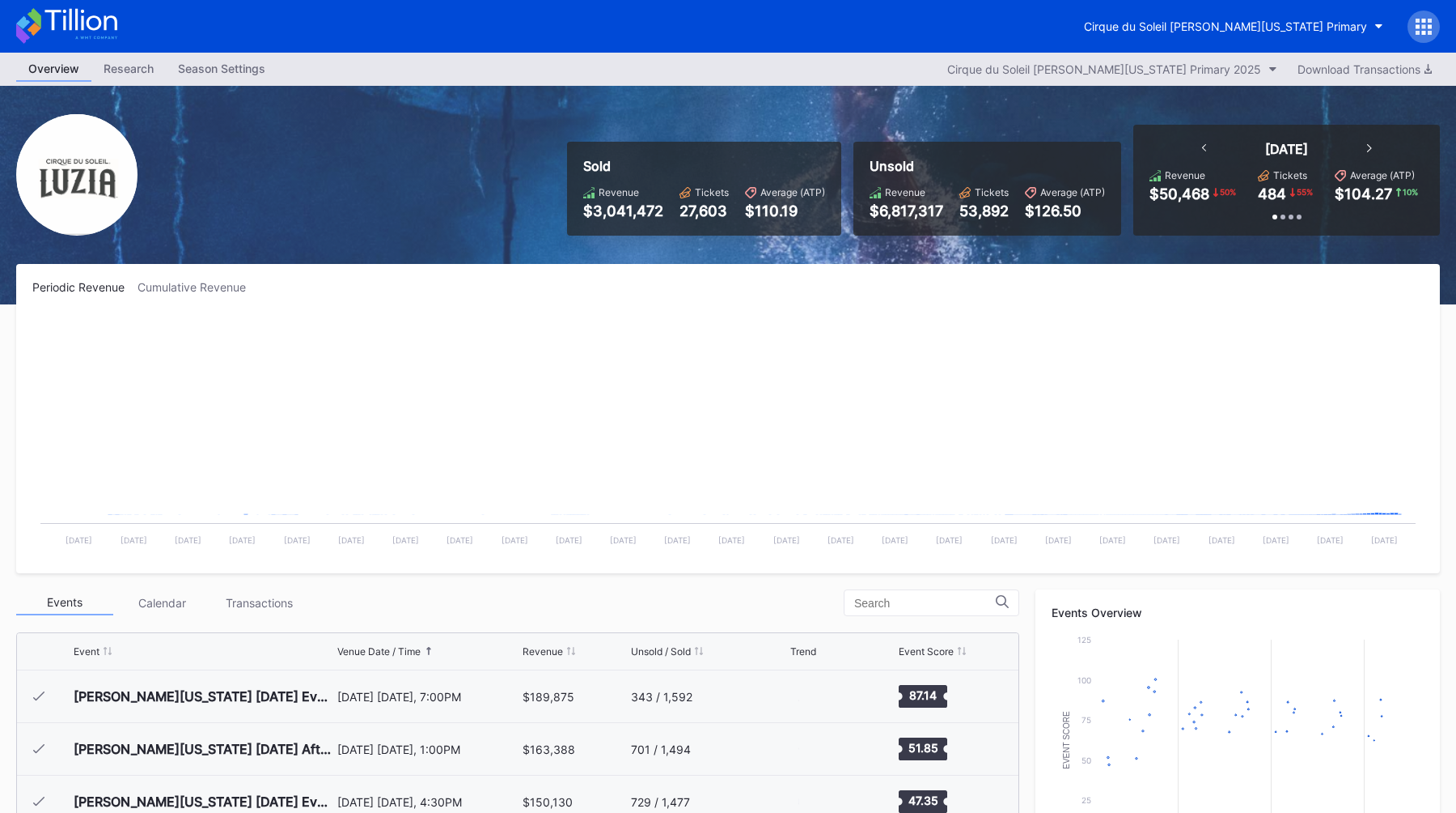
scroll to position [263, 0]
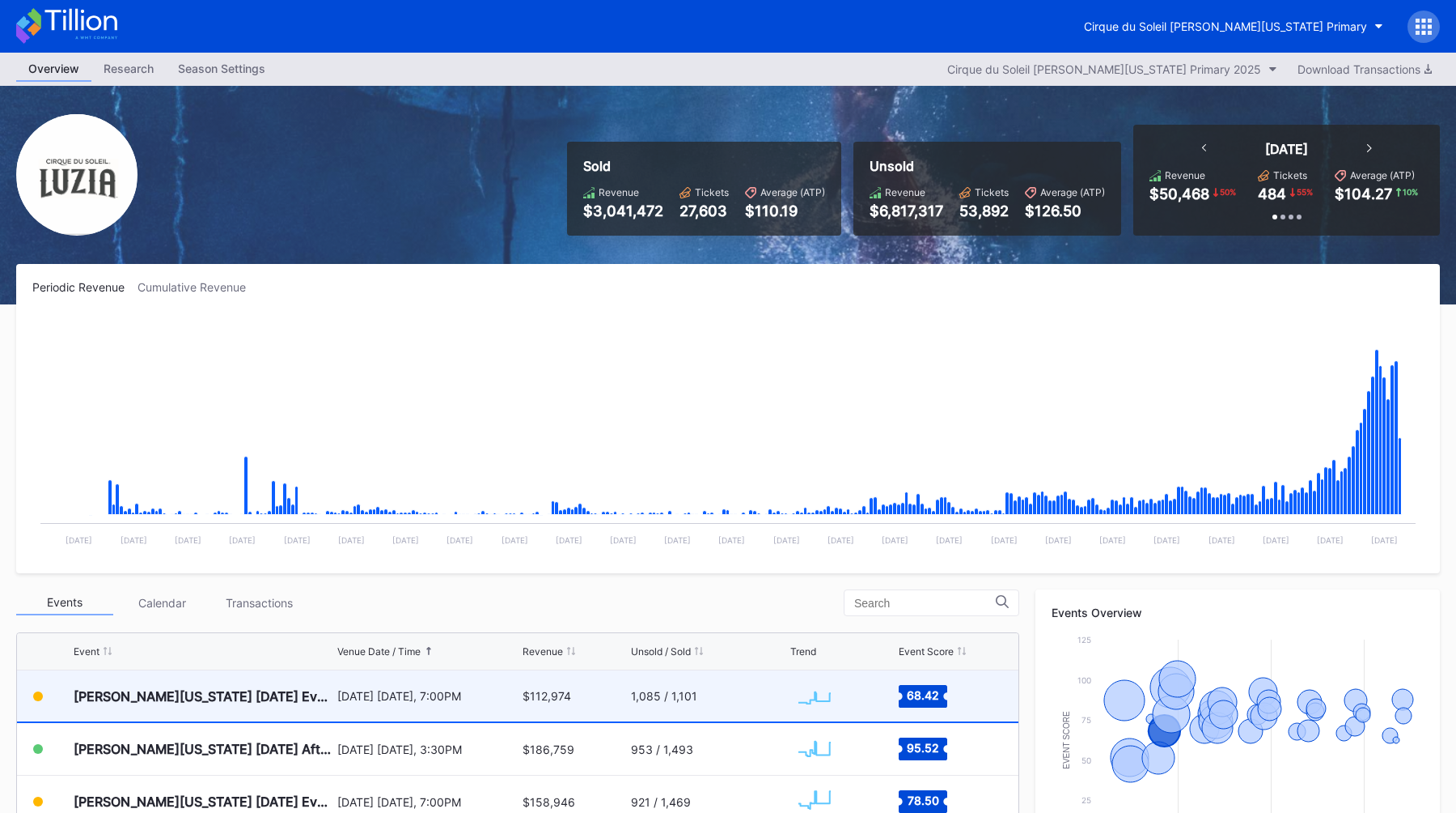
click at [385, 704] on div "[DATE] [DATE], 7:00PM" at bounding box center [428, 696] width 182 height 51
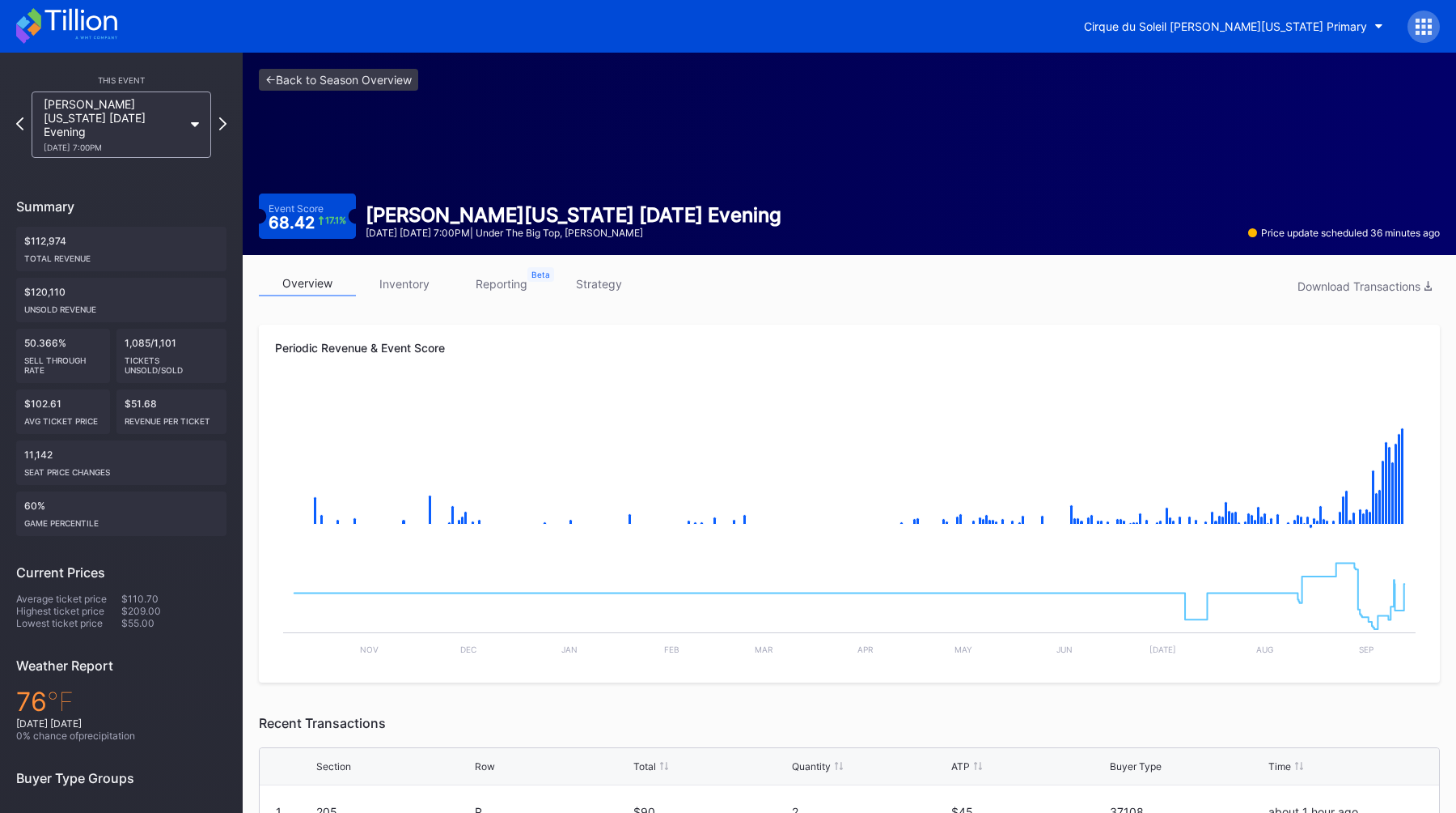
click at [878, 313] on div "overview inventory reporting strategy Download Transactions Periodic Revenue & …" at bounding box center [849, 732] width 1213 height 955
click at [415, 289] on link "inventory" at bounding box center [404, 282] width 97 height 25
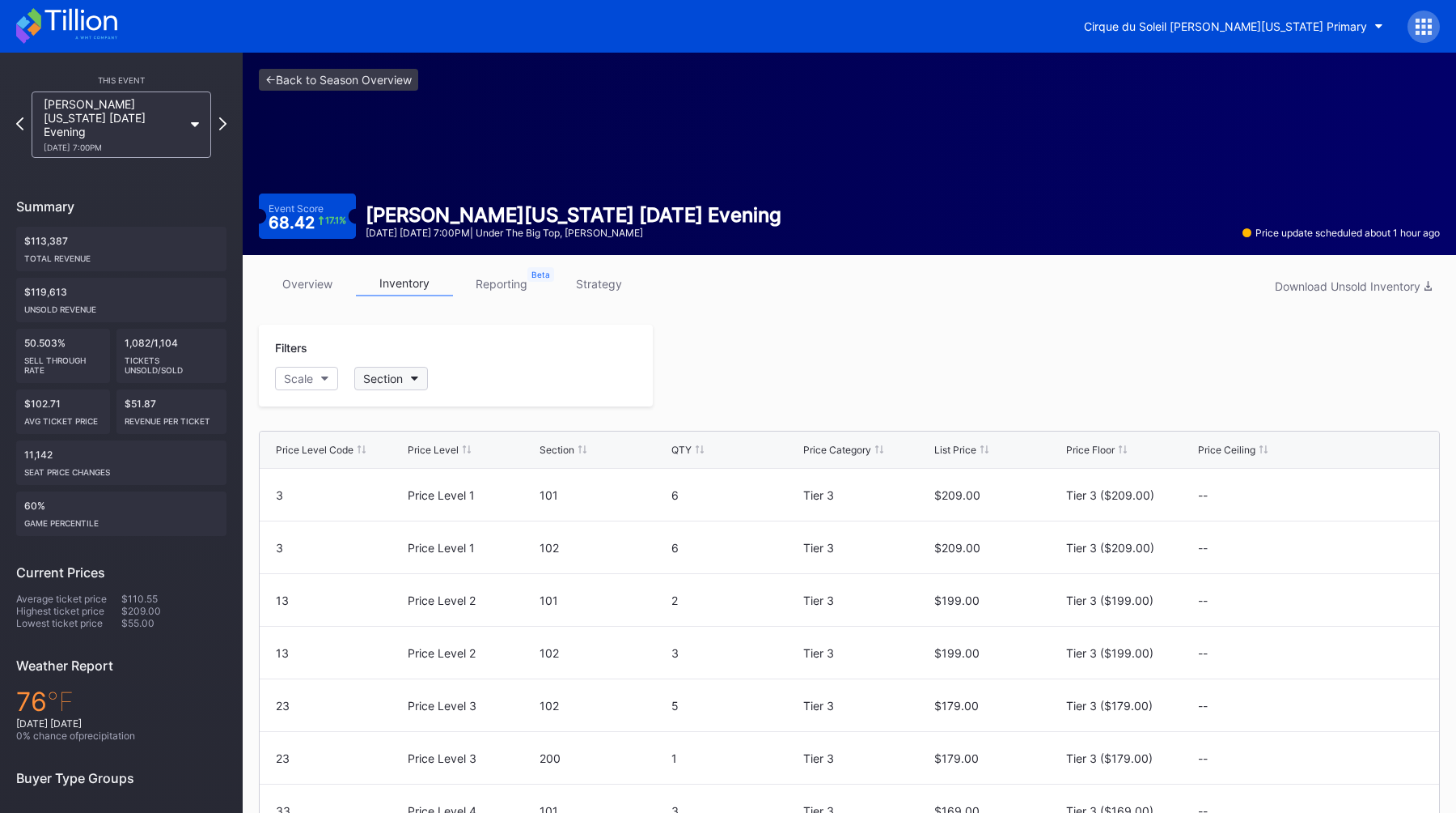
click at [404, 371] on button "Section" at bounding box center [391, 379] width 74 height 24
